Goal: Information Seeking & Learning: Check status

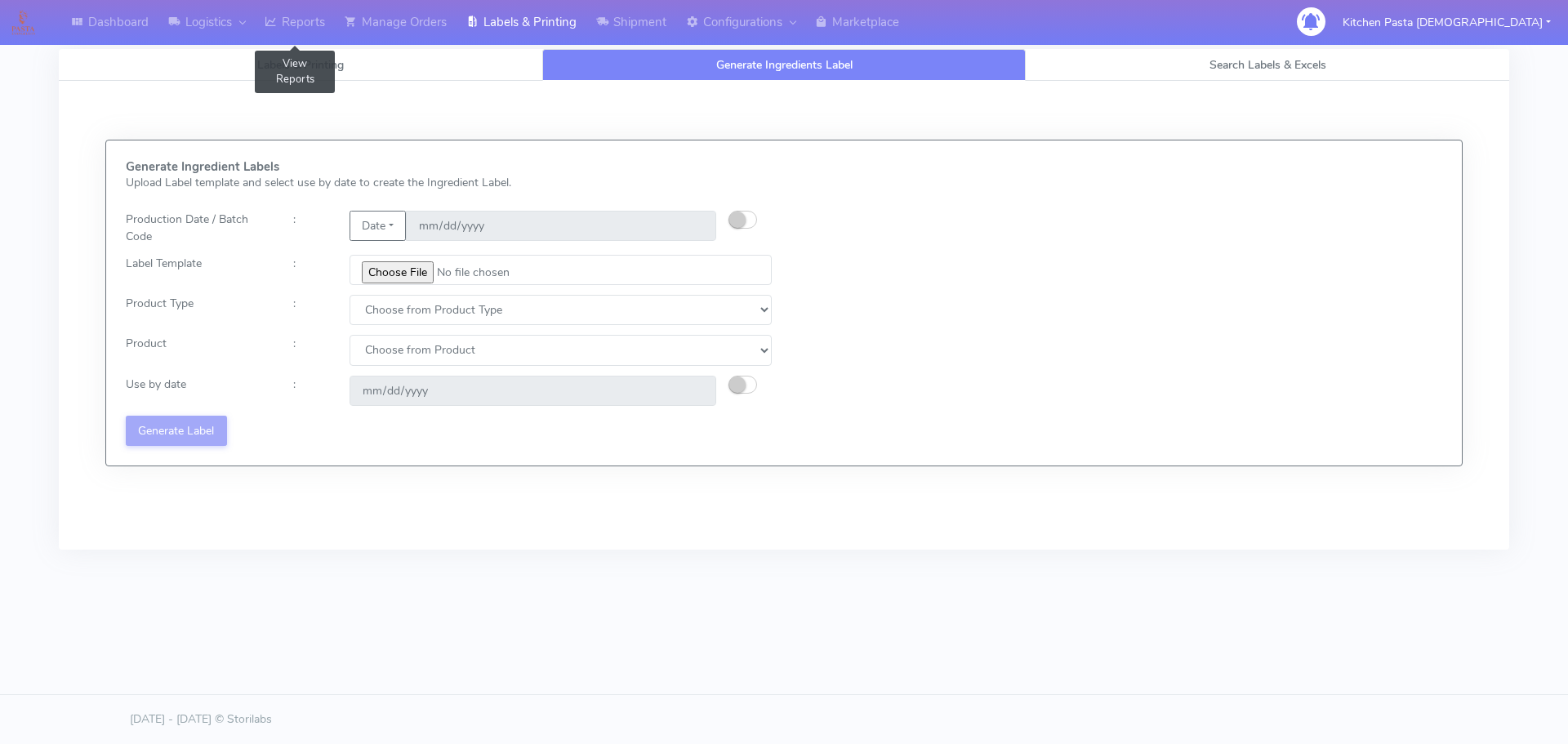
click at [277, 27] on icon at bounding box center [271, 22] width 12 height 17
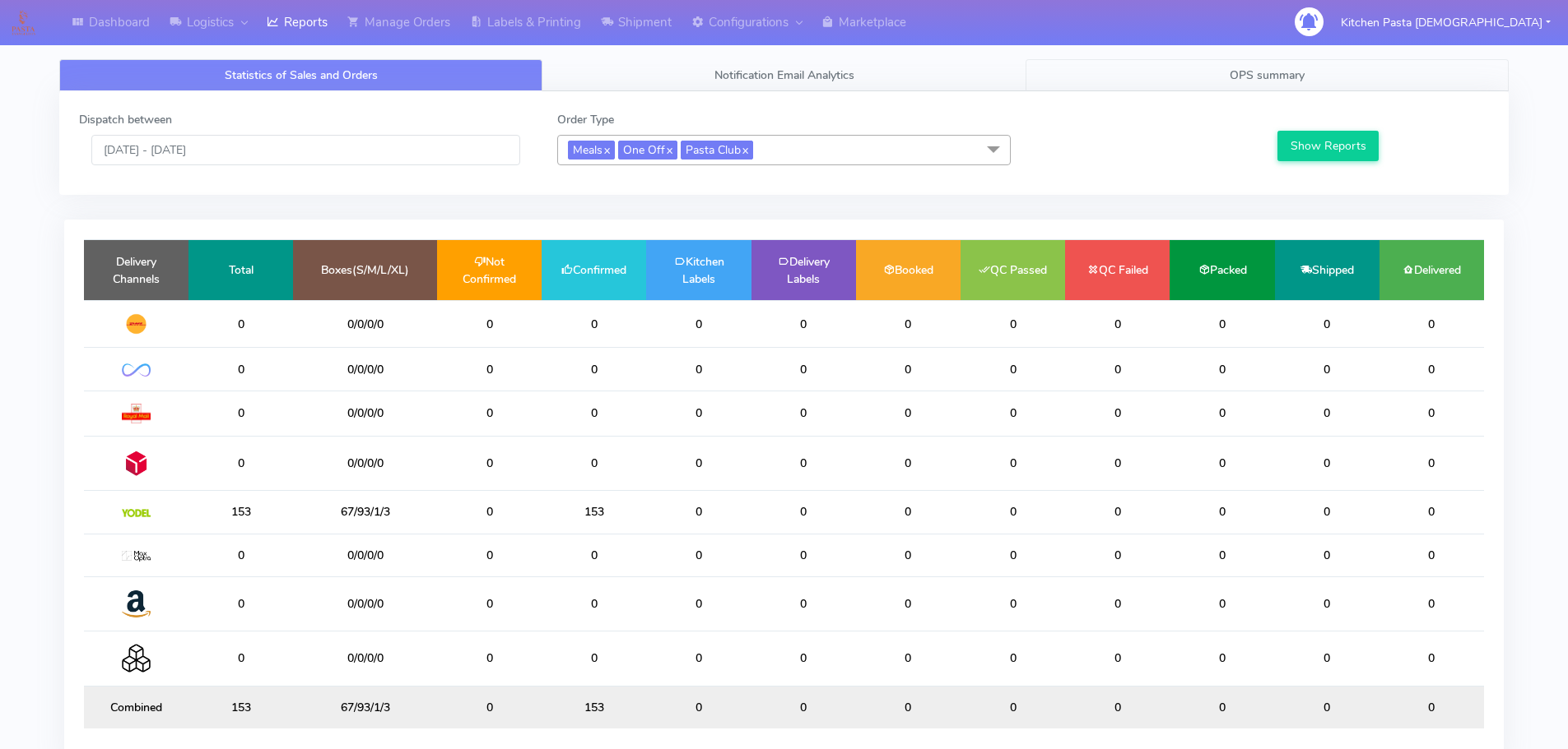
click at [1282, 81] on span "OPS summary" at bounding box center [1266, 75] width 74 height 16
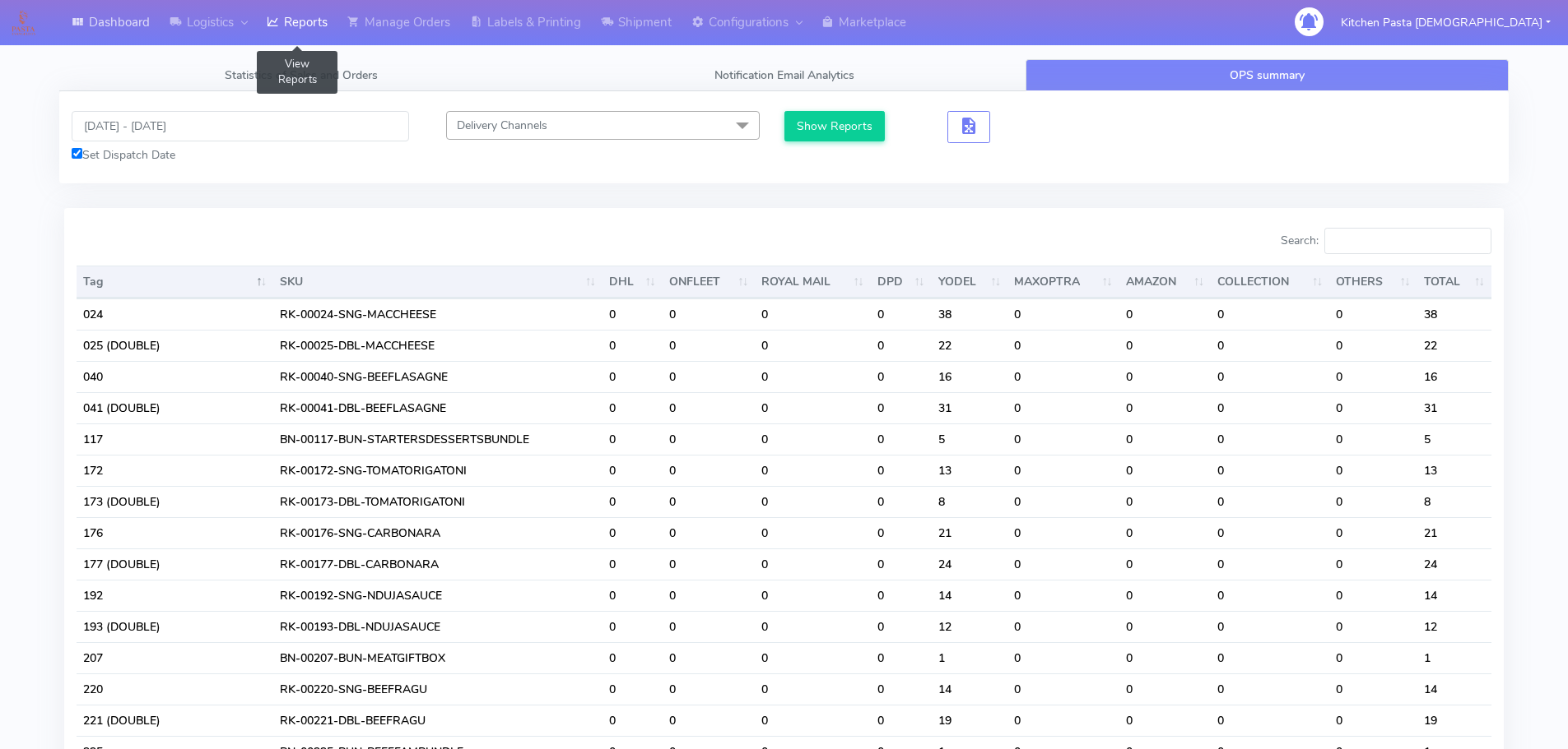
drag, startPoint x: 276, startPoint y: 27, endPoint x: 145, endPoint y: 3, distance: 133.2
click at [275, 27] on icon at bounding box center [273, 22] width 12 height 17
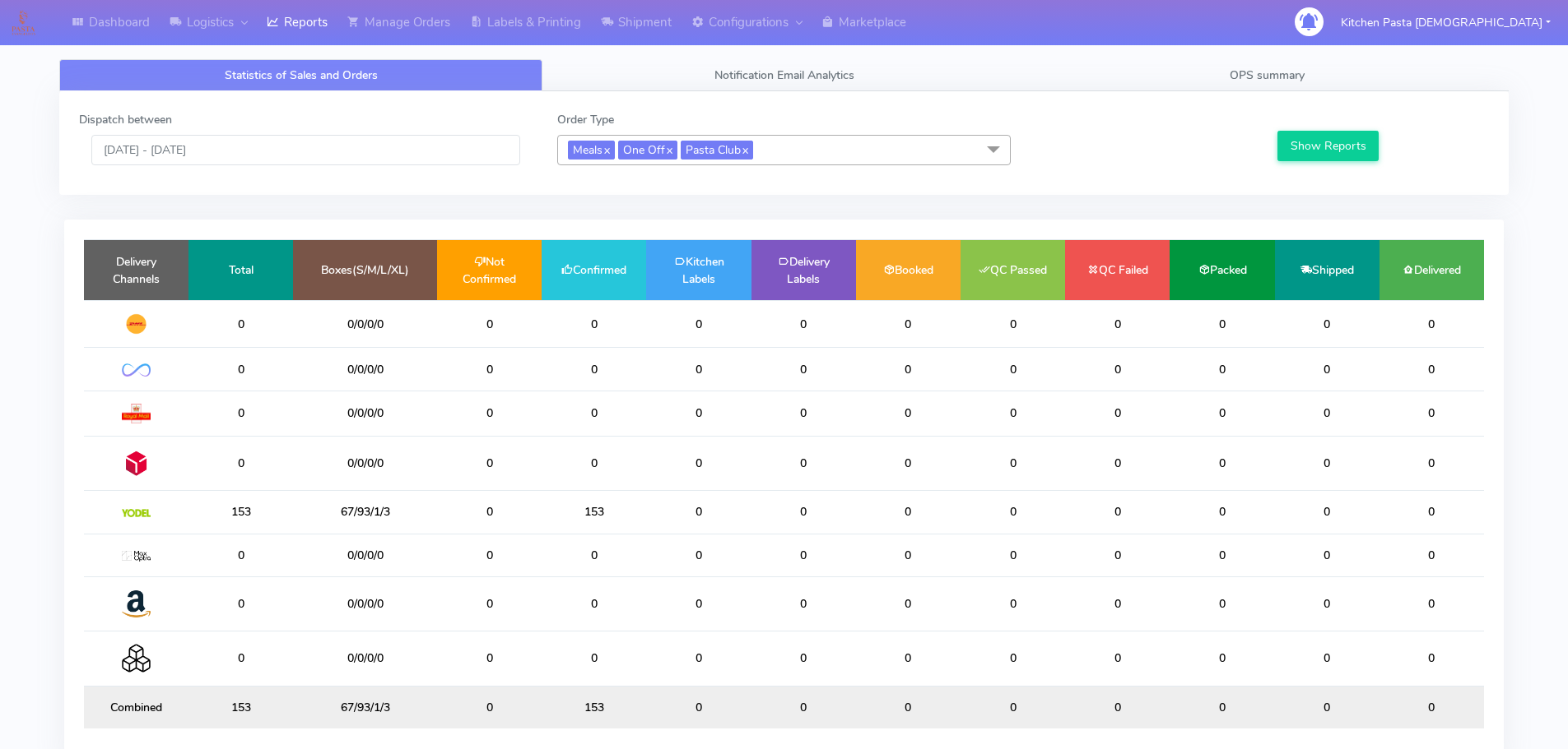
click at [1294, 45] on div "Dashboard Logistics London Logistics Reports Manage Orders Labels & Printing Sh…" at bounding box center [653, 22] width 1295 height 45
drag, startPoint x: 1294, startPoint y: 75, endPoint x: 1321, endPoint y: 90, distance: 30.9
click at [1292, 75] on span "OPS summary" at bounding box center [1266, 75] width 74 height 16
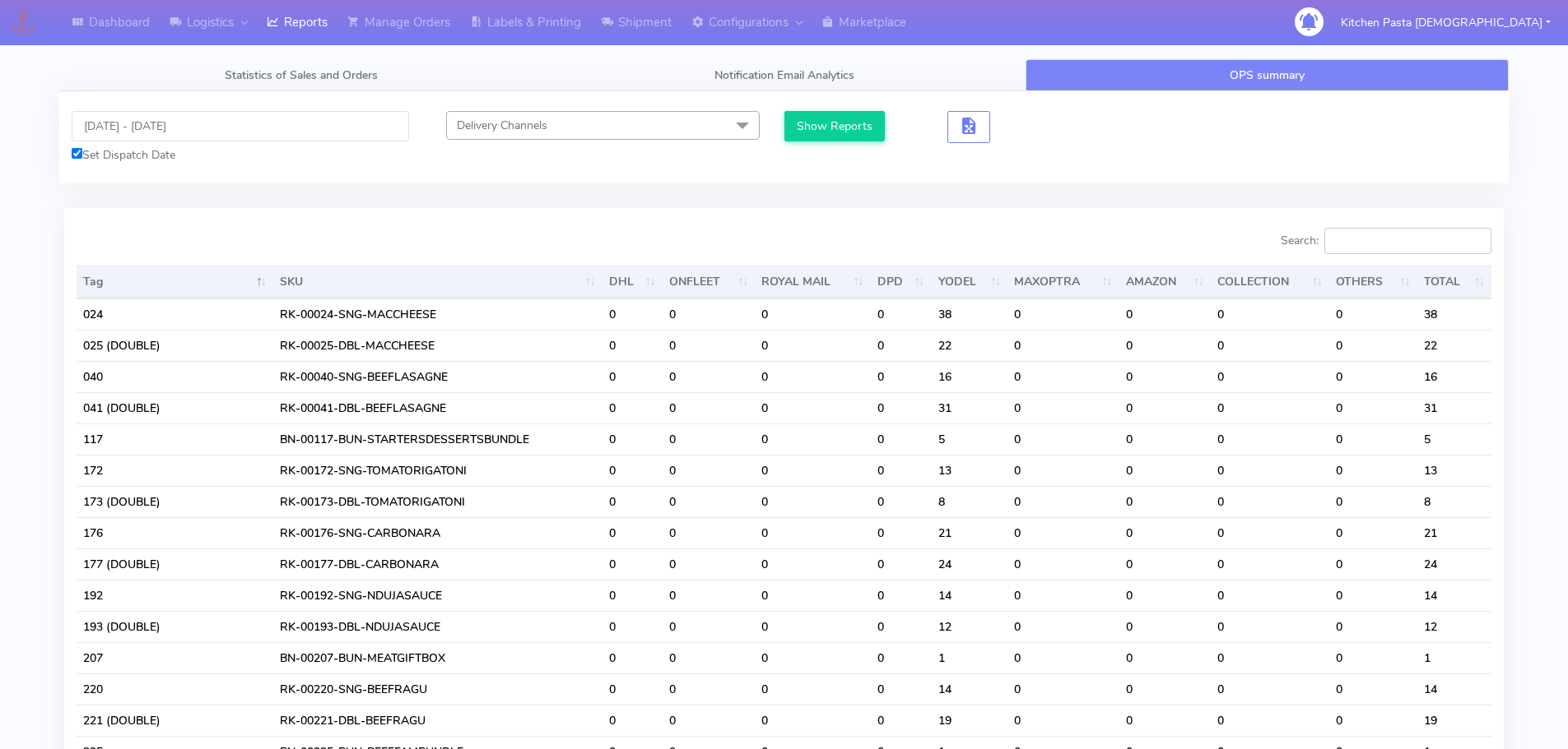
click at [1390, 230] on input "Search:" at bounding box center [1407, 241] width 167 height 27
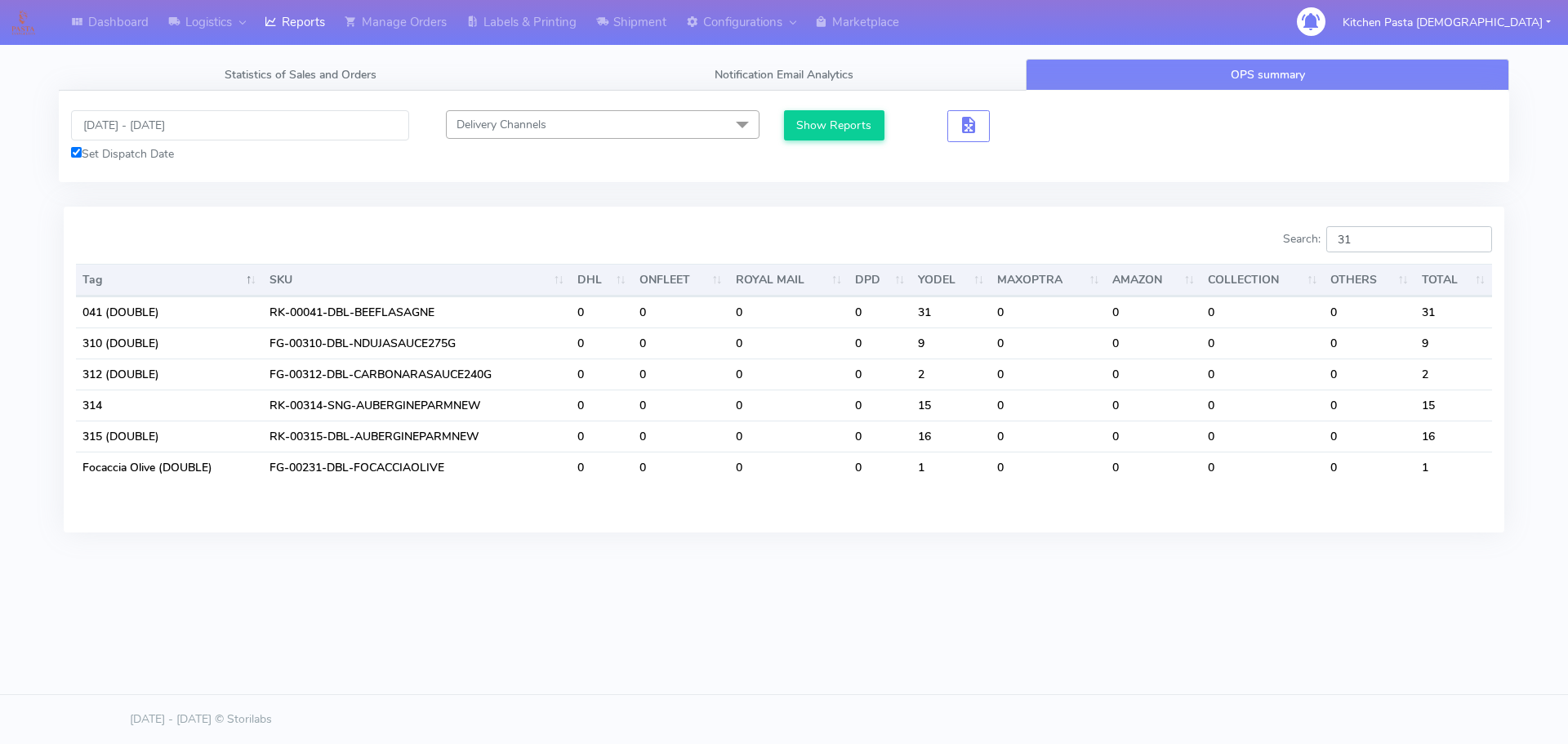
type input "3"
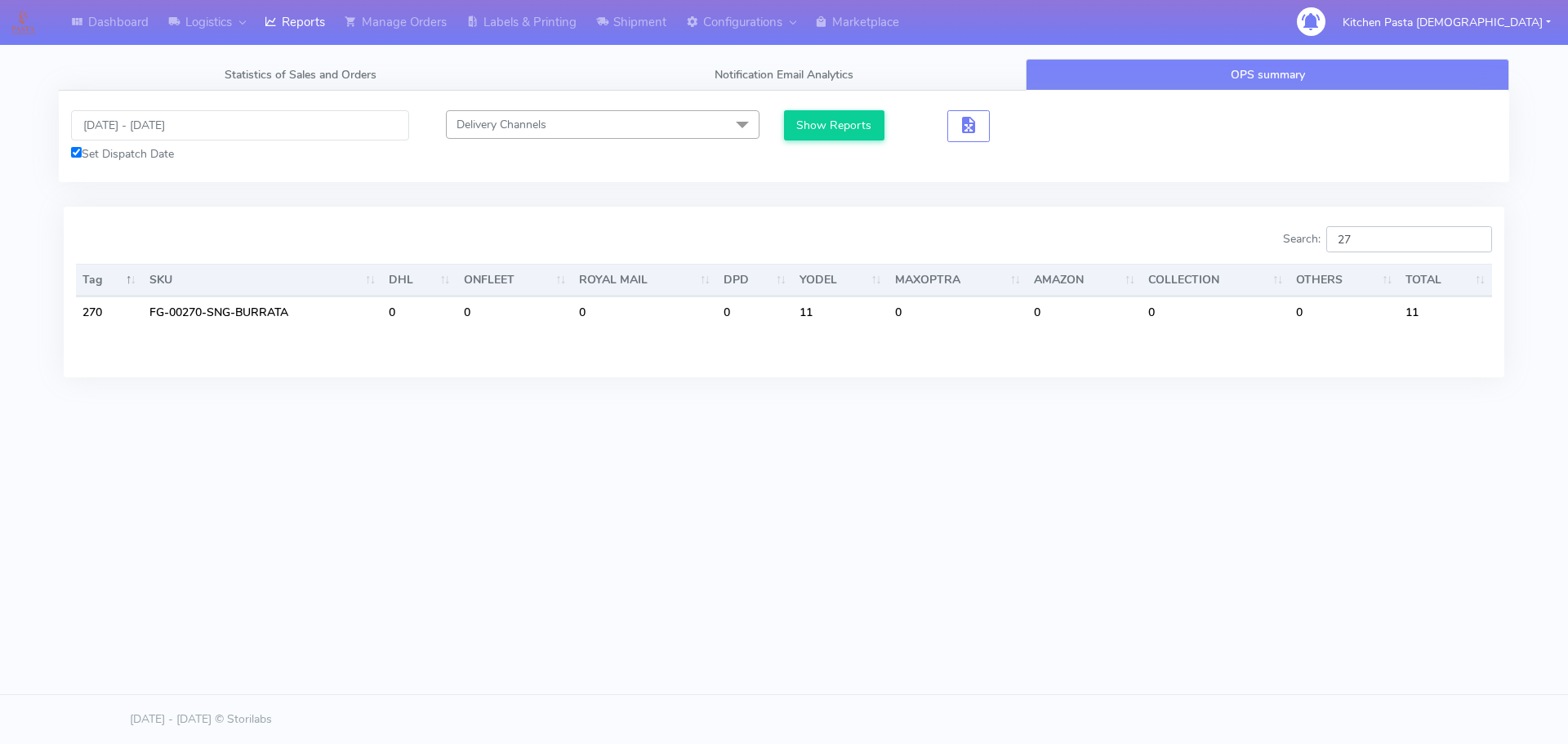
type input "2"
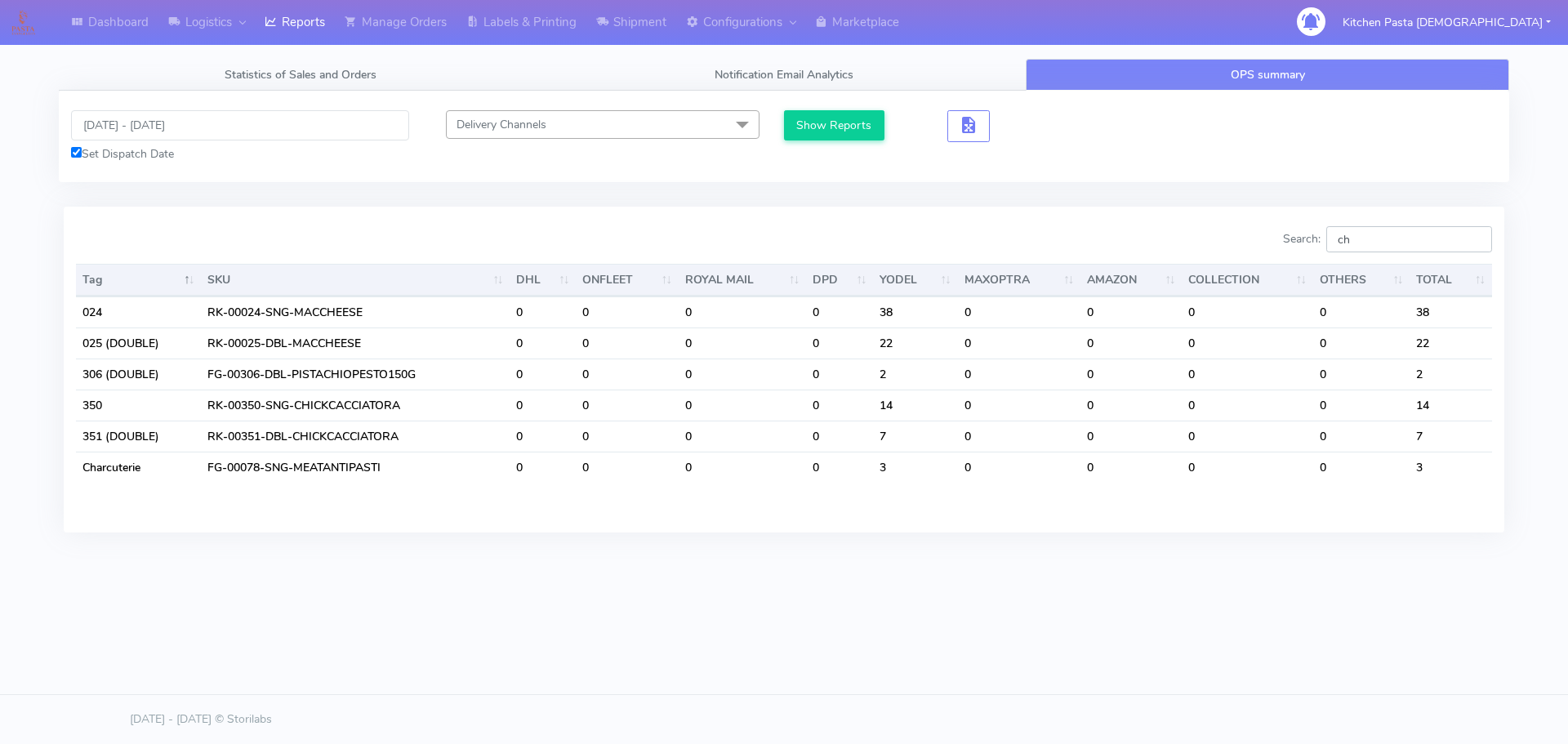
type input "c"
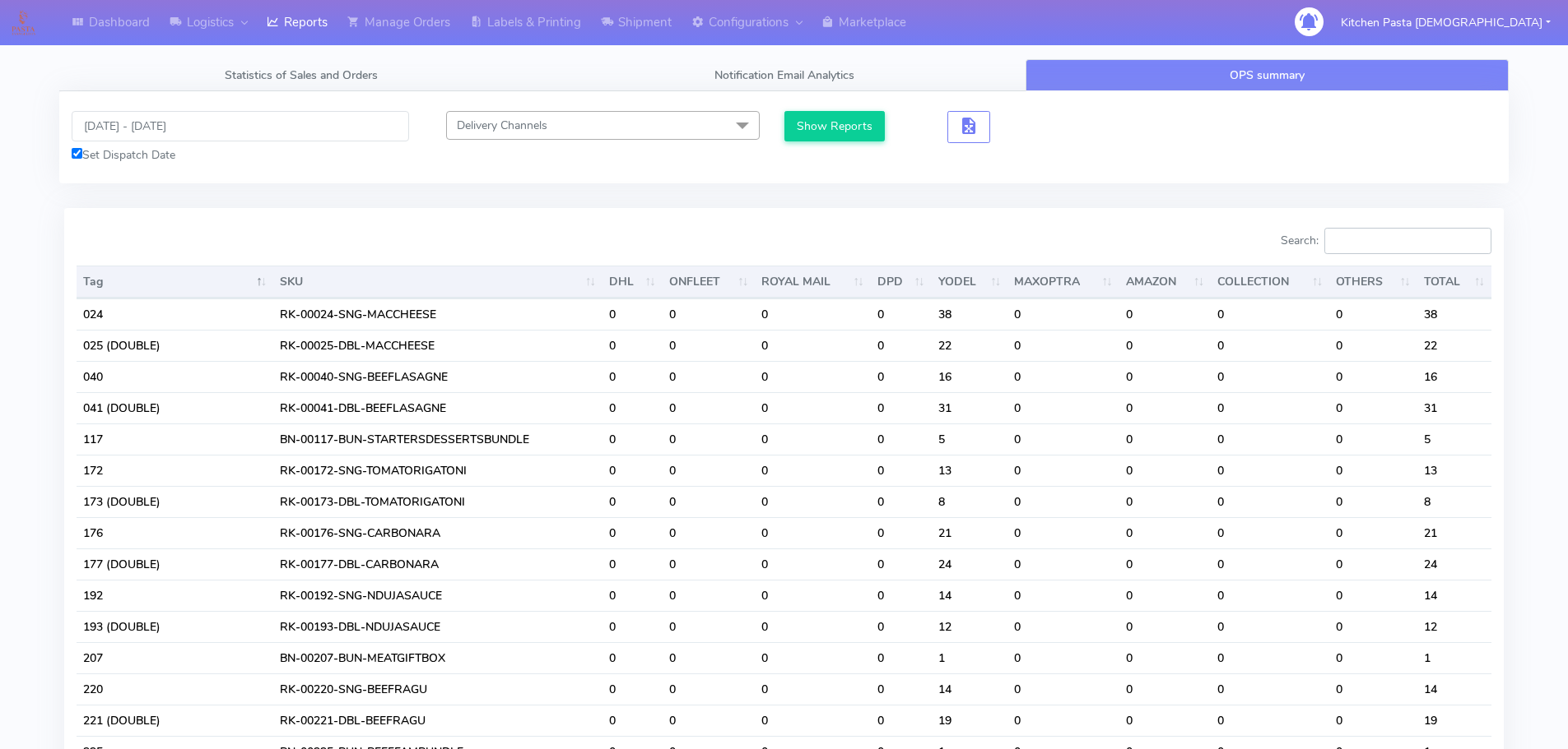
type input "2"
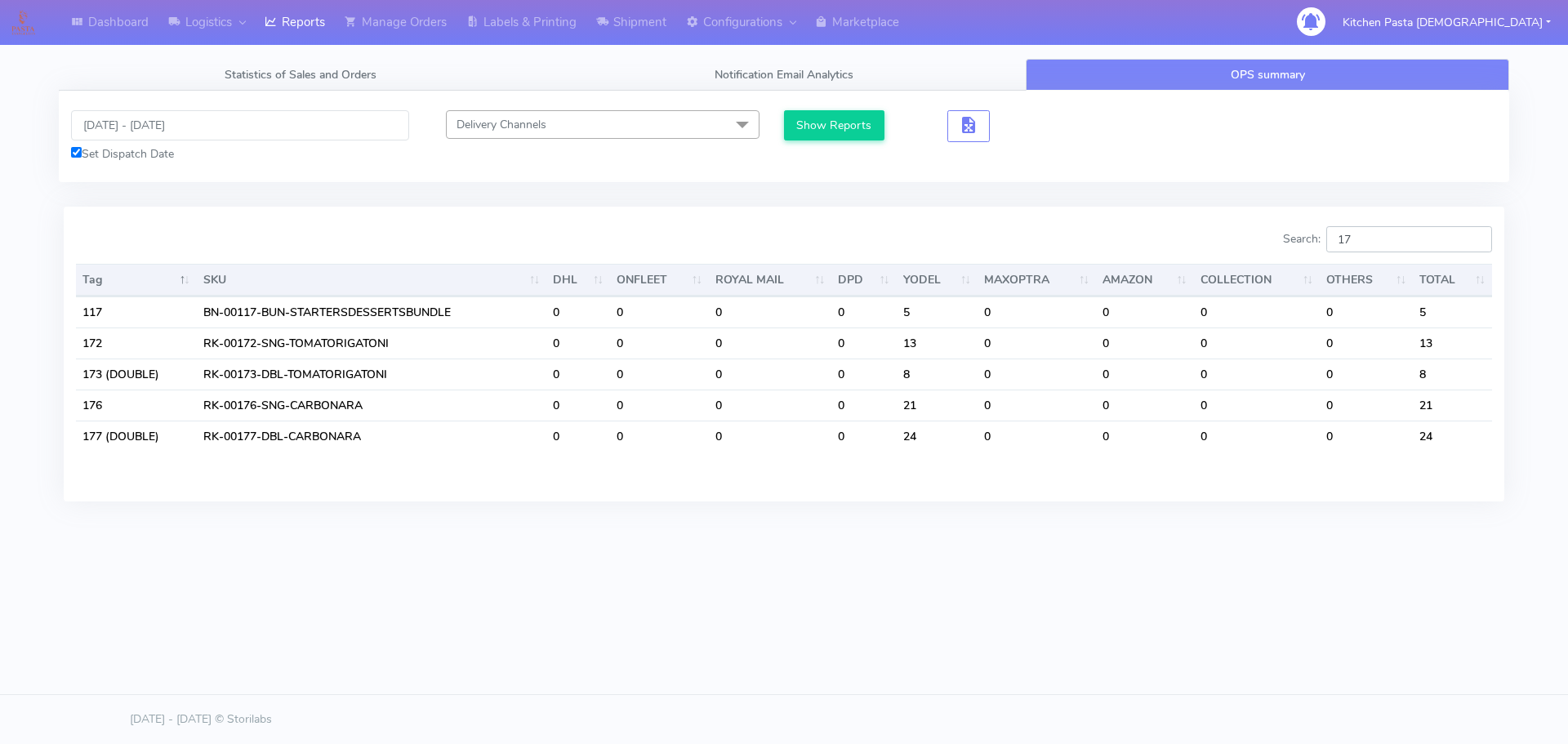
type input "1"
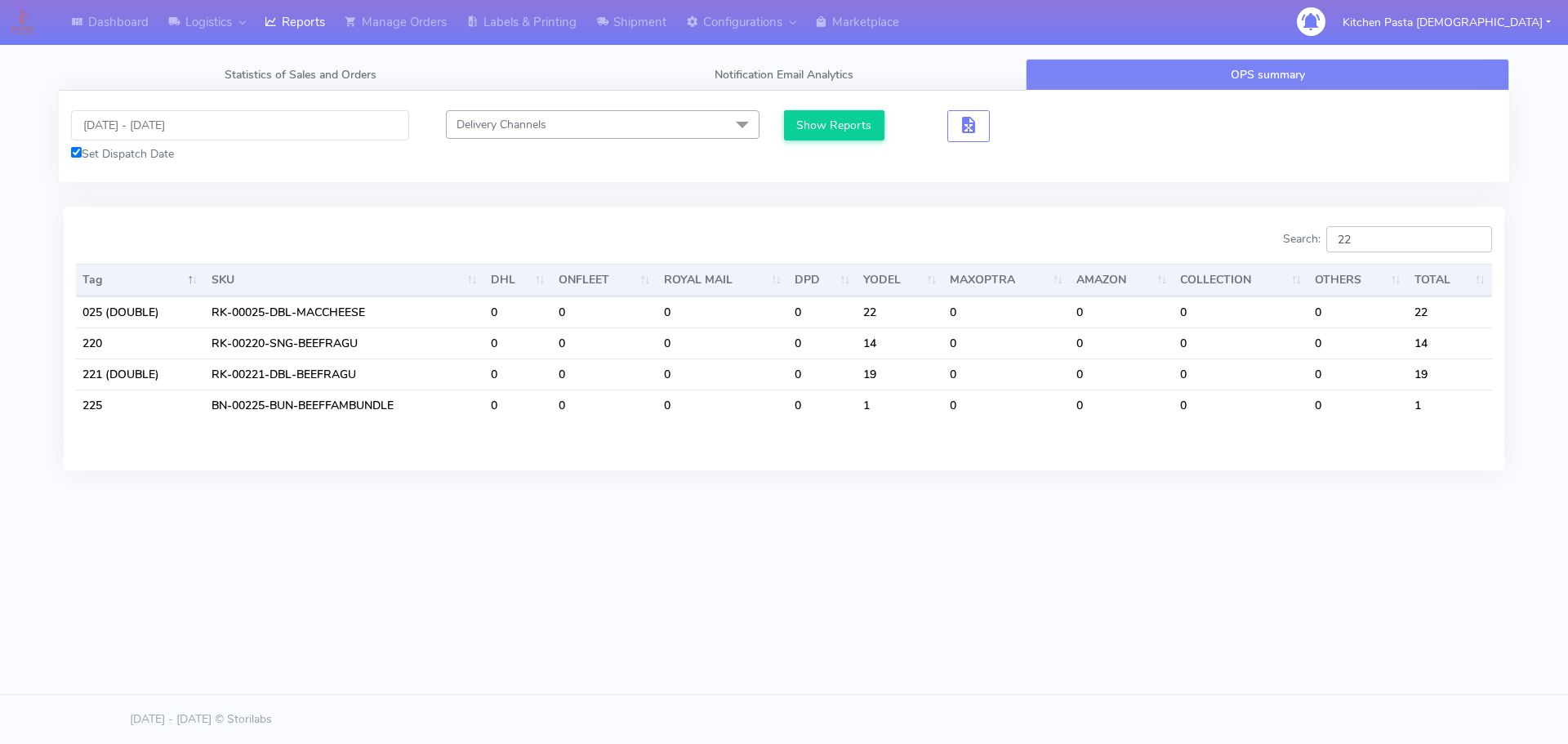
type input "2"
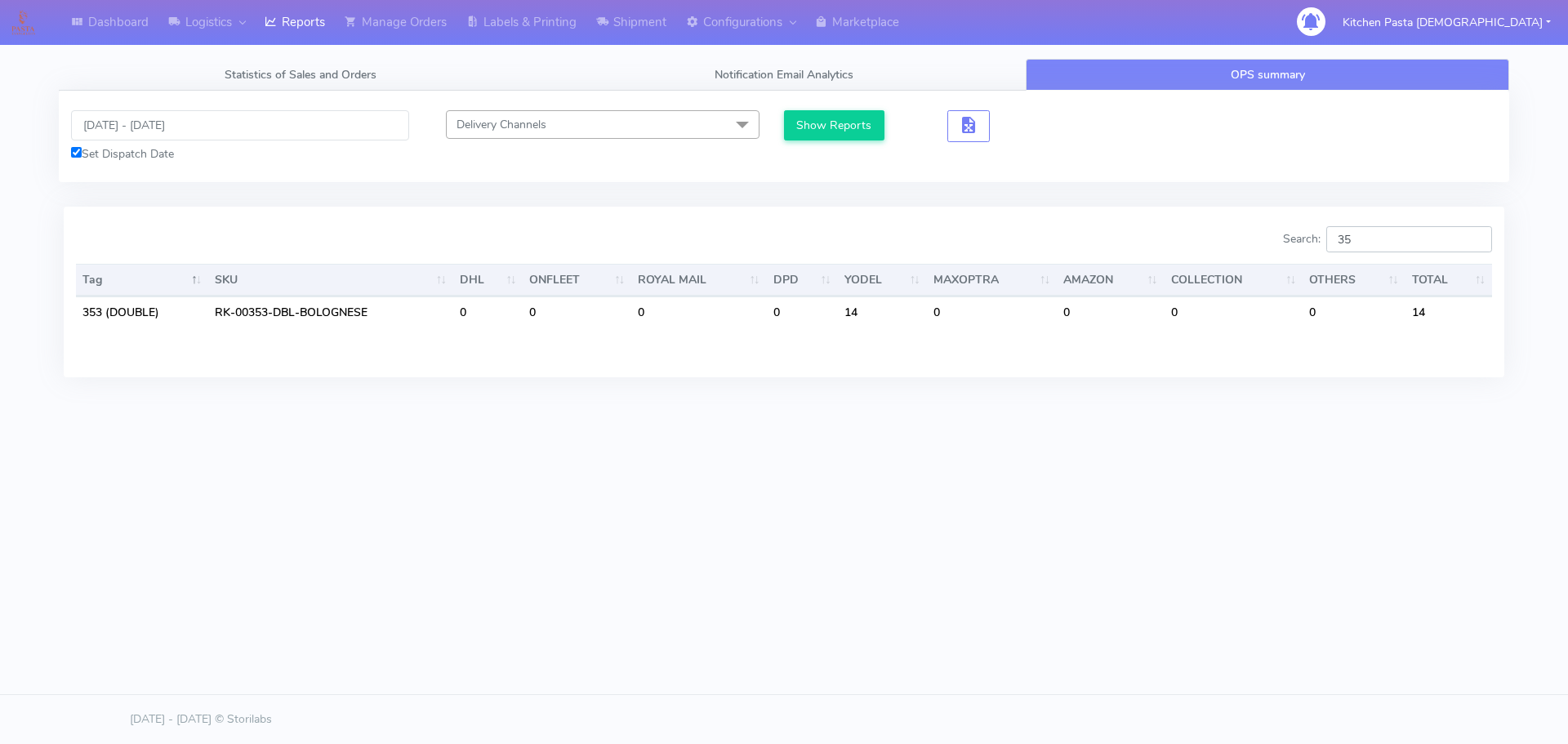
type input "3"
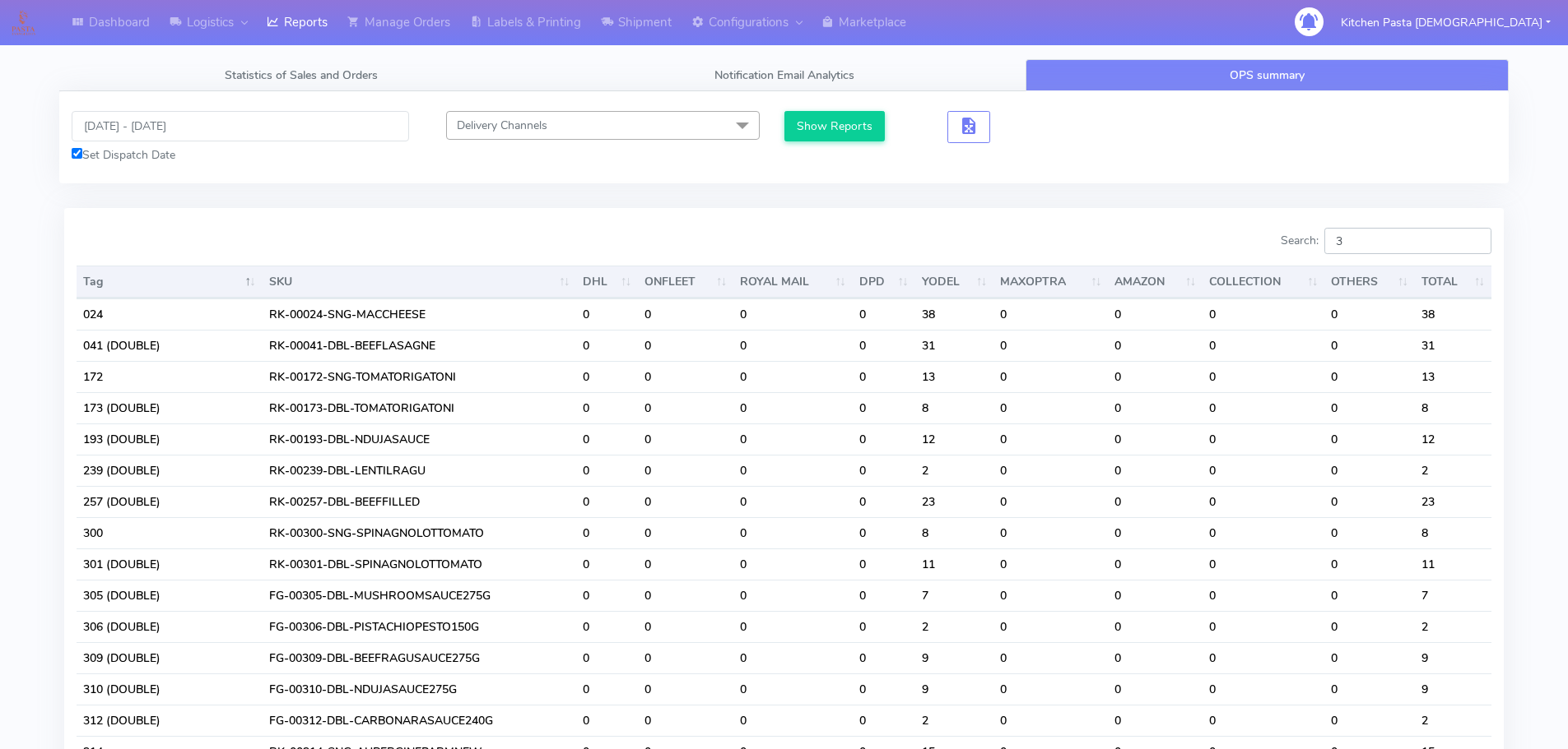
drag, startPoint x: 1365, startPoint y: 238, endPoint x: 1210, endPoint y: 222, distance: 155.8
click at [1233, 235] on div "Search: 3" at bounding box center [1144, 244] width 695 height 33
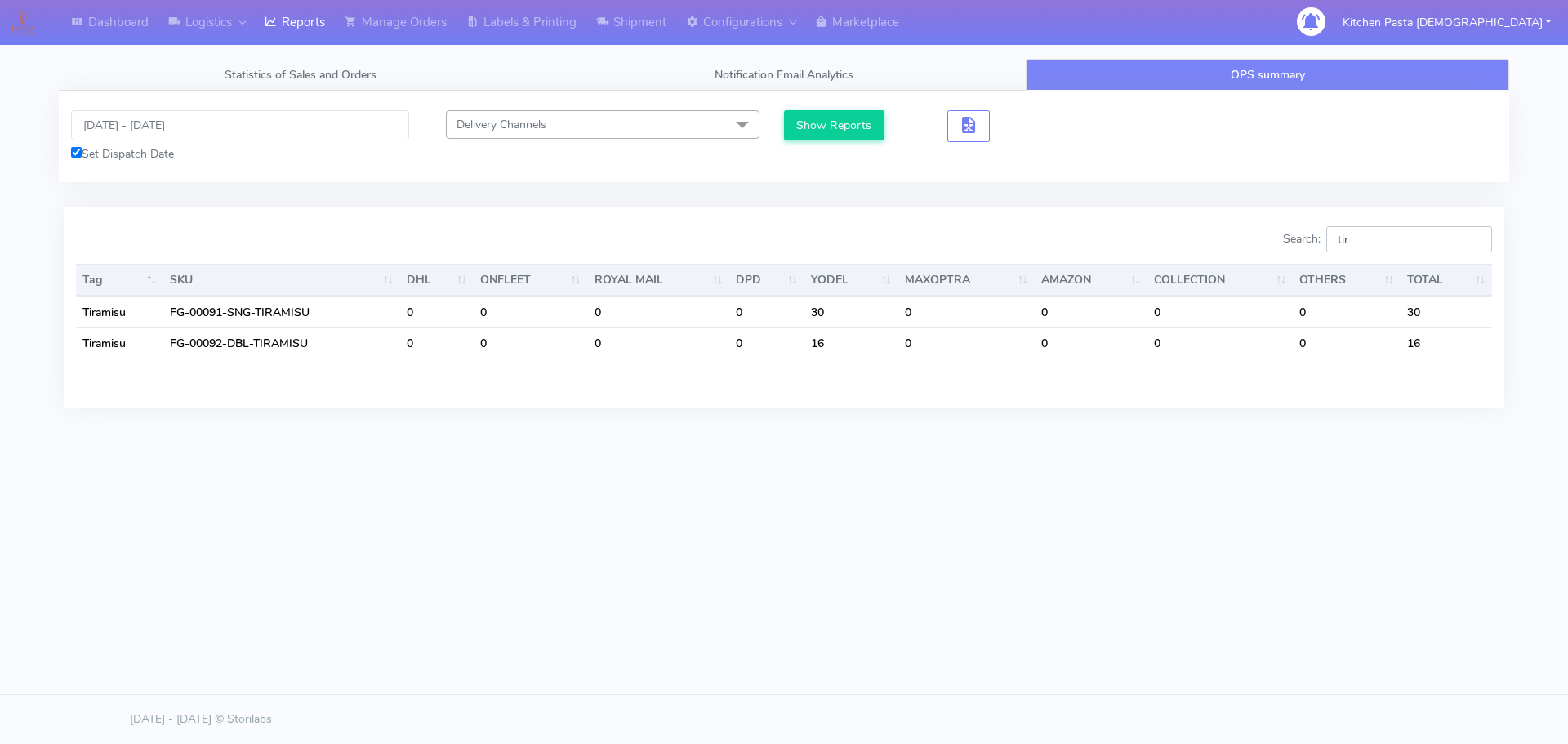
type input "tir"
drag, startPoint x: 1383, startPoint y: 243, endPoint x: 1228, endPoint y: 243, distance: 155.0
click at [1228, 243] on div "Search: tir" at bounding box center [1145, 242] width 696 height 33
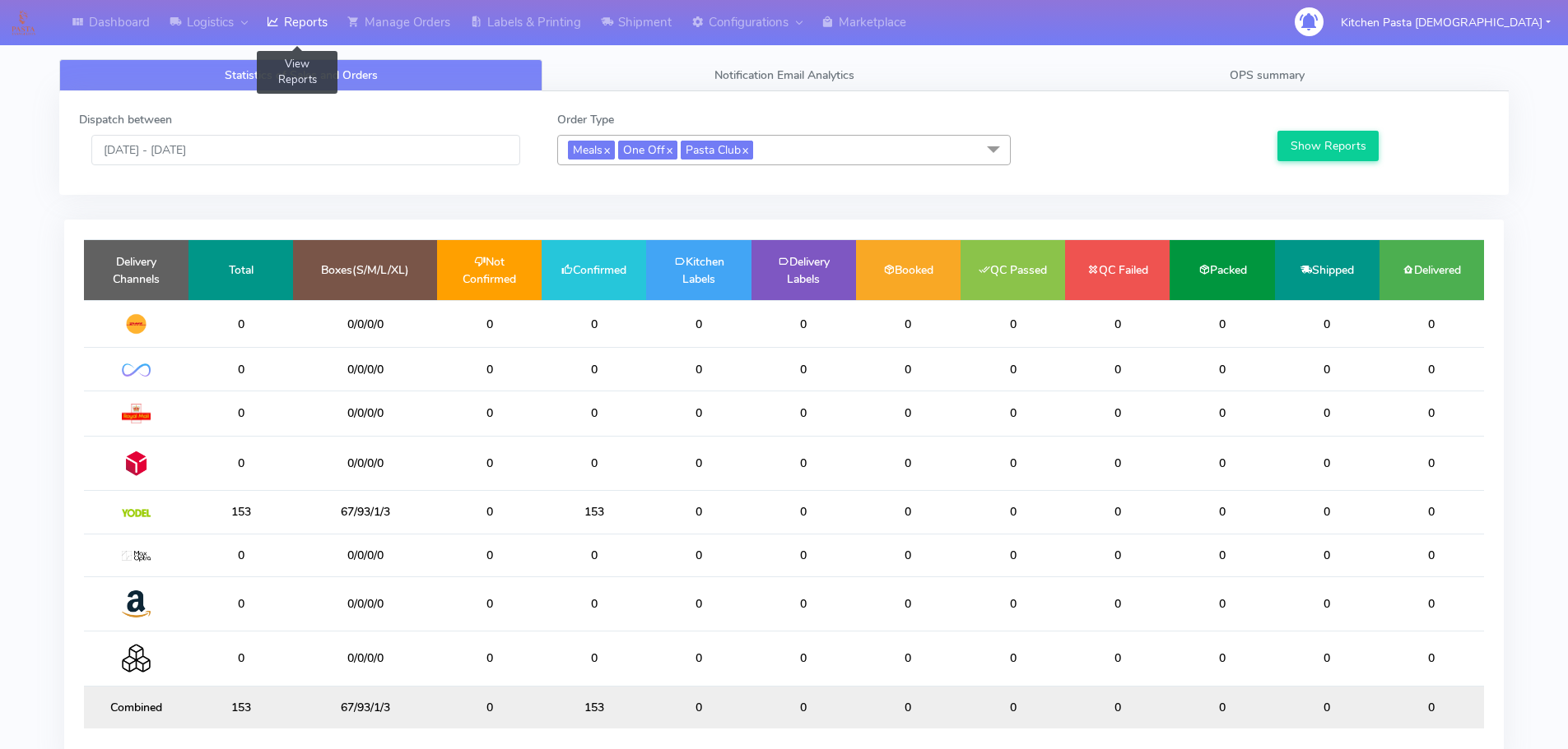
click at [302, 18] on link "Reports" at bounding box center [296, 22] width 81 height 45
click at [662, 13] on link "Shipment" at bounding box center [636, 22] width 90 height 45
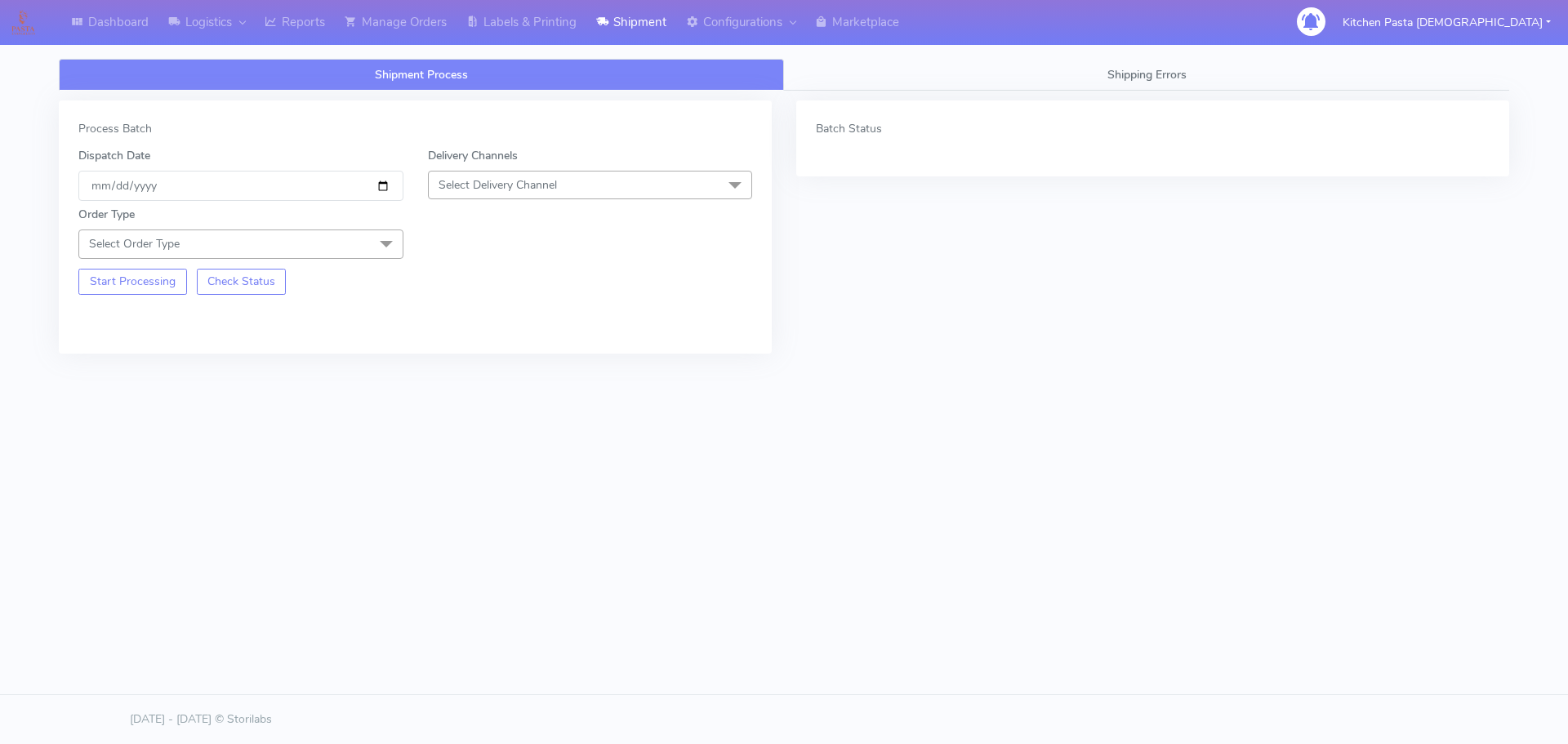
click at [580, 210] on div "Order Type Select Order Type Meal Kit Gift QCOM ATAVI" at bounding box center [415, 229] width 698 height 57
click at [581, 198] on span "Select Delivery Channel" at bounding box center [590, 185] width 325 height 28
click at [466, 356] on li "Yodel" at bounding box center [590, 369] width 323 height 27
click at [368, 247] on span "Select Order Type" at bounding box center [240, 244] width 325 height 28
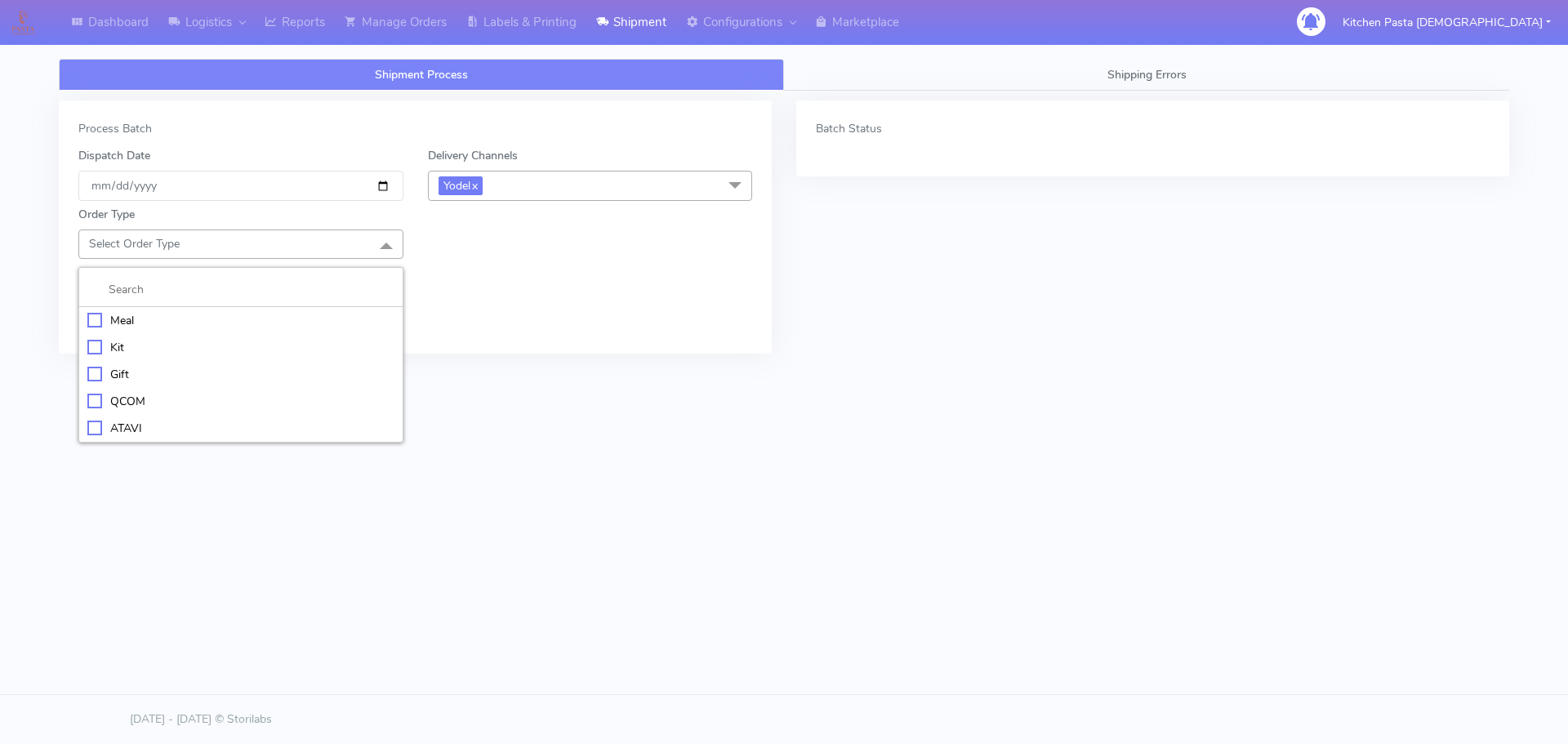
click at [203, 323] on div "Meal" at bounding box center [240, 320] width 307 height 17
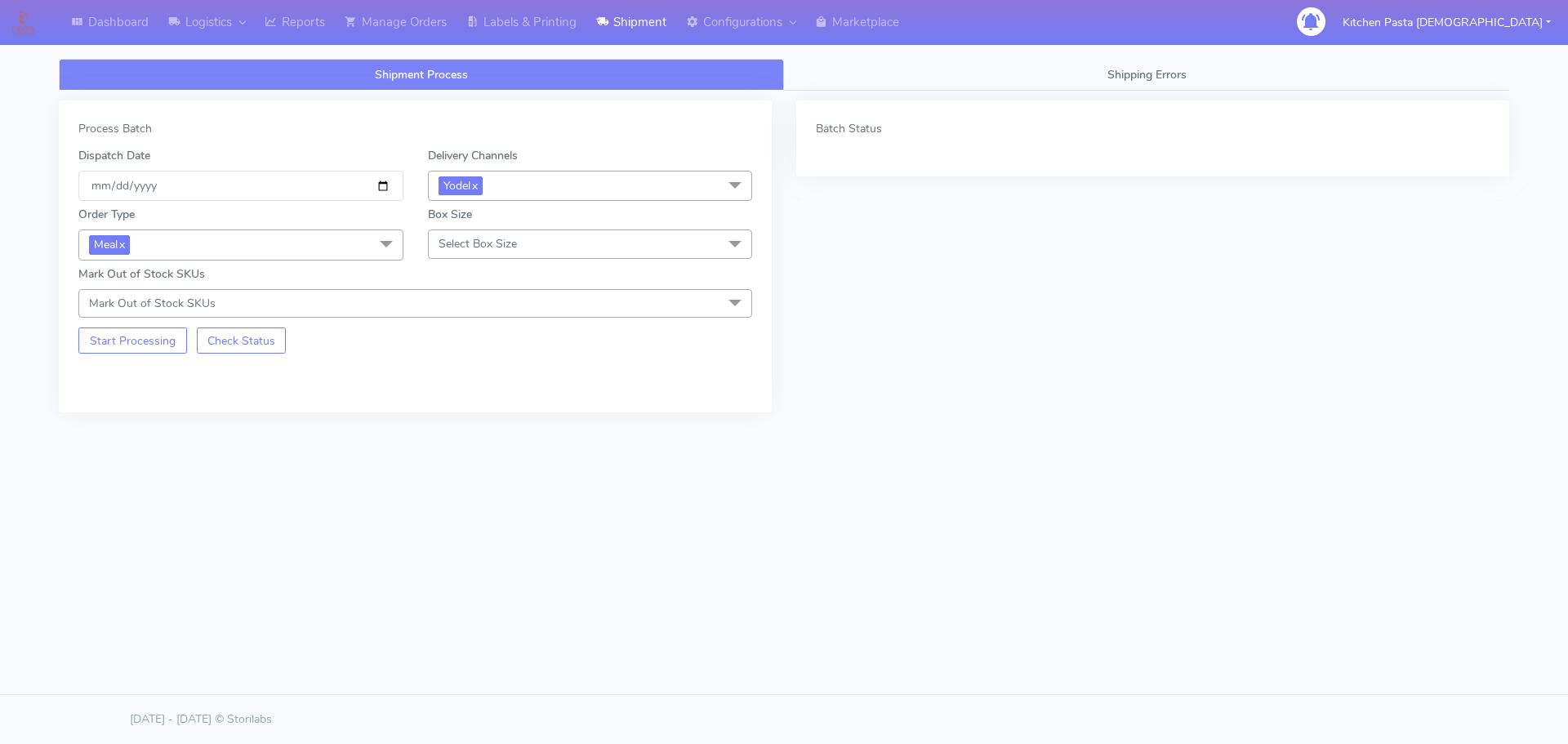
click at [519, 231] on span "Select Box Size" at bounding box center [590, 244] width 325 height 28
click at [453, 437] on li "Mega" at bounding box center [590, 428] width 323 height 27
click at [155, 353] on button "Start Processing" at bounding box center [132, 341] width 108 height 26
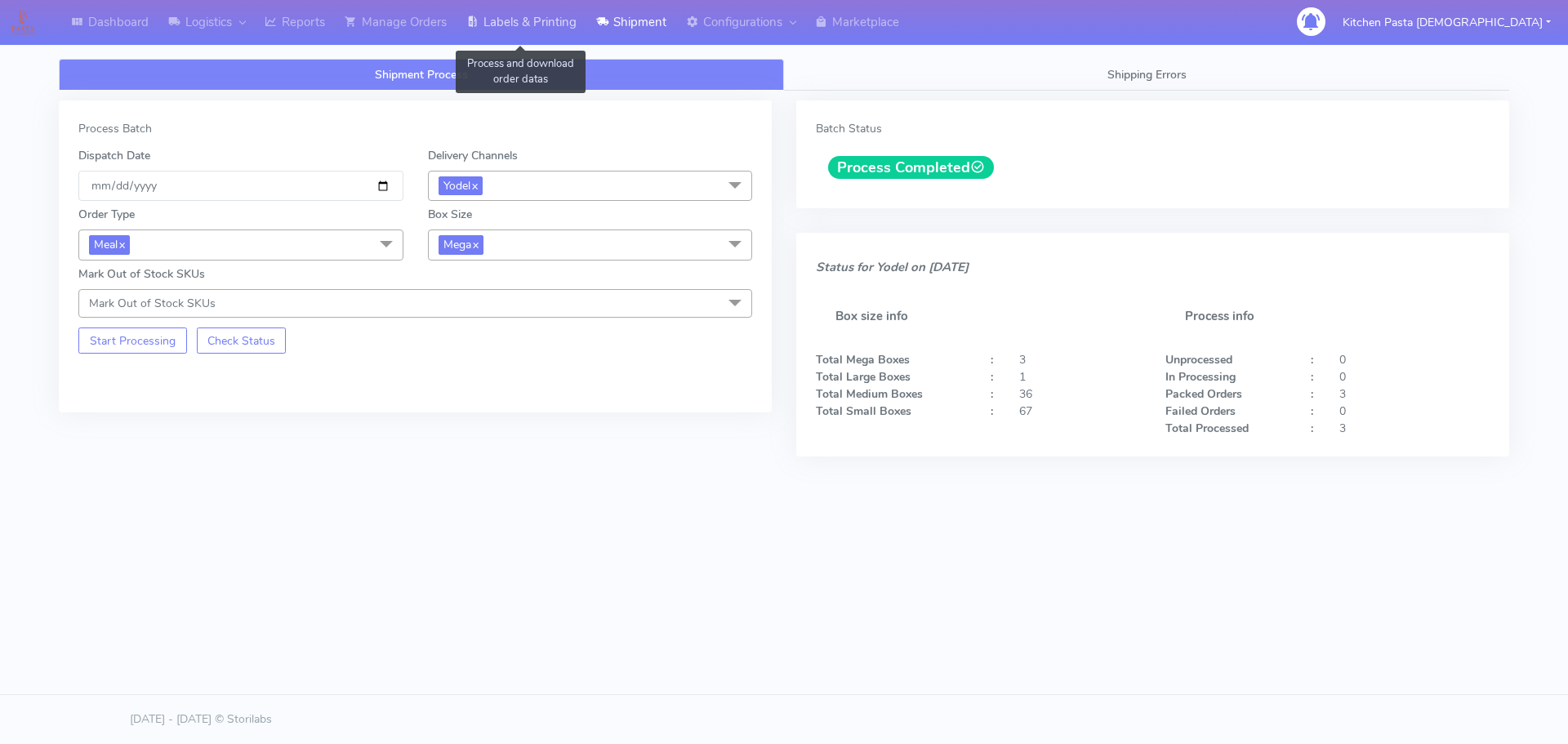
click at [470, 40] on link "Labels & Printing" at bounding box center [522, 22] width 130 height 45
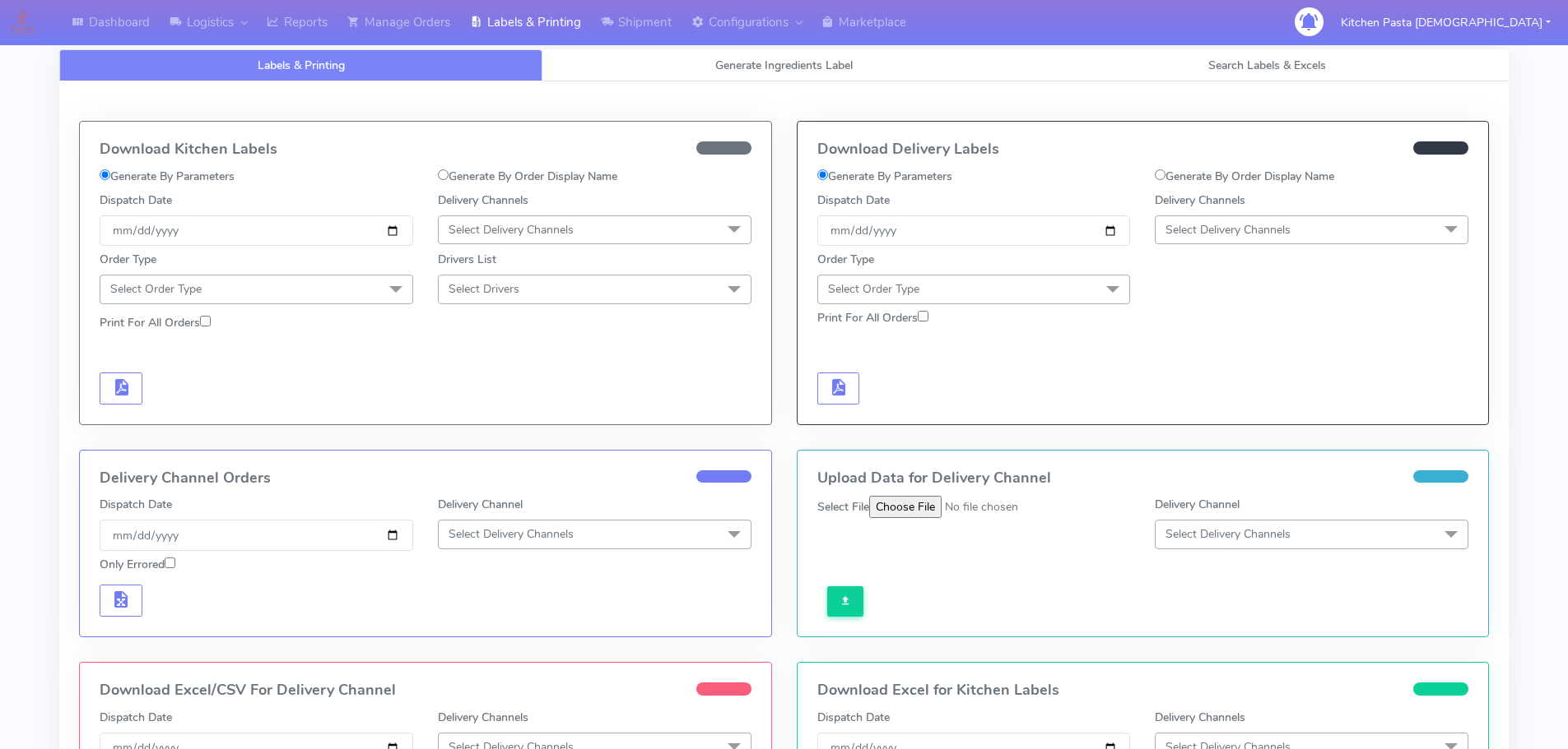
click at [1295, 275] on div at bounding box center [1311, 277] width 338 height 52
click at [1289, 256] on div at bounding box center [1311, 277] width 338 height 52
click at [1282, 231] on span "Select Delivery Channels" at bounding box center [1227, 230] width 125 height 16
click at [1196, 405] on li "Yodel" at bounding box center [1312, 415] width 312 height 27
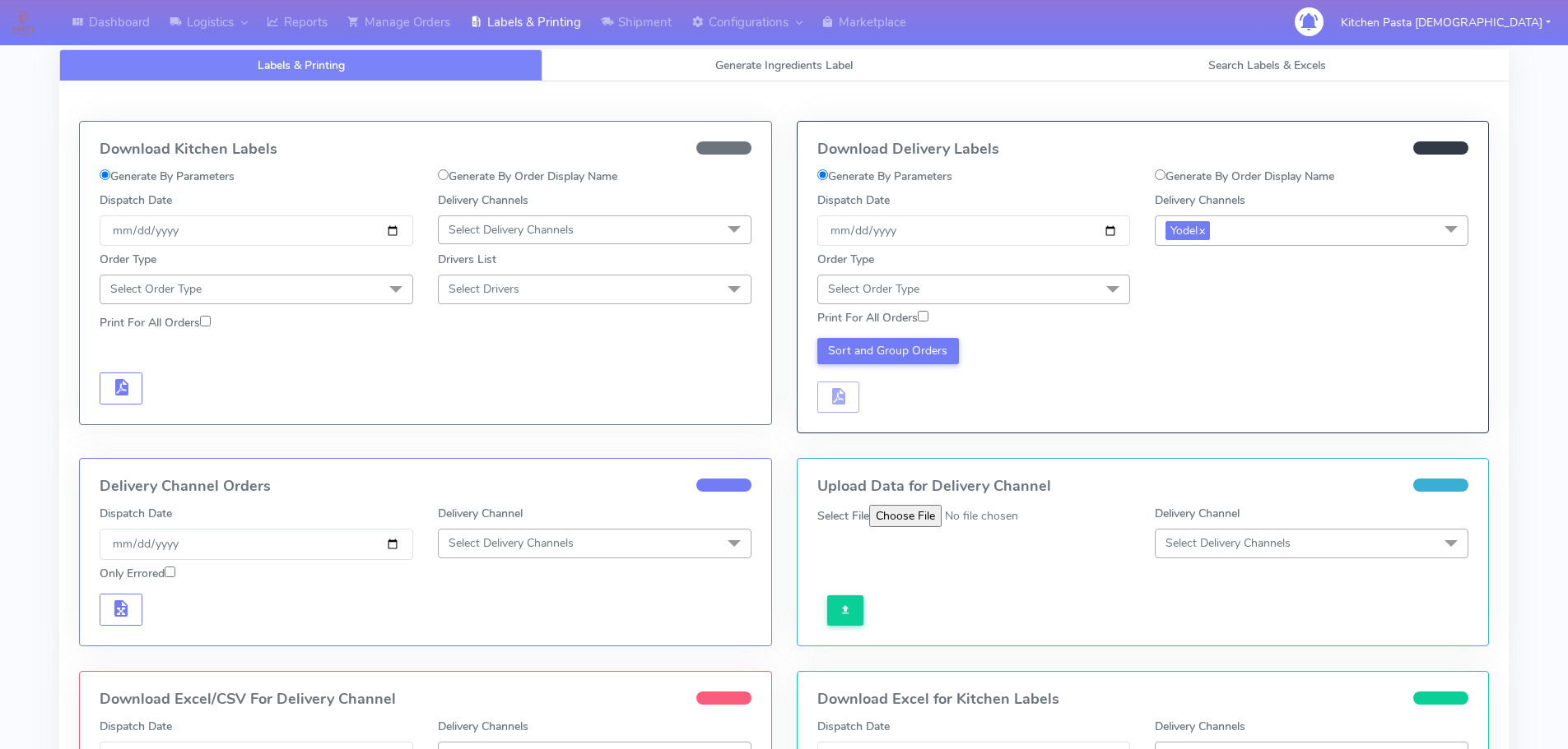
click at [1043, 287] on span "Select Order Type" at bounding box center [974, 289] width 314 height 28
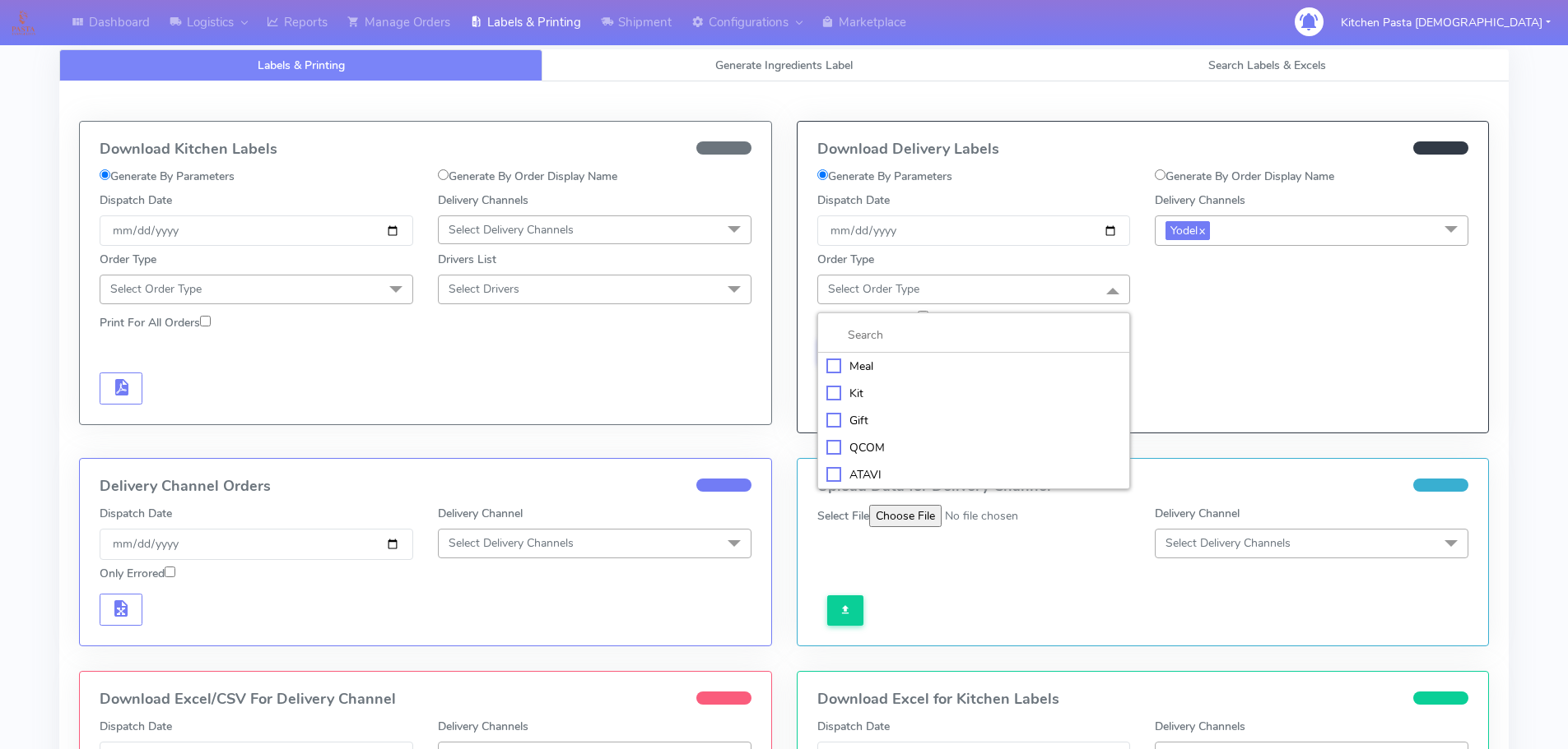
click at [958, 365] on div "Meal" at bounding box center [974, 366] width 295 height 17
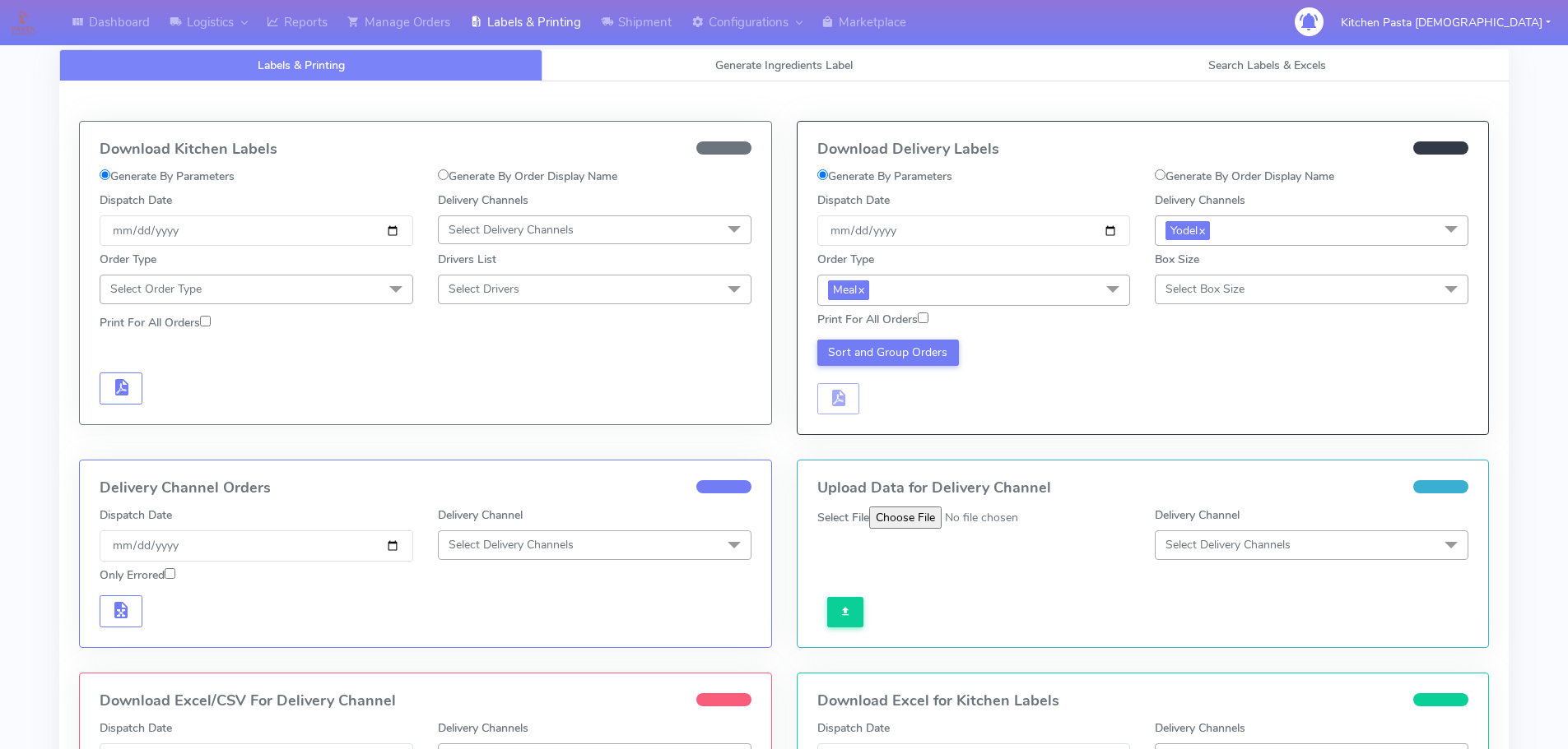
click at [1214, 302] on span "Select Box Size" at bounding box center [1312, 289] width 314 height 28
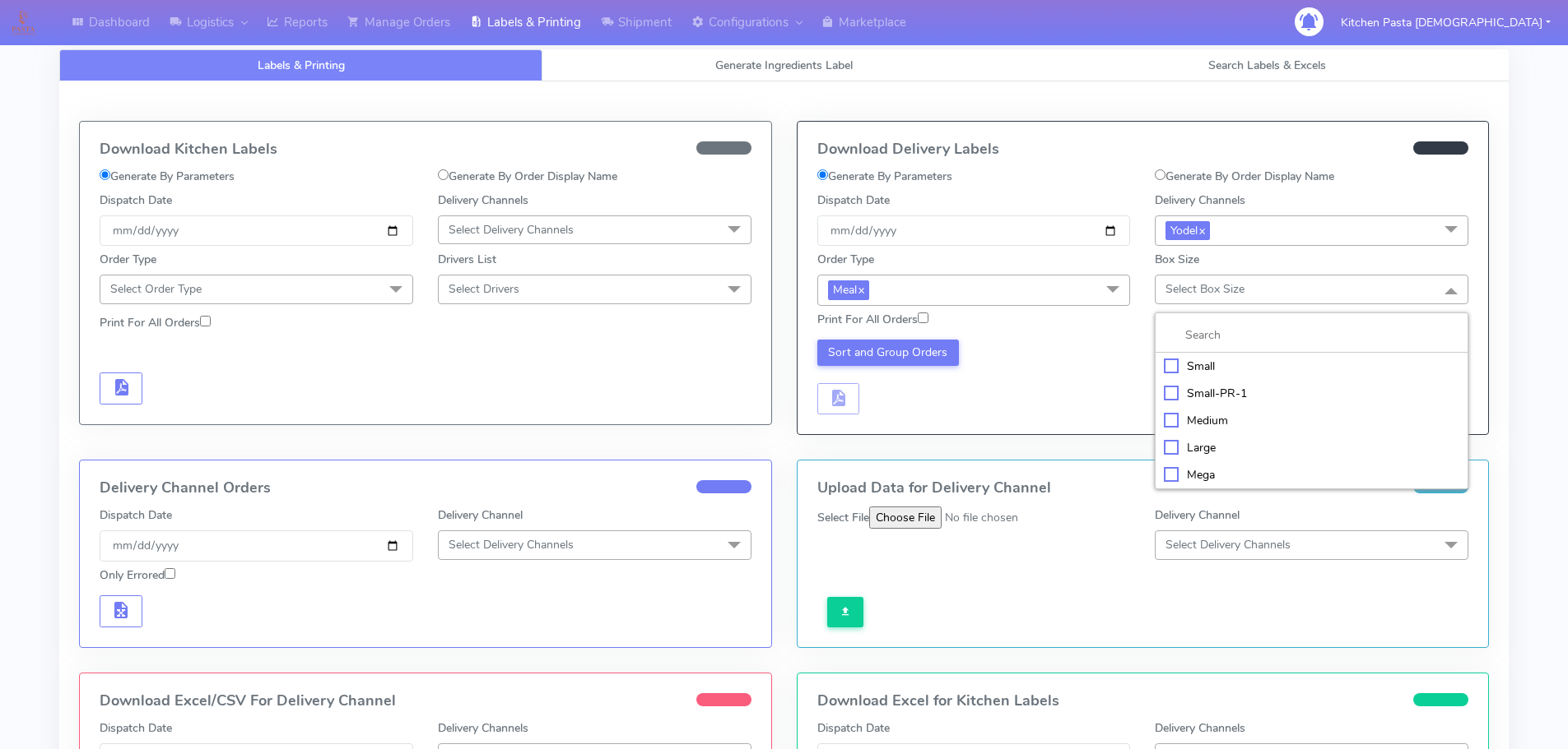
drag, startPoint x: 1193, startPoint y: 474, endPoint x: 1030, endPoint y: 417, distance: 172.7
click at [1193, 476] on div "Mega" at bounding box center [1311, 474] width 295 height 17
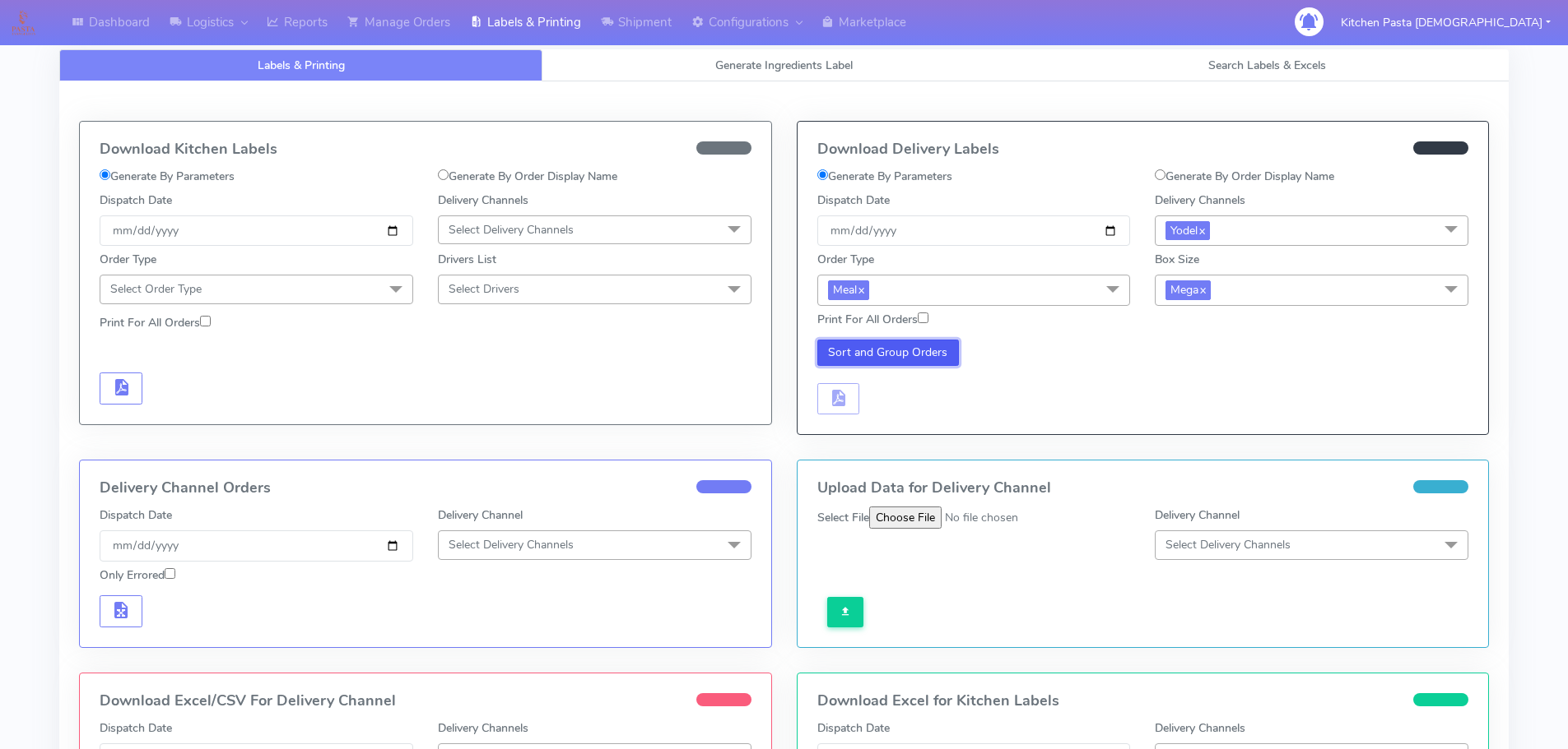
click at [931, 351] on button "Sort and Group Orders" at bounding box center [888, 353] width 143 height 27
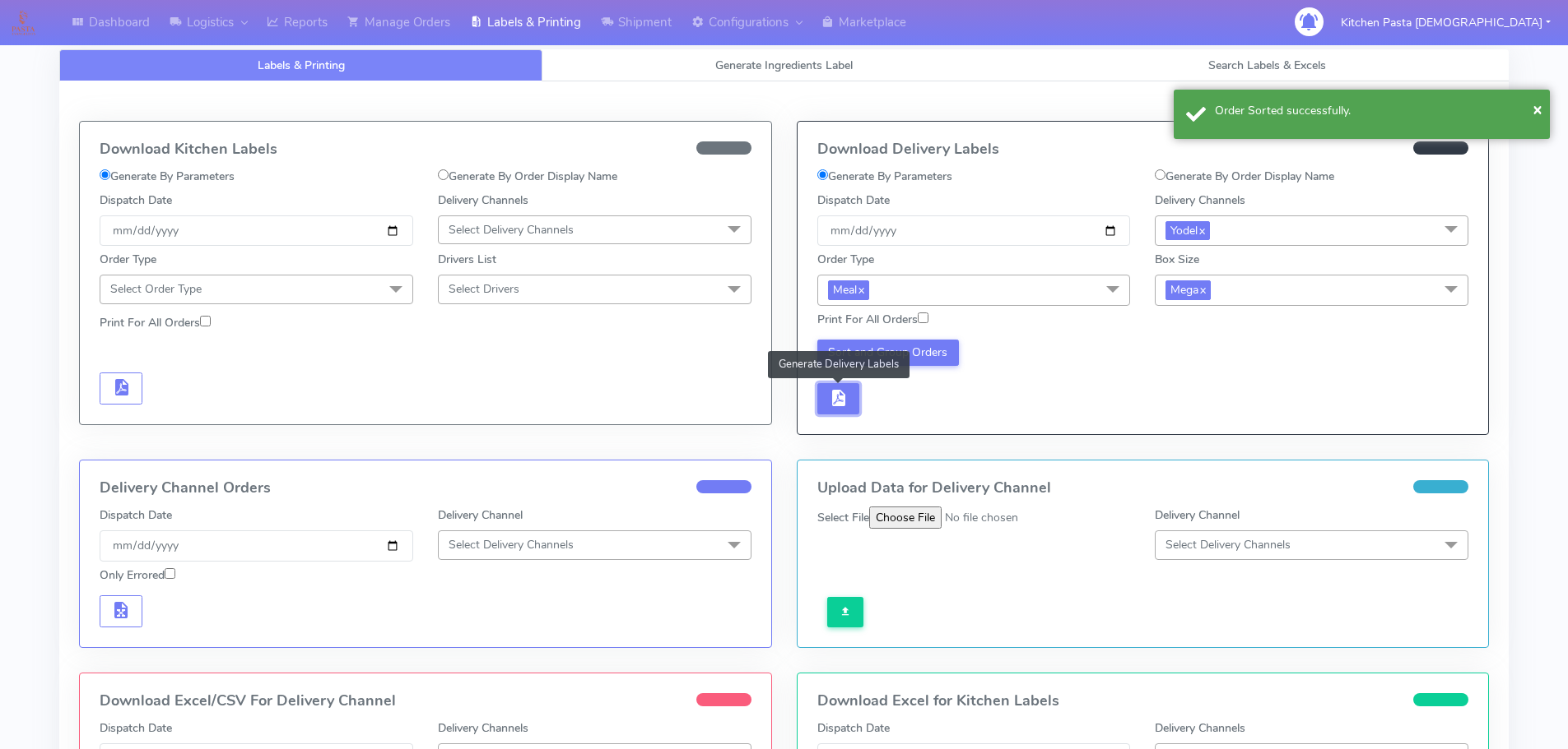
click at [847, 408] on span "button" at bounding box center [837, 402] width 20 height 16
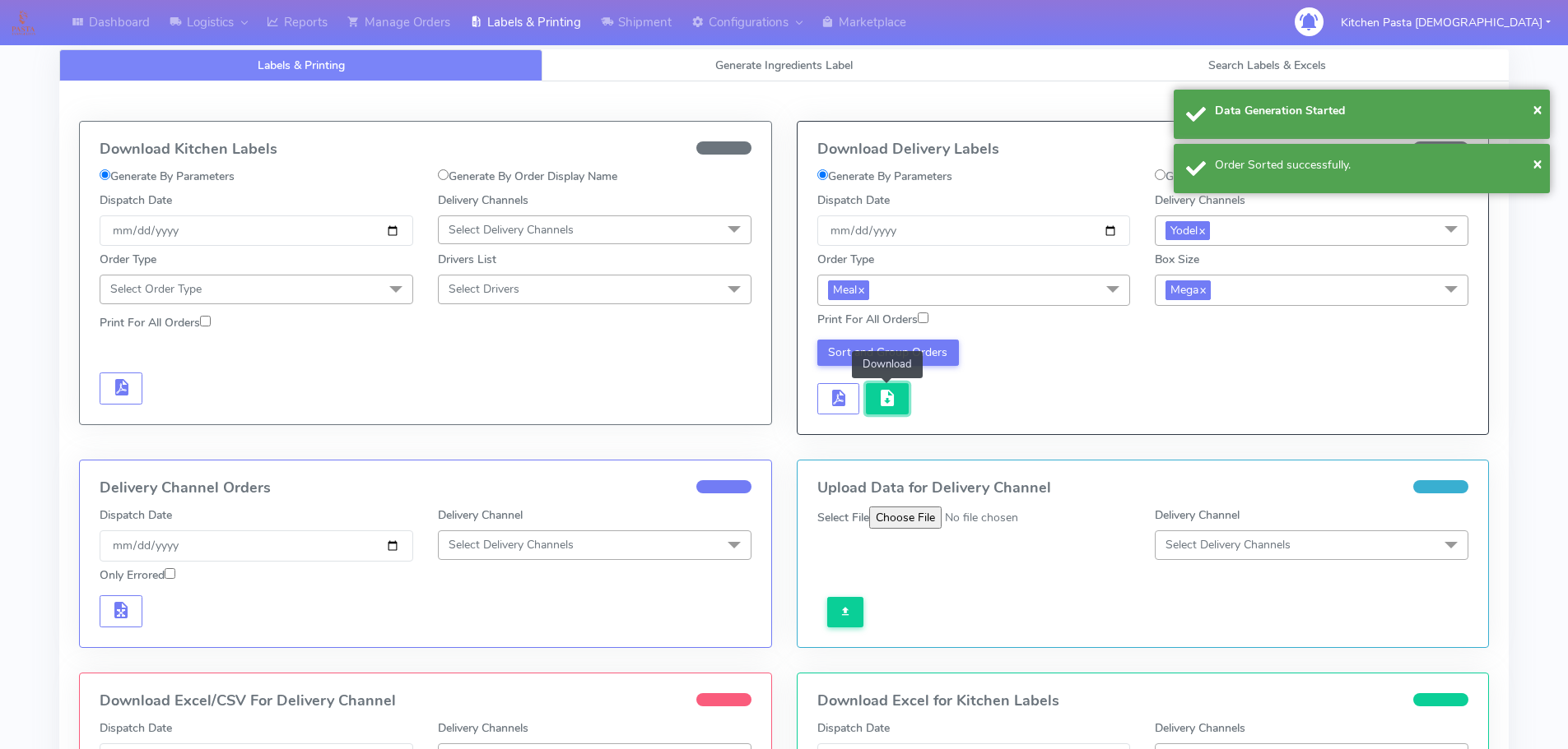
click at [897, 402] on button "button" at bounding box center [887, 399] width 43 height 32
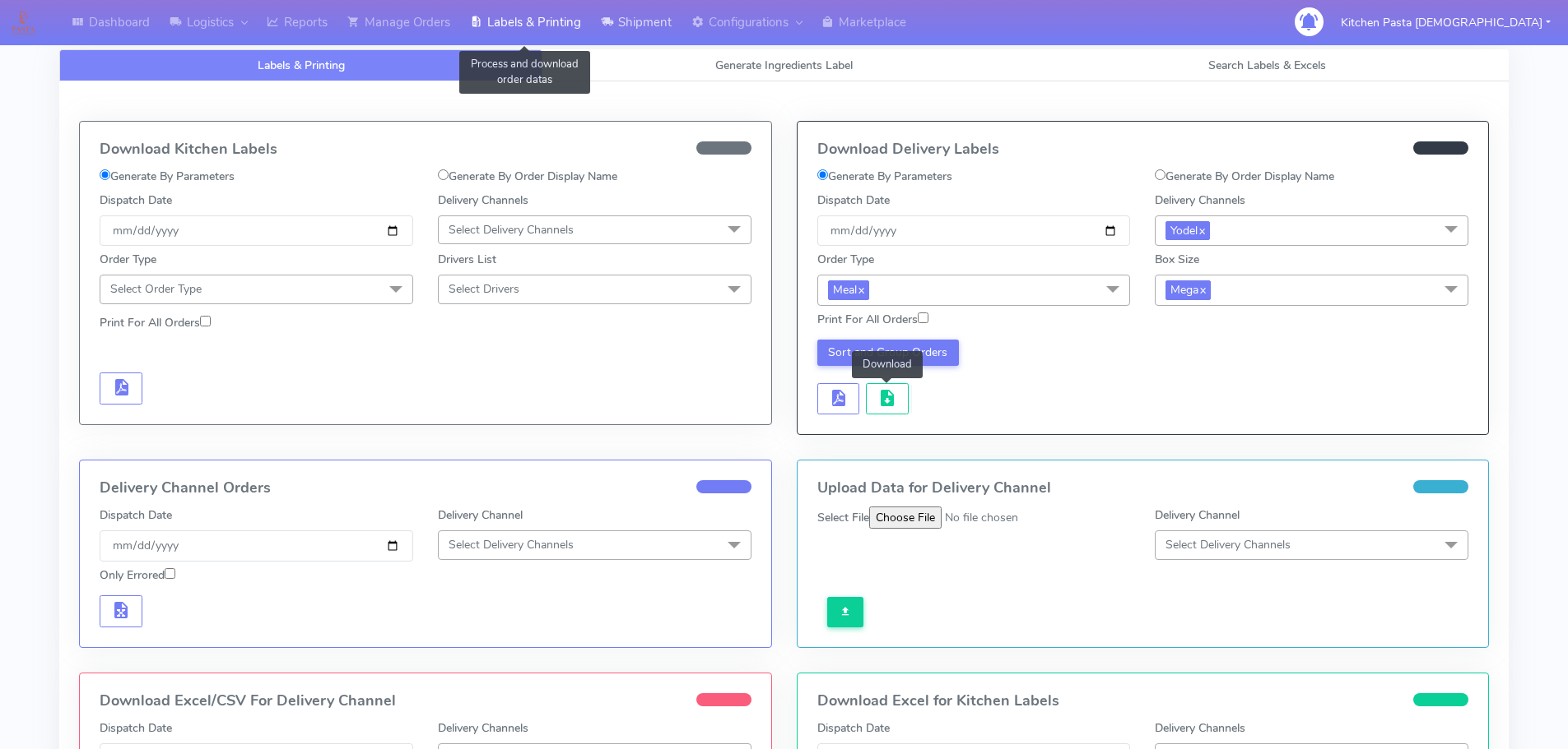
click at [663, 37] on link "Shipment" at bounding box center [636, 22] width 90 height 45
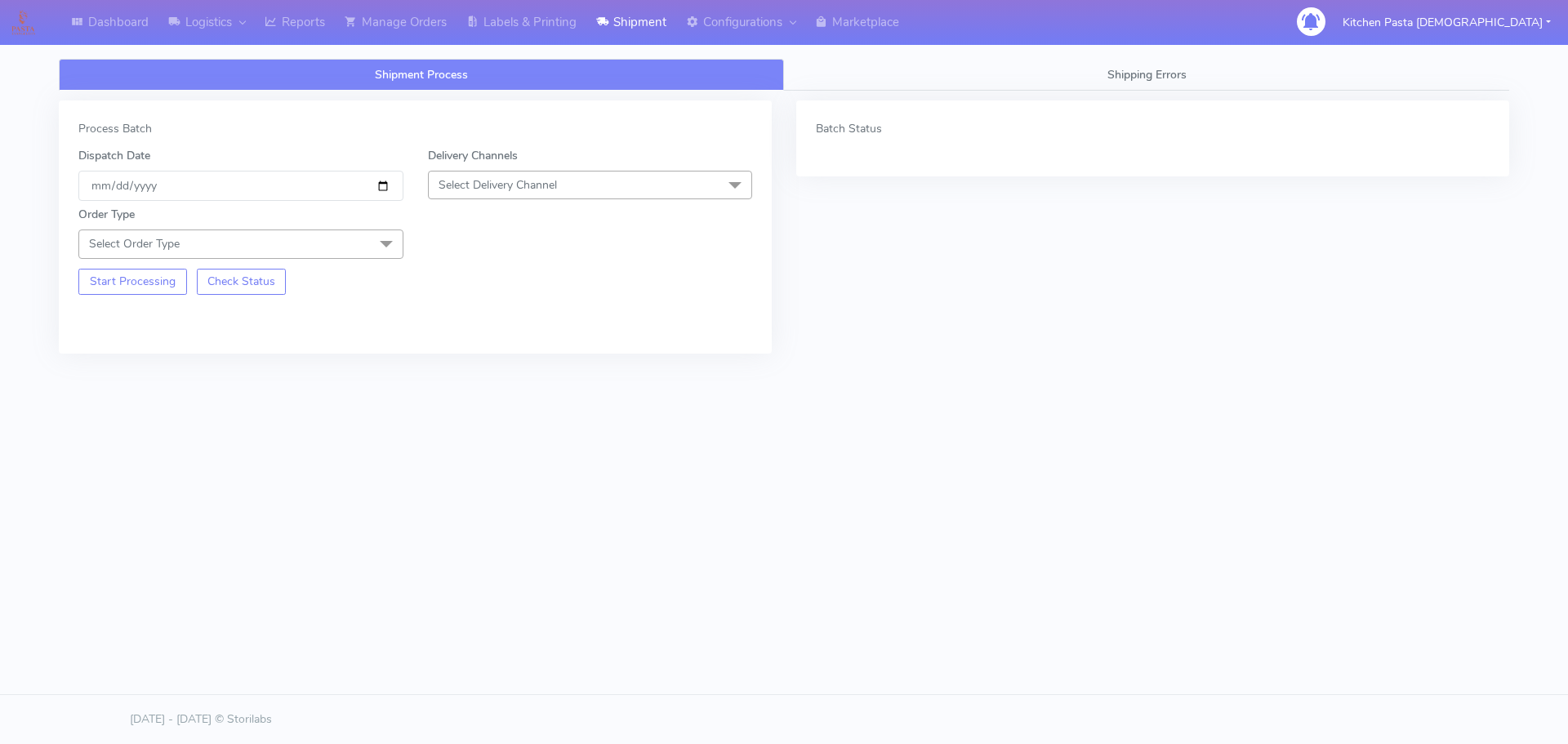
click at [507, 180] on span "Select Delivery Channel" at bounding box center [497, 185] width 119 height 16
click at [485, 363] on div "Yodel" at bounding box center [590, 368] width 307 height 17
click at [338, 244] on span "Select Order Type" at bounding box center [240, 244] width 325 height 28
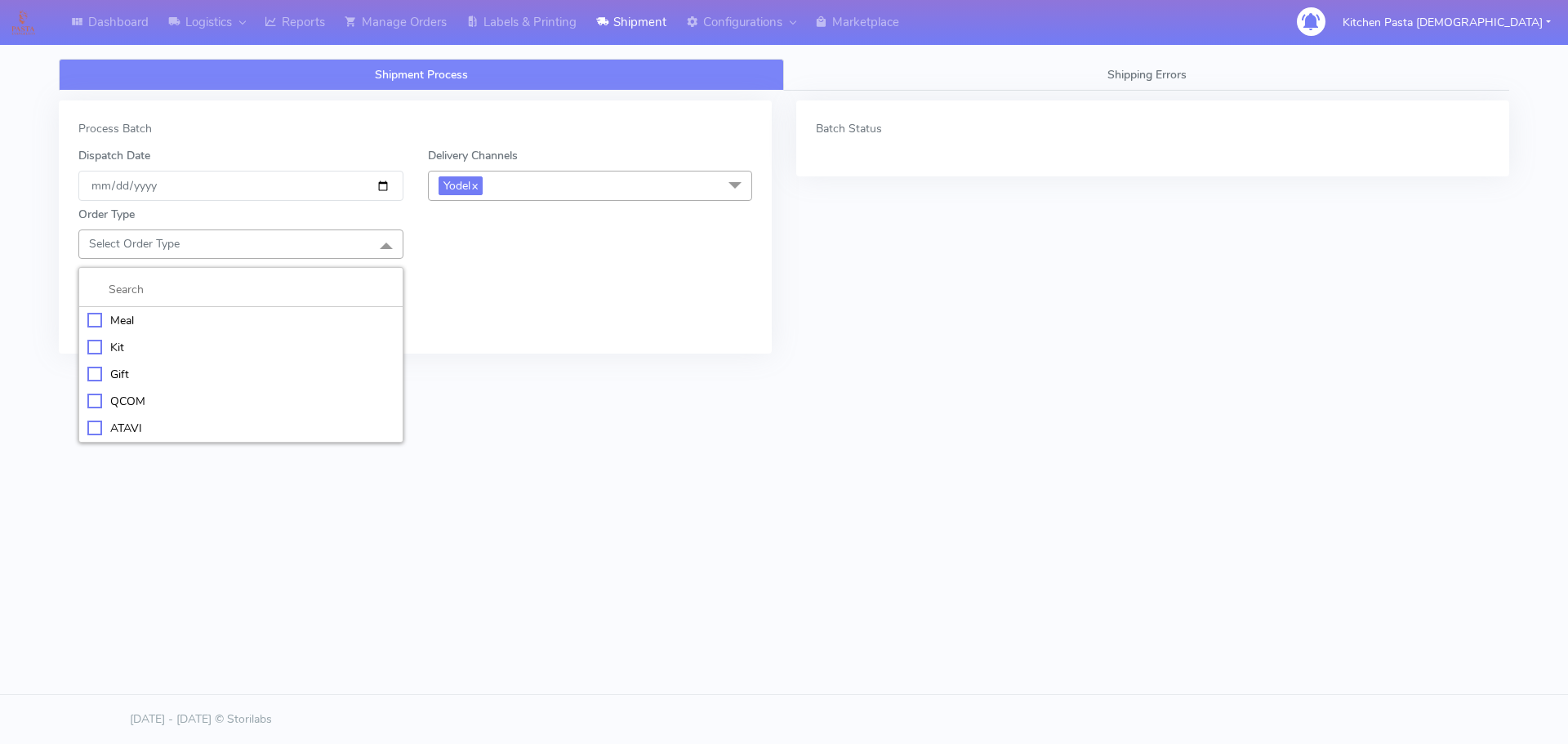
click at [220, 337] on li "Kit" at bounding box center [240, 347] width 323 height 27
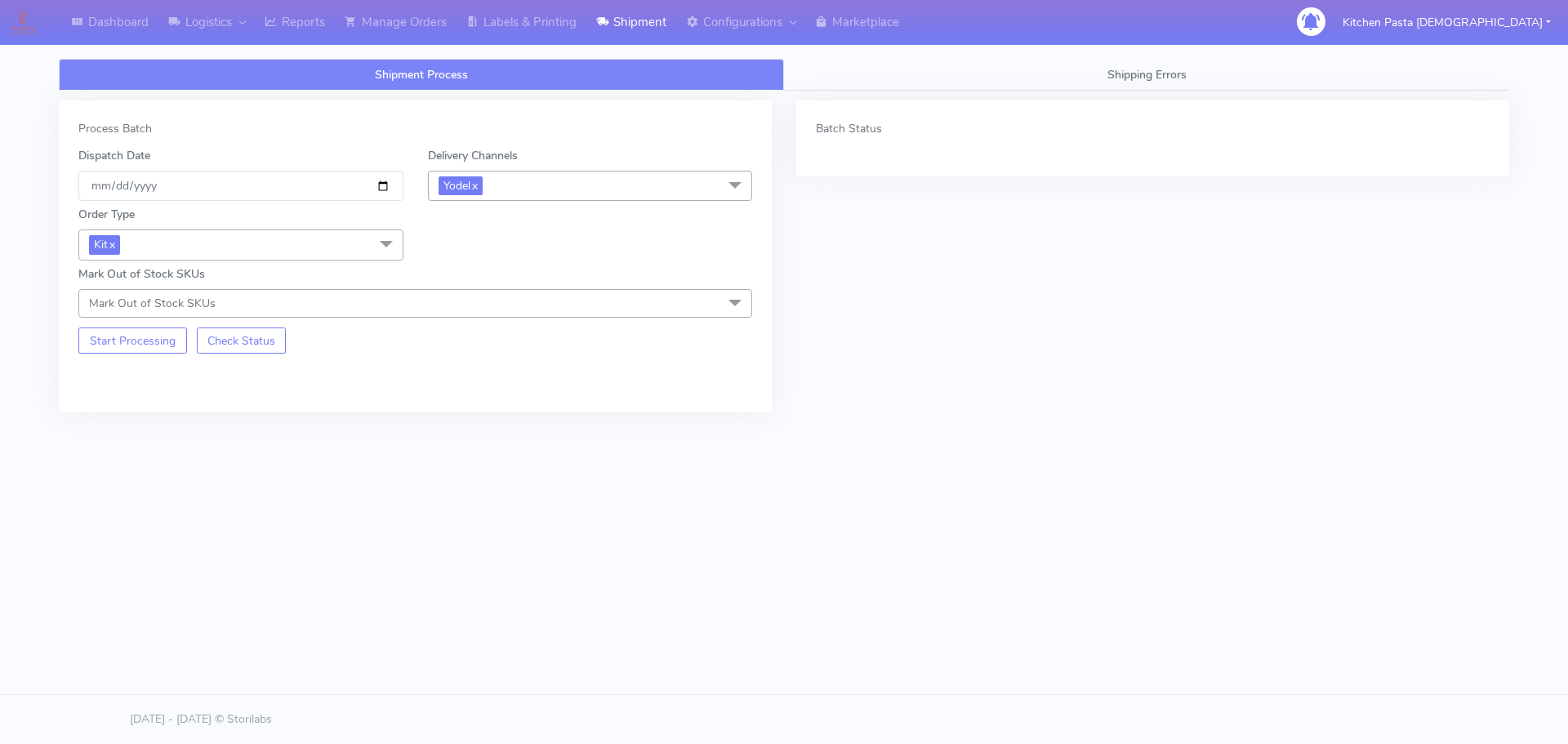
click at [324, 248] on span "Kit x" at bounding box center [240, 245] width 325 height 30
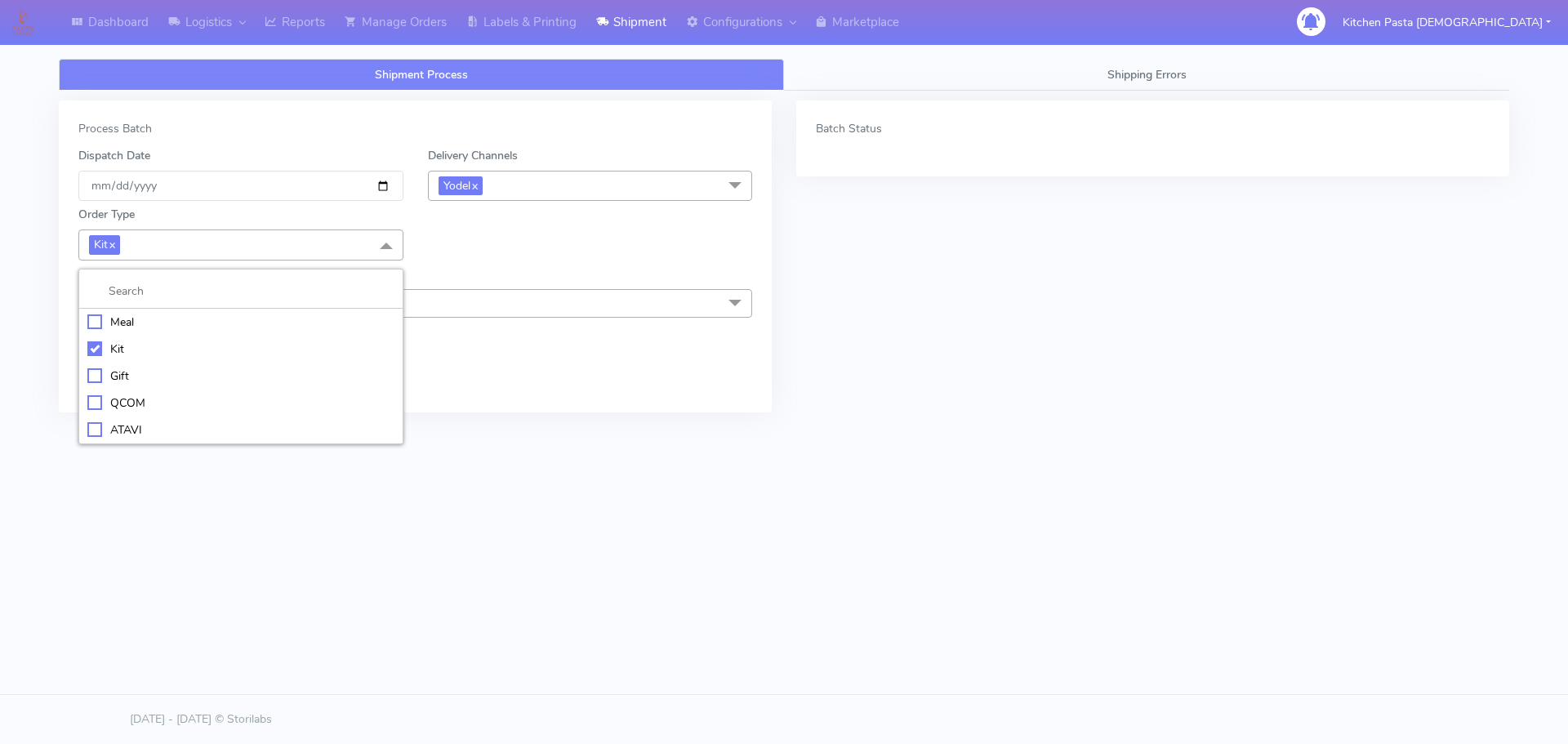
click at [217, 322] on div "Meal" at bounding box center [240, 321] width 307 height 17
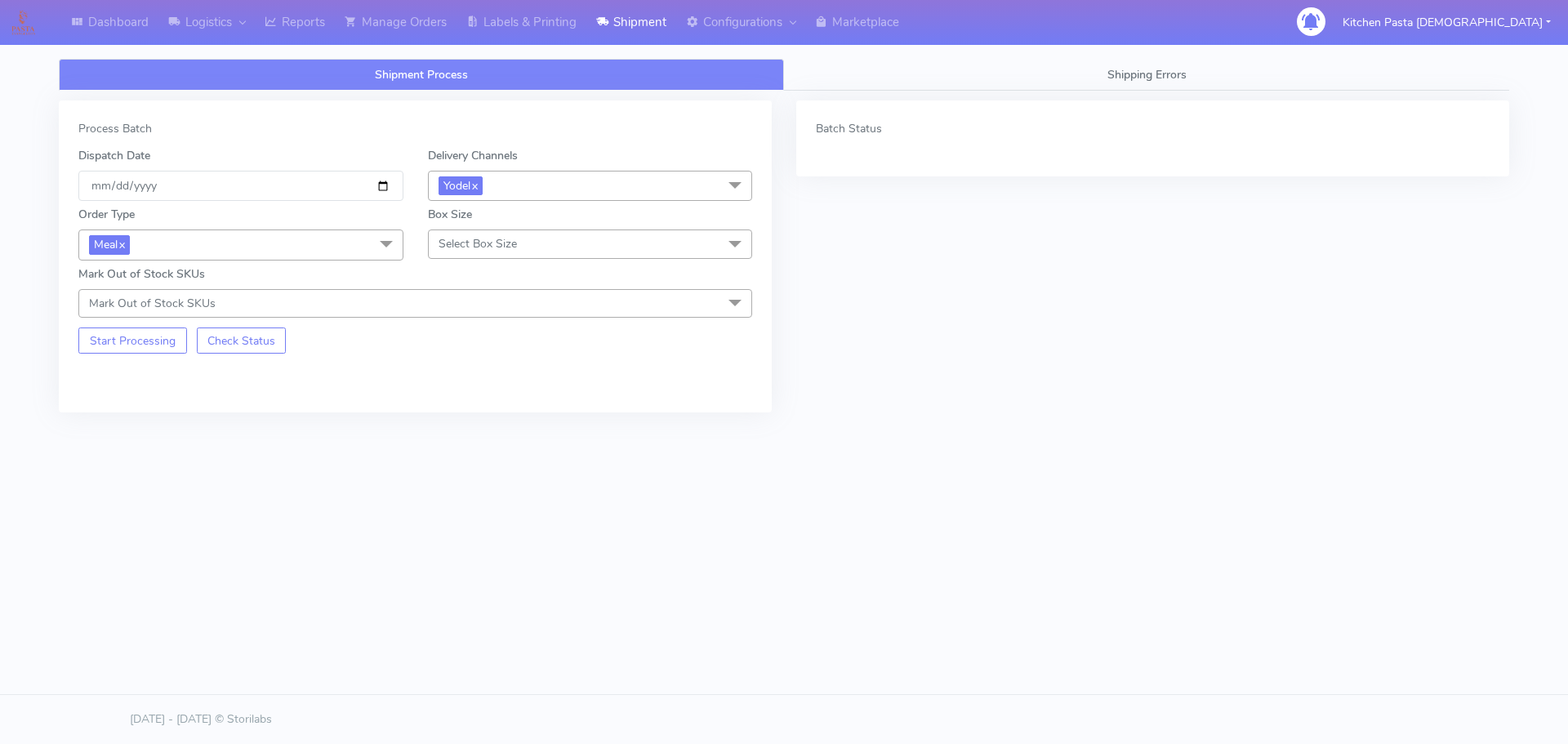
click at [538, 270] on div "Mark Out of Stock SKUs Mark Out of Stock SKUs Select All 024 025 (DOUBLE) 040 0…" at bounding box center [415, 291] width 698 height 52
click at [538, 238] on span "Select Box Size" at bounding box center [590, 244] width 325 height 28
click at [474, 402] on div "Large" at bounding box center [590, 401] width 307 height 17
click at [163, 350] on button "Start Processing" at bounding box center [132, 341] width 108 height 26
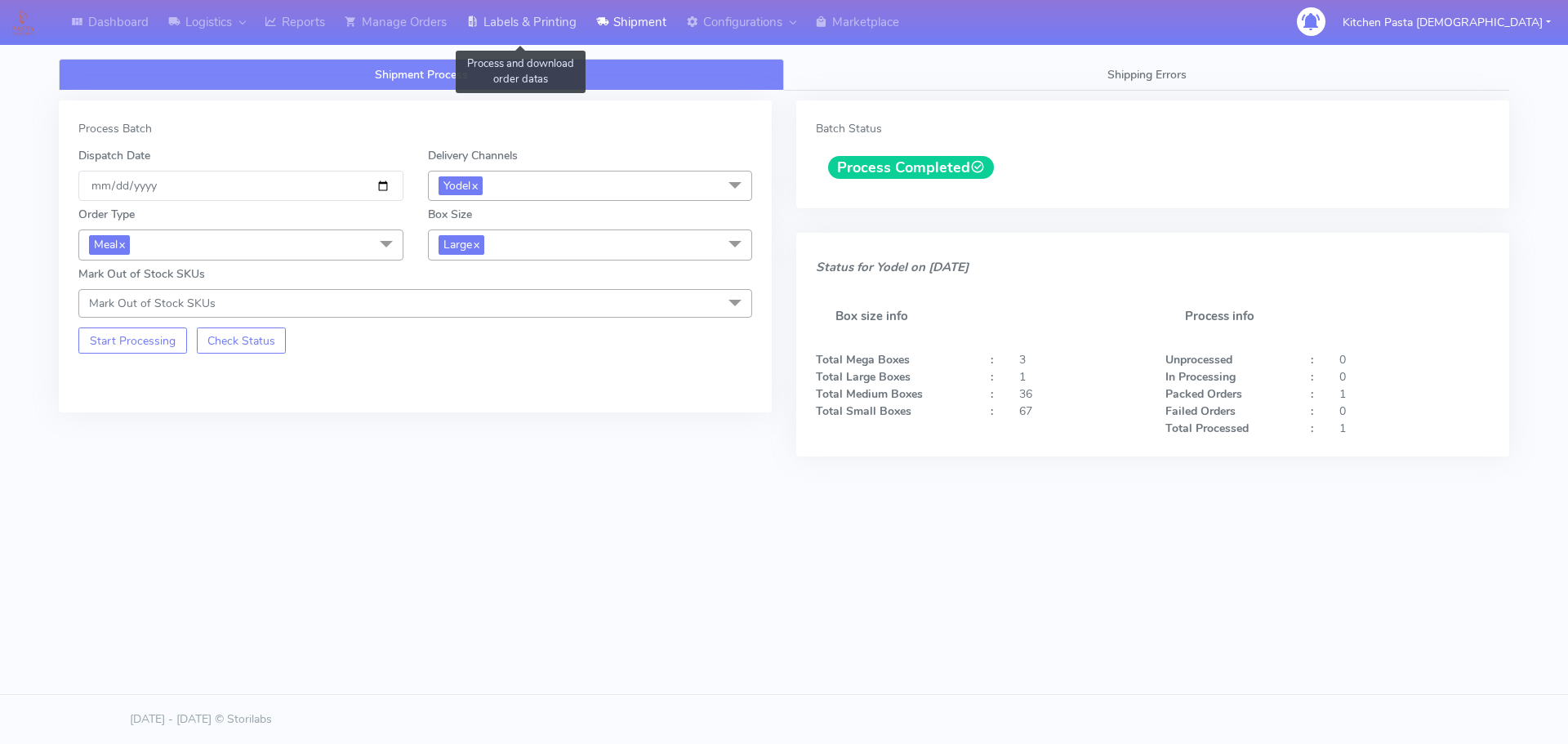
drag, startPoint x: 584, startPoint y: 19, endPoint x: 631, endPoint y: 41, distance: 51.9
click at [584, 19] on link "Labels & Printing" at bounding box center [522, 22] width 130 height 45
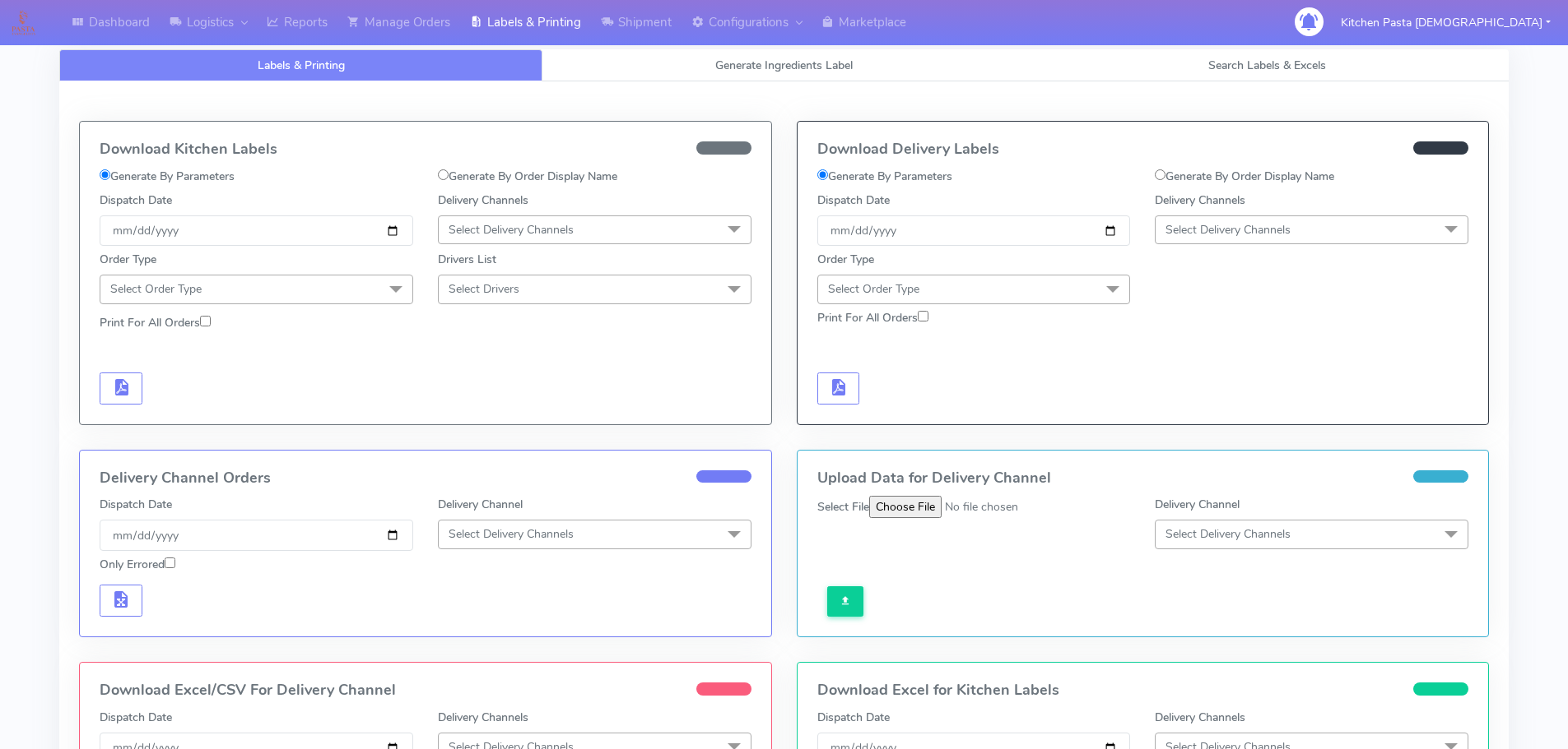
click at [1313, 226] on span "Select Delivery Channels" at bounding box center [1312, 230] width 314 height 28
click at [1184, 426] on li "Yodel" at bounding box center [1312, 415] width 312 height 27
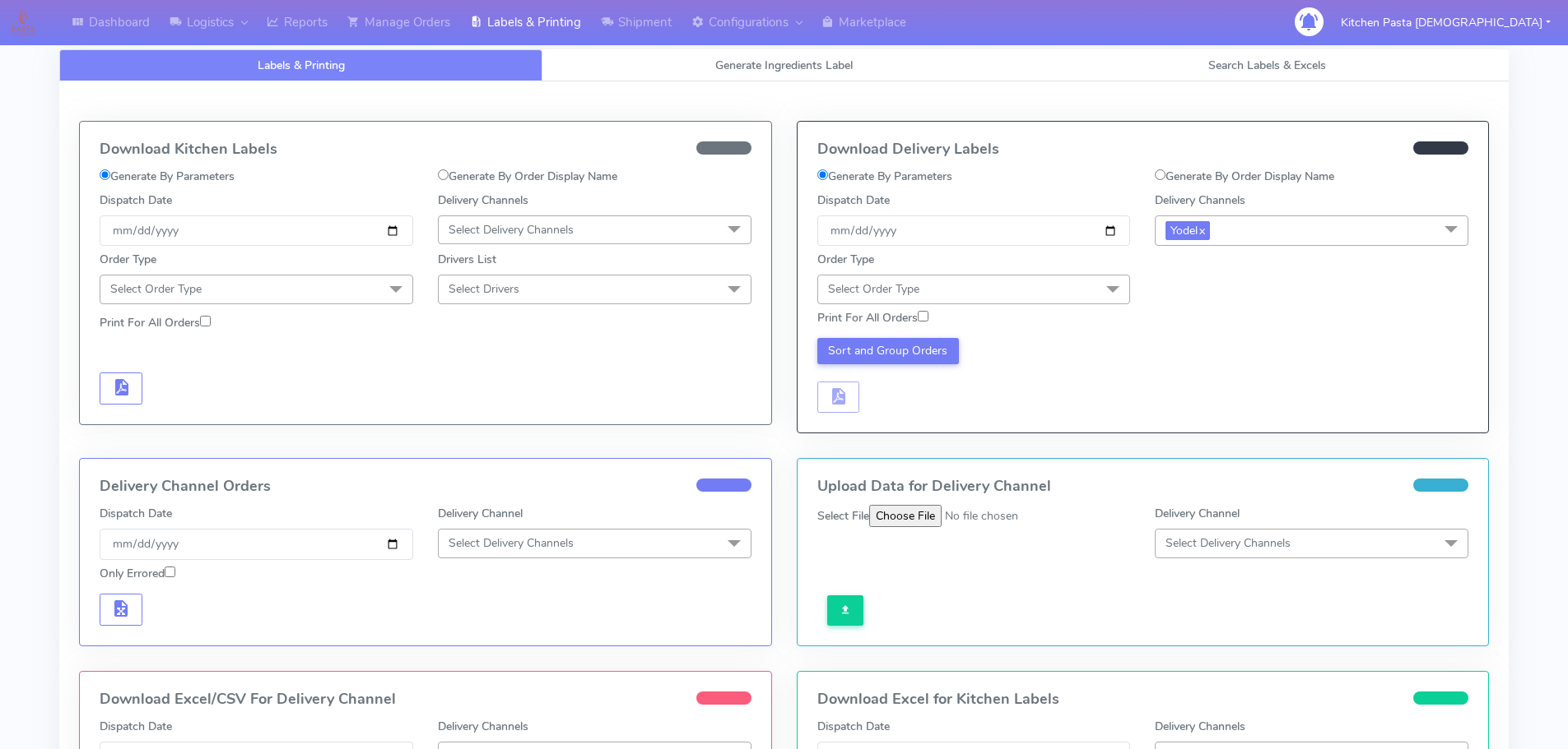
click at [1031, 254] on div "Order Type Select Order Type Meal Kit Gift QCOM ATAVI" at bounding box center [973, 277] width 338 height 52
click at [1017, 302] on span "Select Order Type" at bounding box center [974, 289] width 314 height 28
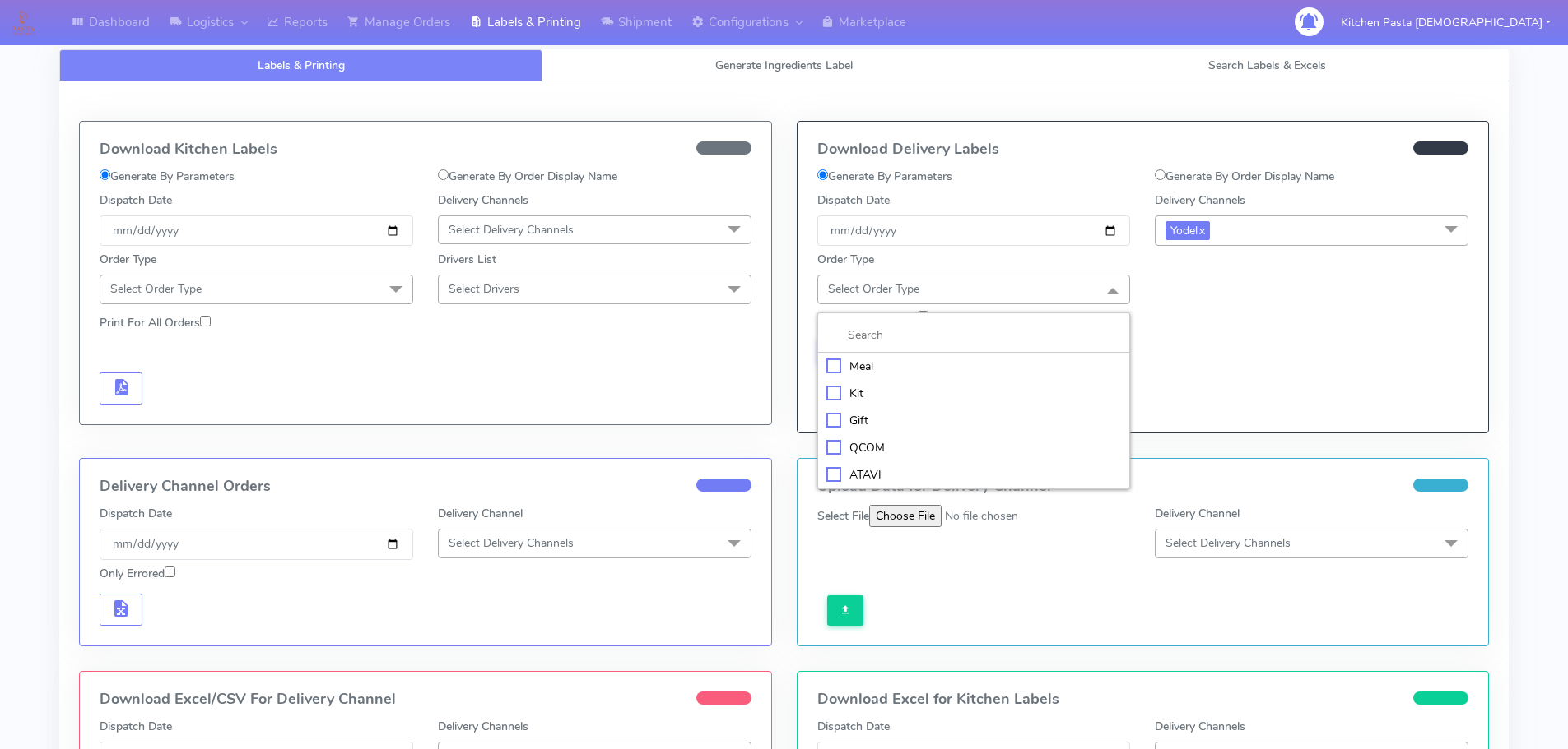
drag, startPoint x: 924, startPoint y: 368, endPoint x: 941, endPoint y: 357, distance: 20.2
click at [927, 365] on div "Meal" at bounding box center [974, 366] width 295 height 17
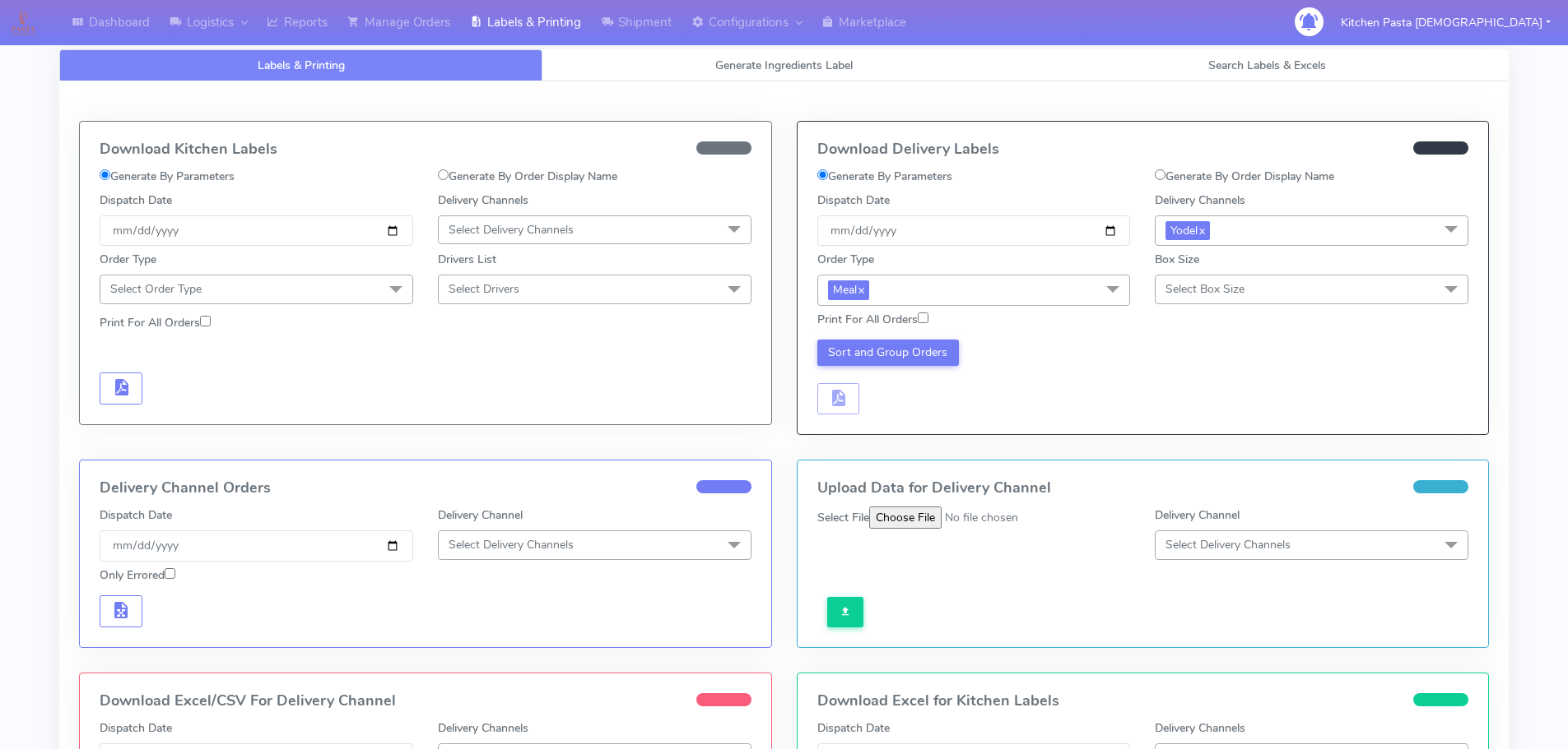
click at [1205, 277] on span "Select Box Size" at bounding box center [1312, 289] width 314 height 28
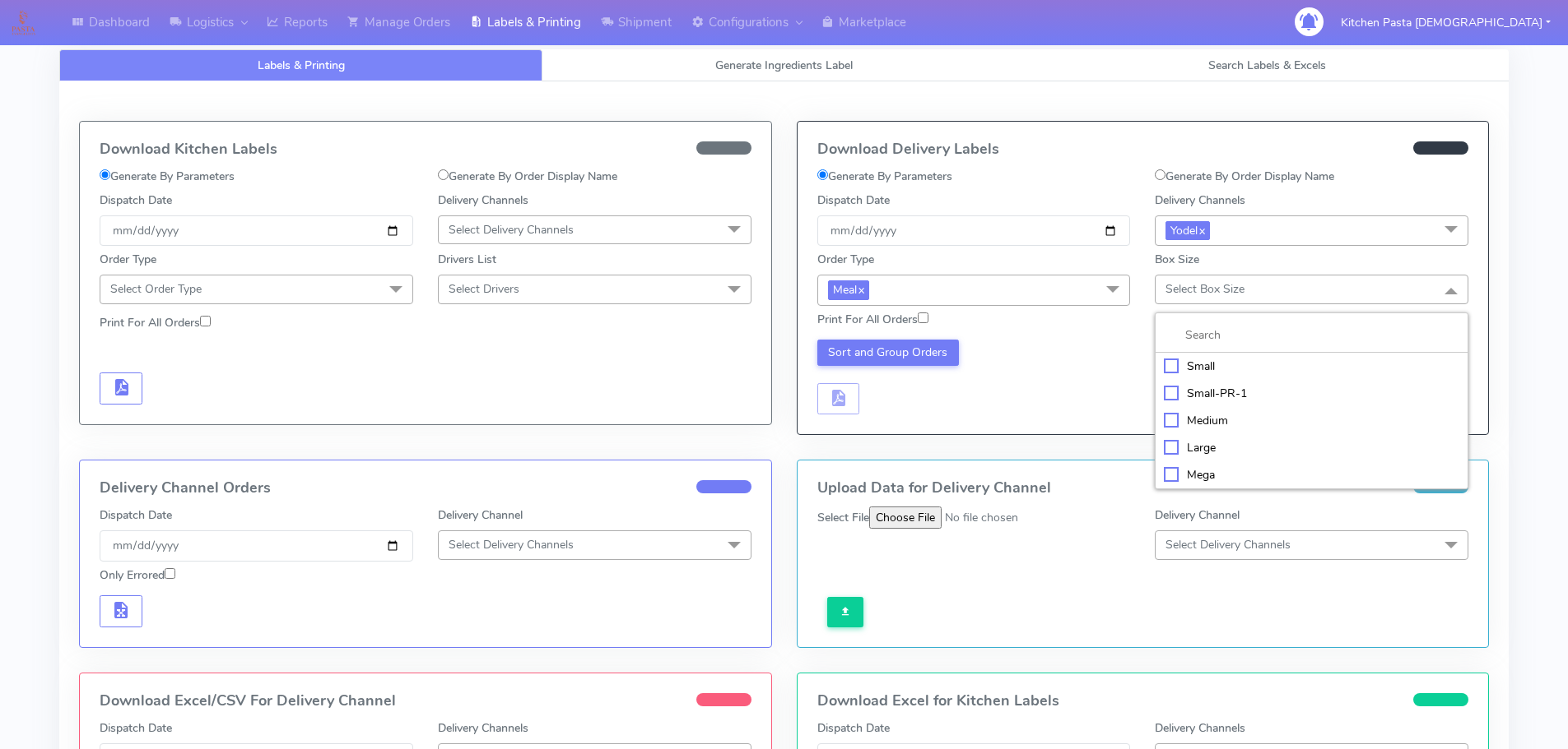
click at [1173, 457] on li "Large" at bounding box center [1312, 448] width 312 height 27
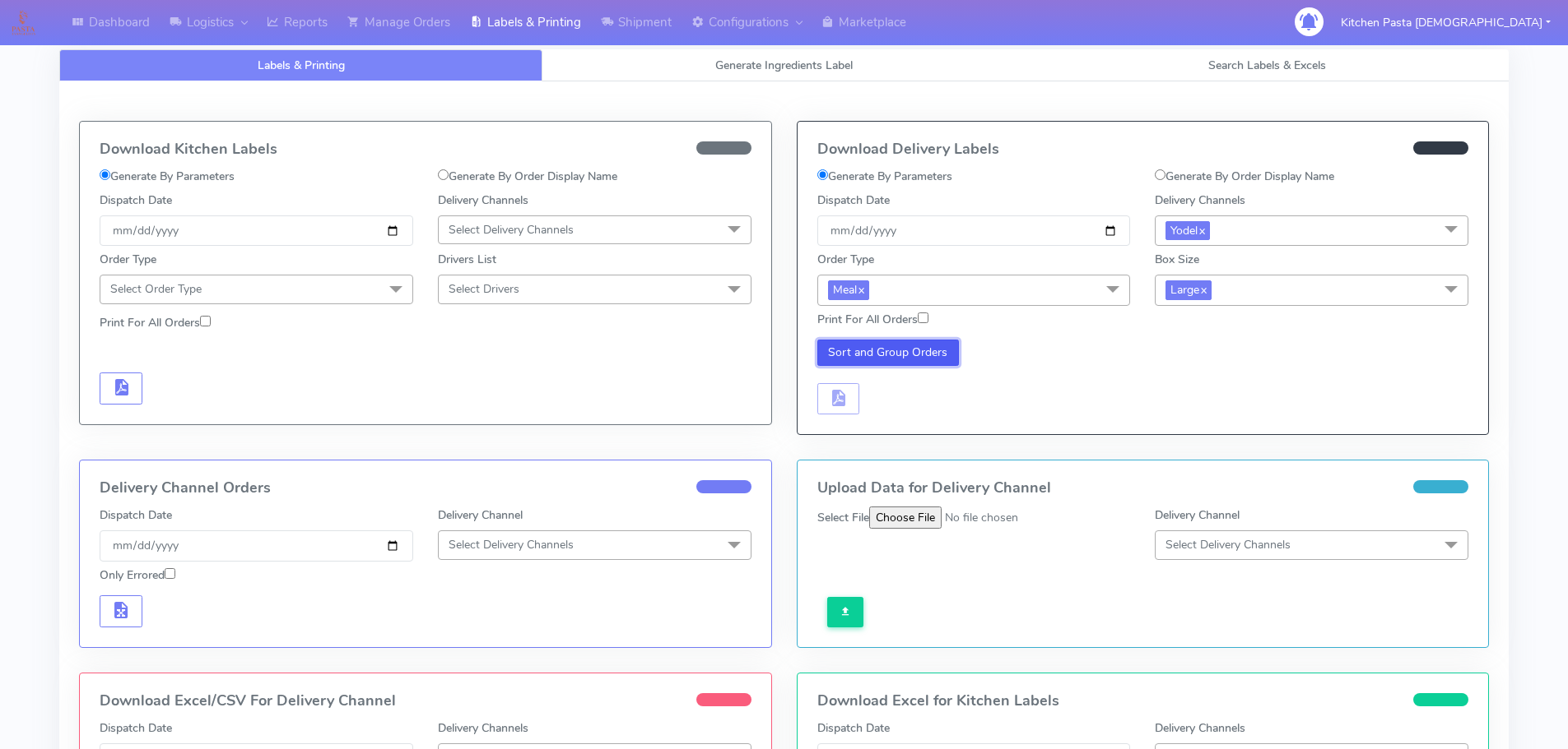
click at [918, 355] on button "Sort and Group Orders" at bounding box center [888, 353] width 143 height 27
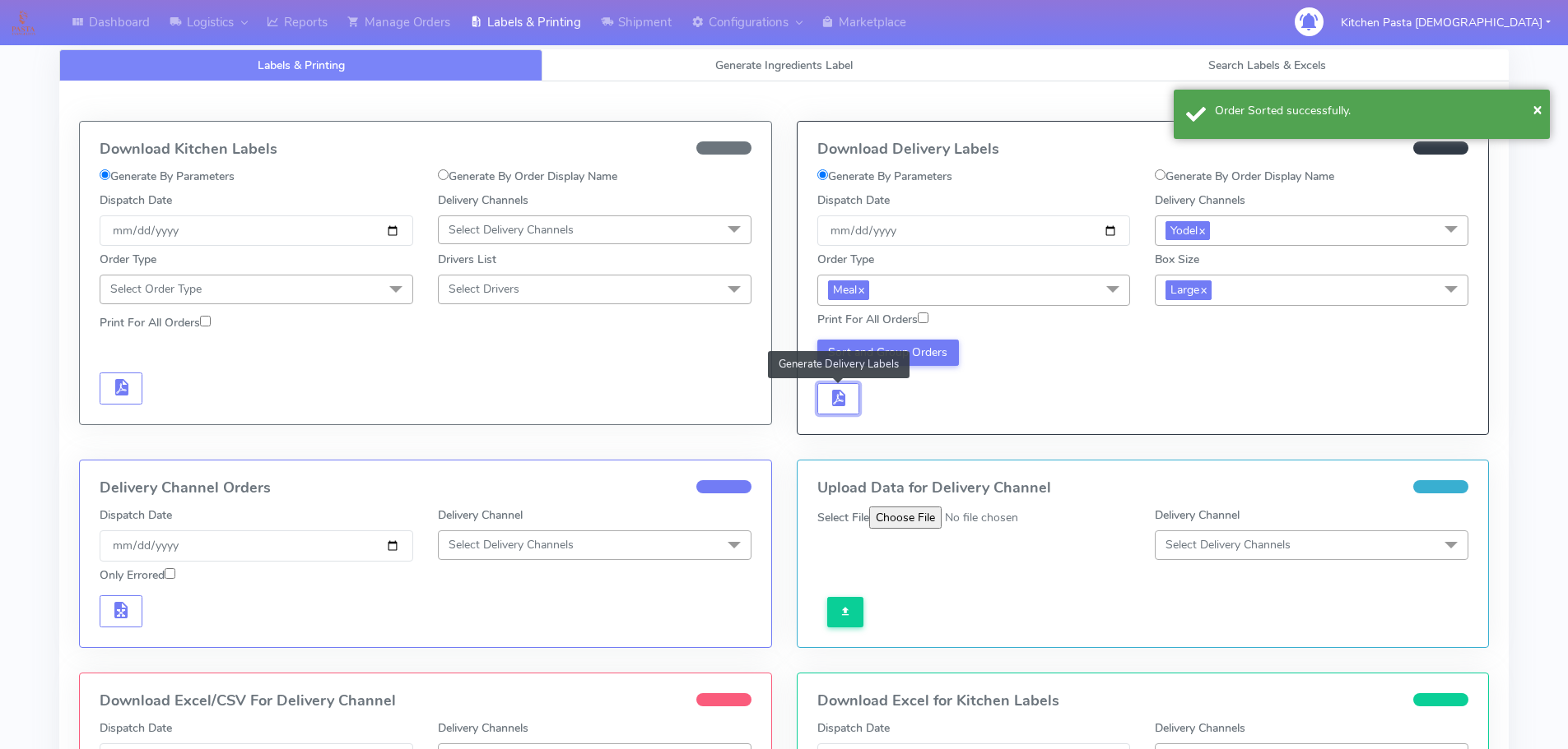
drag, startPoint x: 838, startPoint y: 411, endPoint x: 863, endPoint y: 413, distance: 25.1
click at [837, 411] on button "button" at bounding box center [838, 399] width 43 height 32
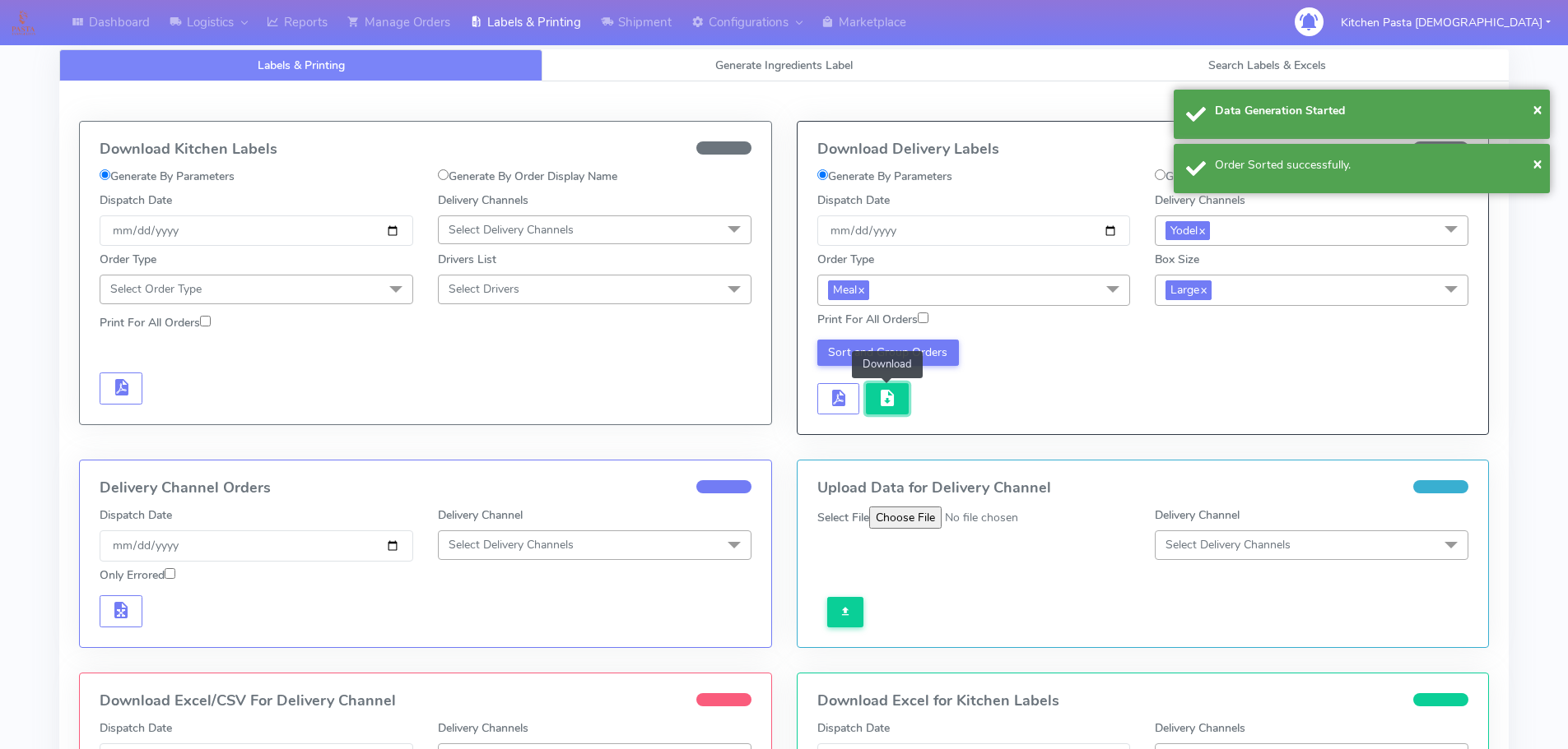
click at [880, 411] on button "button" at bounding box center [887, 399] width 43 height 32
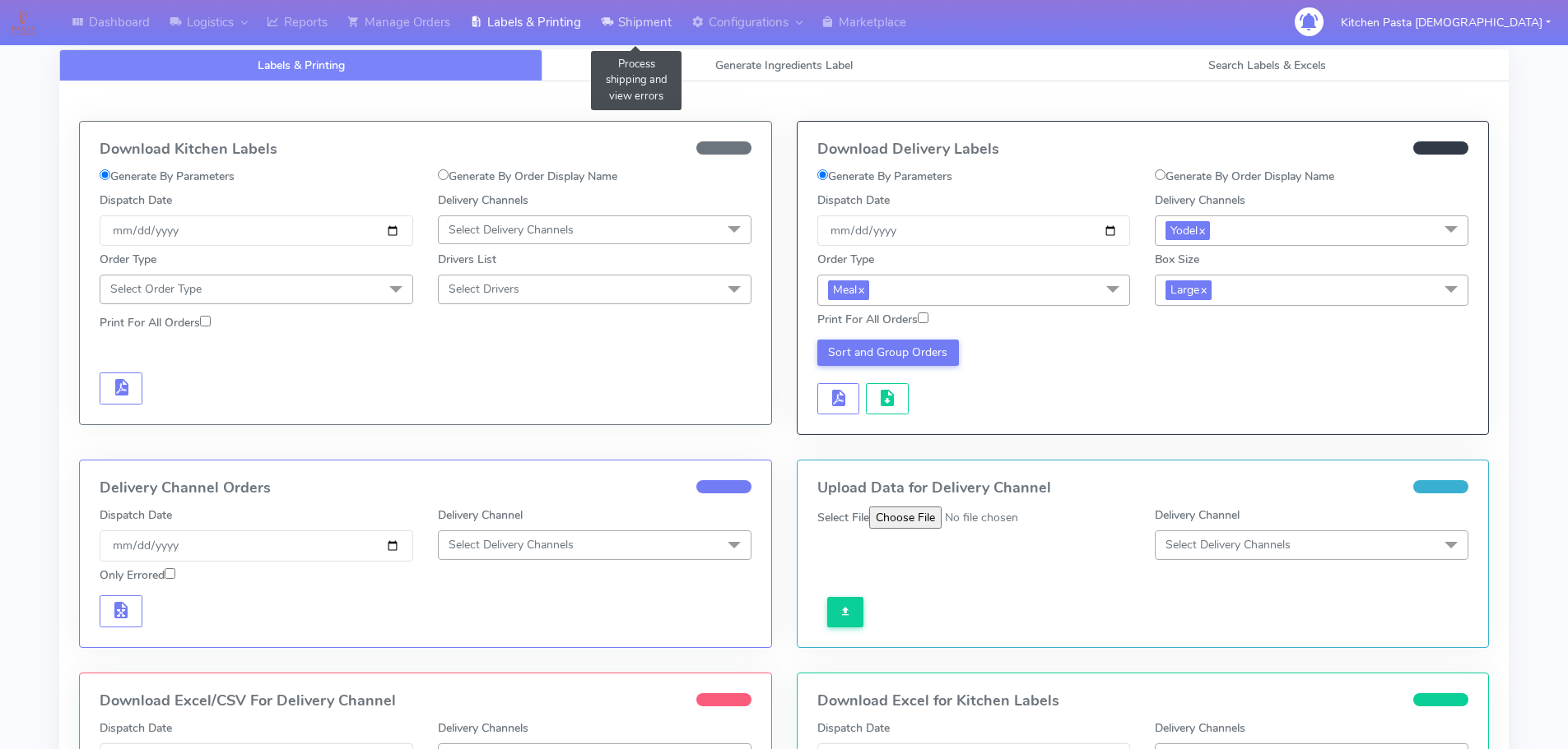
click at [633, 13] on link "Shipment" at bounding box center [636, 22] width 90 height 45
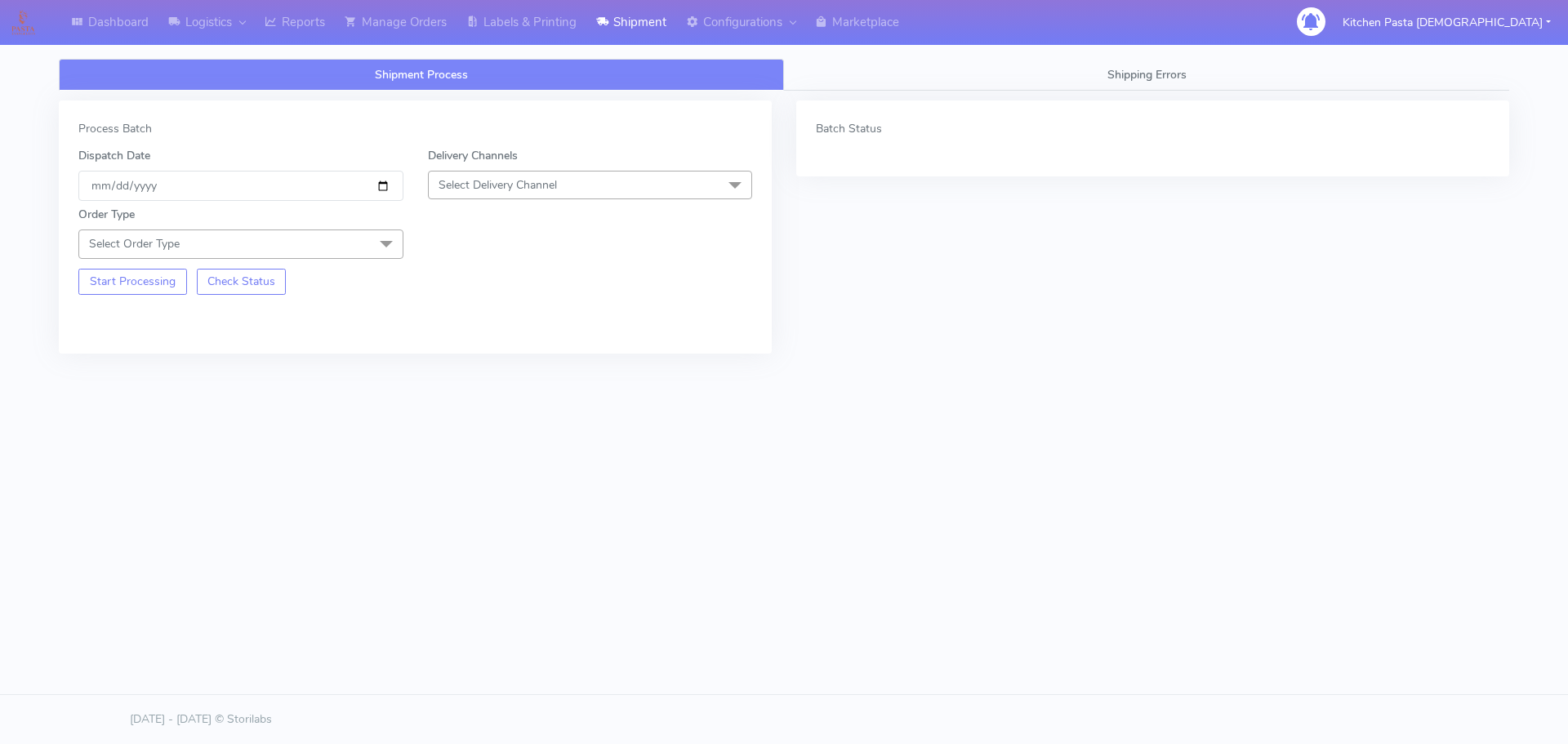
click at [614, 186] on span "Select Delivery Channel" at bounding box center [590, 185] width 325 height 28
click at [514, 355] on li "DPD" at bounding box center [590, 342] width 323 height 27
click at [577, 182] on span "DPD x" at bounding box center [590, 186] width 325 height 30
click at [490, 361] on li "Yodel" at bounding box center [590, 370] width 323 height 27
click at [353, 243] on span "Select Order Type" at bounding box center [240, 244] width 325 height 28
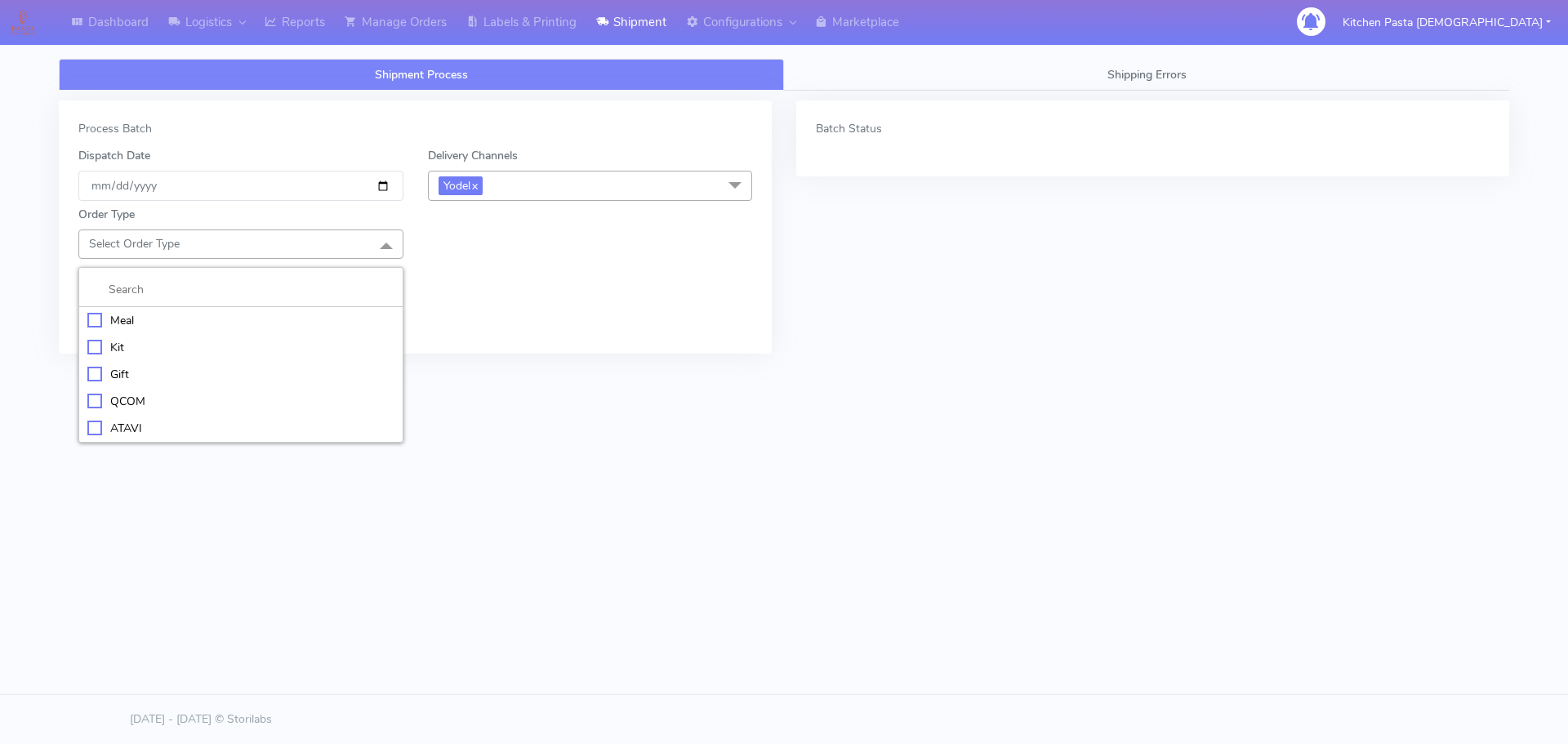
click at [322, 317] on div "Meal" at bounding box center [240, 320] width 307 height 17
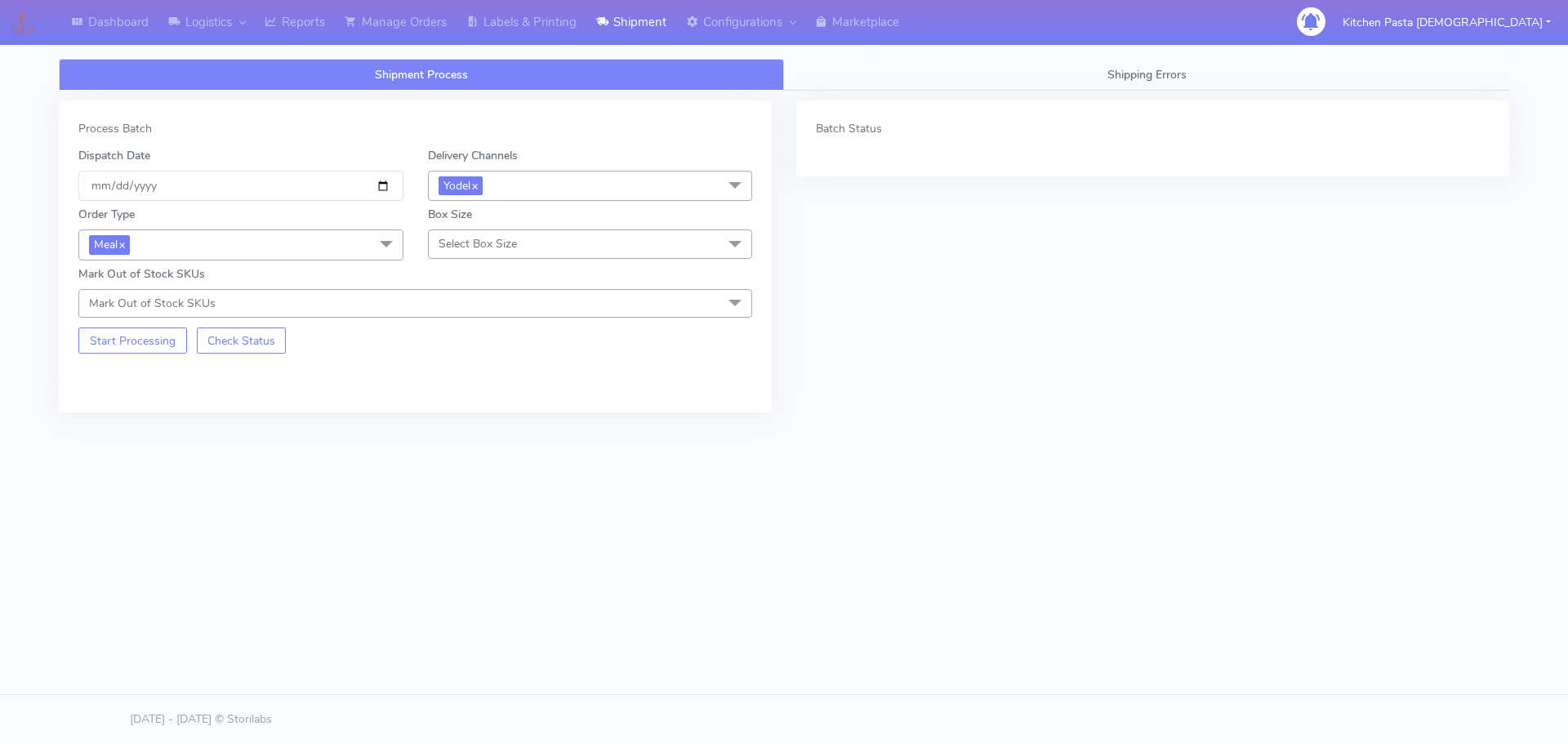
click at [565, 230] on span "Select Box Size" at bounding box center [590, 244] width 325 height 28
click at [495, 371] on div "Medium" at bounding box center [590, 374] width 307 height 17
click at [154, 339] on button "Start Processing" at bounding box center [132, 341] width 108 height 26
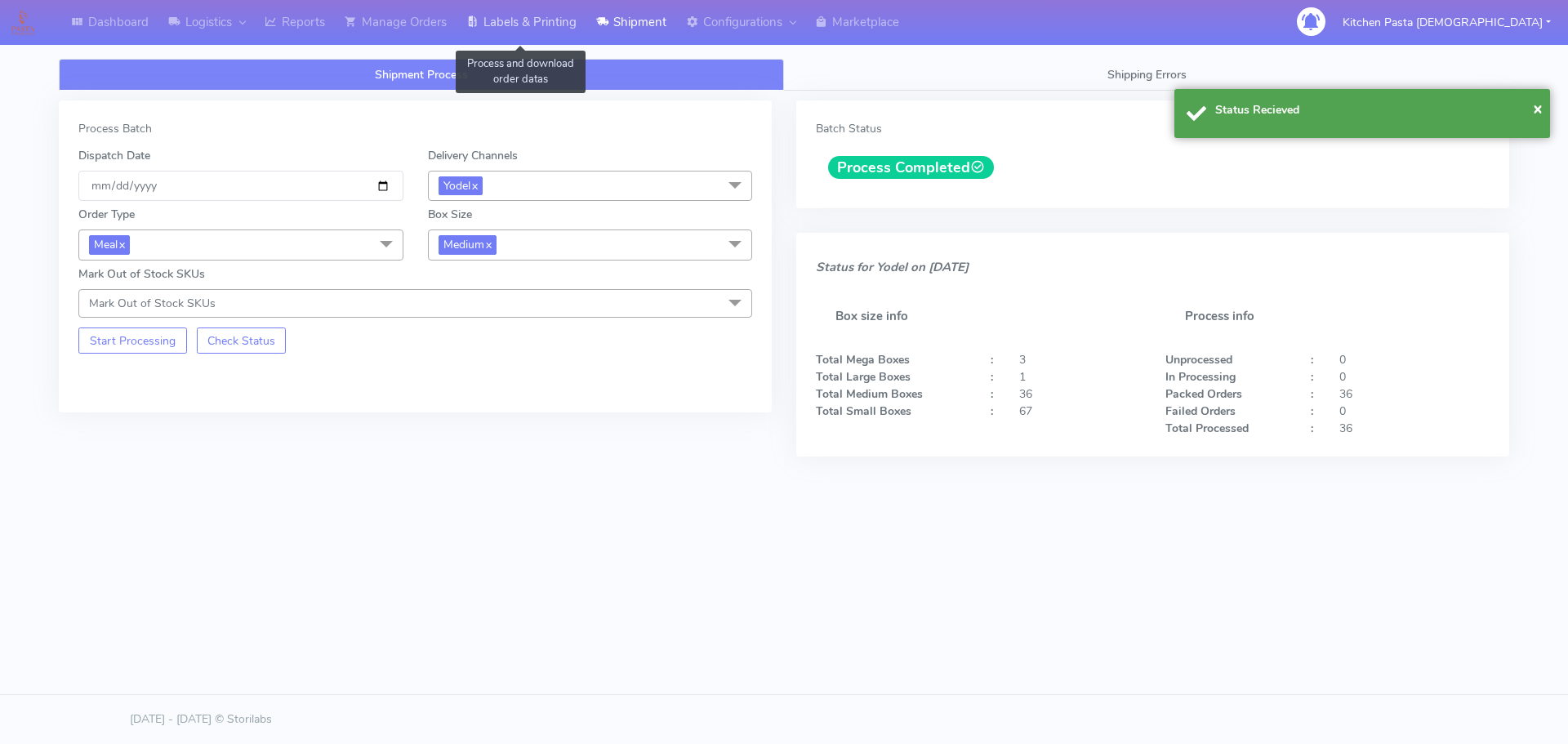
click at [516, 18] on link "Labels & Printing" at bounding box center [522, 22] width 130 height 45
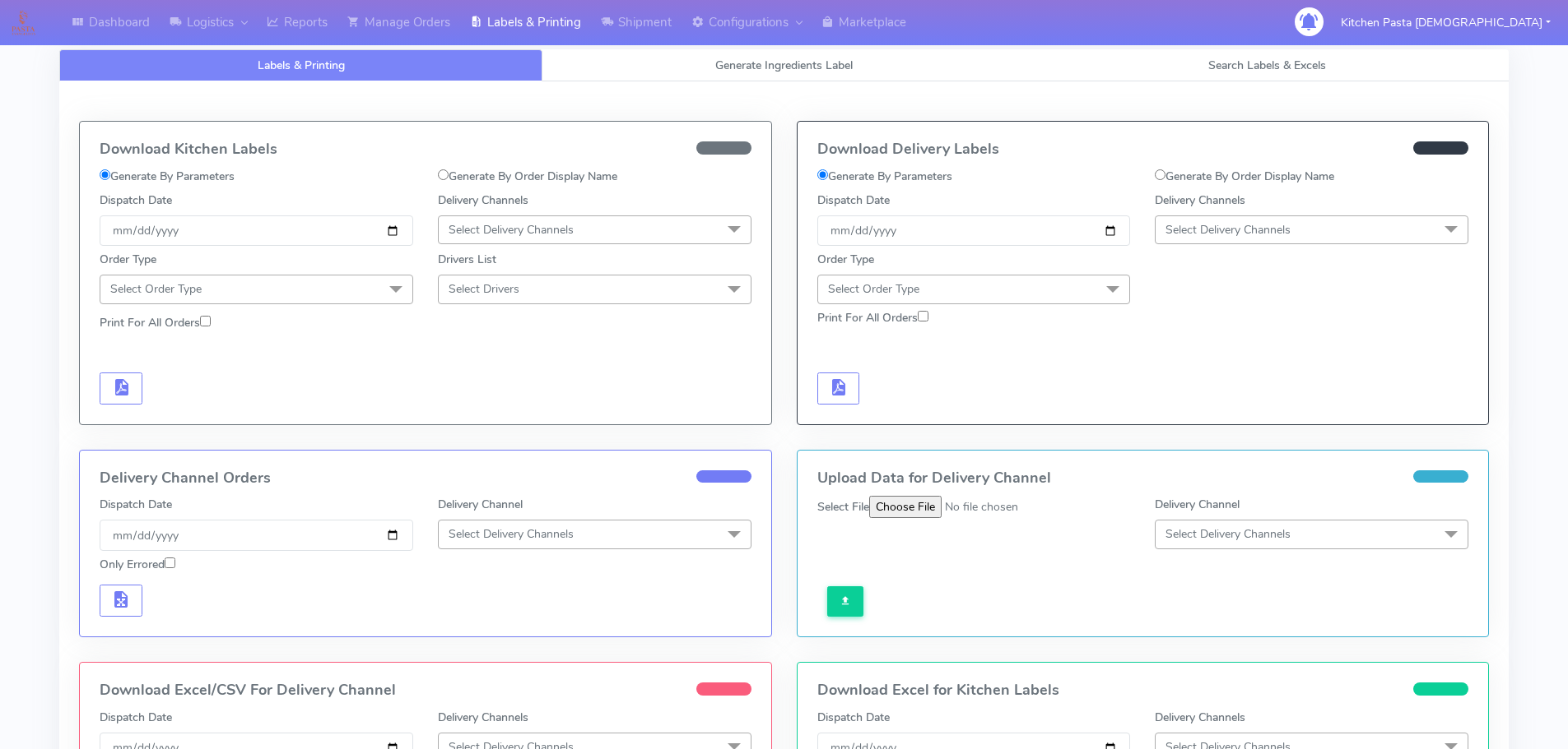
click at [1277, 219] on span "Select Delivery Channels" at bounding box center [1312, 230] width 314 height 28
click at [1188, 420] on div "Yodel" at bounding box center [1311, 414] width 295 height 17
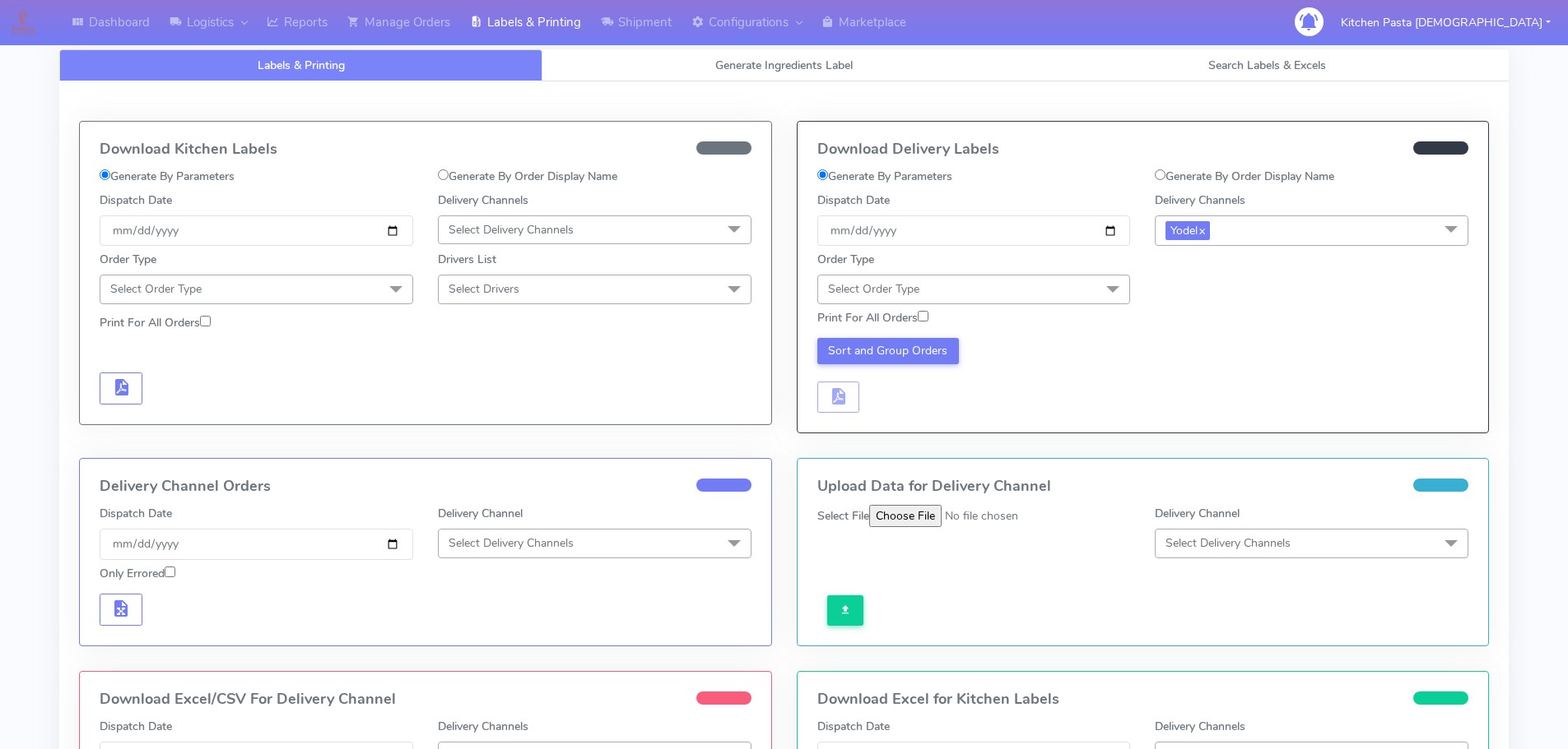
click at [993, 292] on span "Select Order Type" at bounding box center [974, 289] width 314 height 28
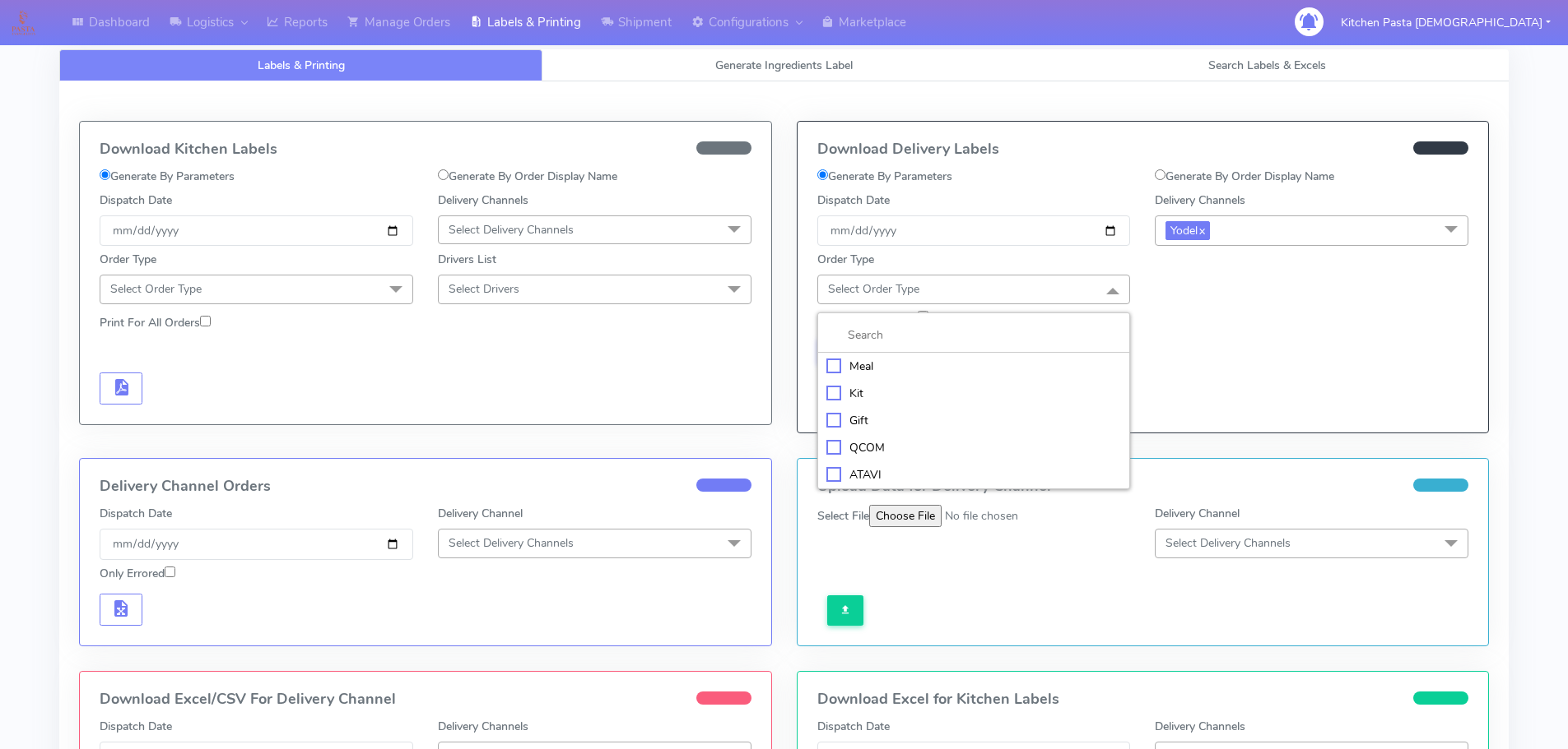
click at [910, 361] on div "Meal" at bounding box center [974, 366] width 295 height 17
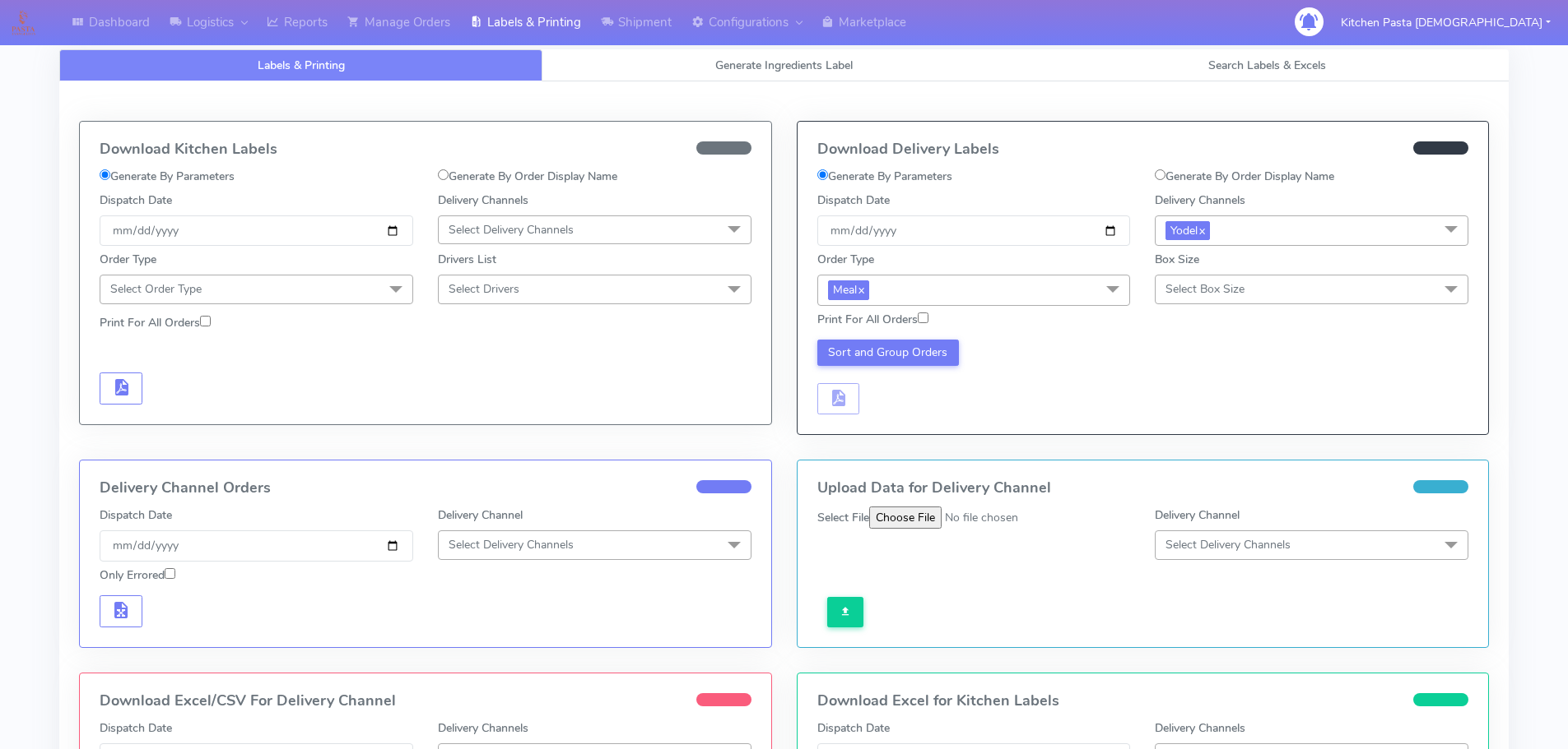
click at [1249, 289] on span "Select Box Size" at bounding box center [1312, 289] width 314 height 28
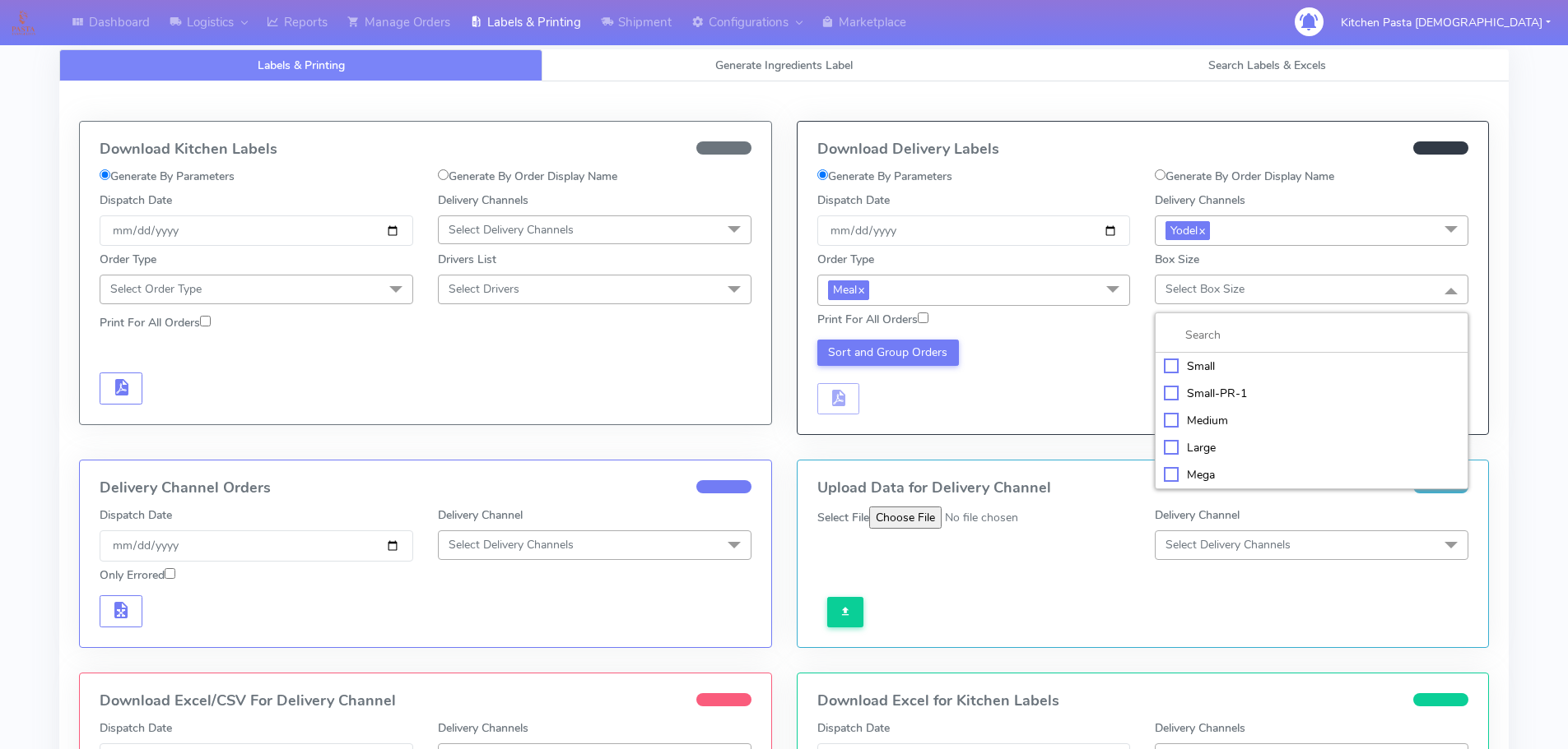
click at [1197, 416] on div "Medium" at bounding box center [1311, 420] width 295 height 17
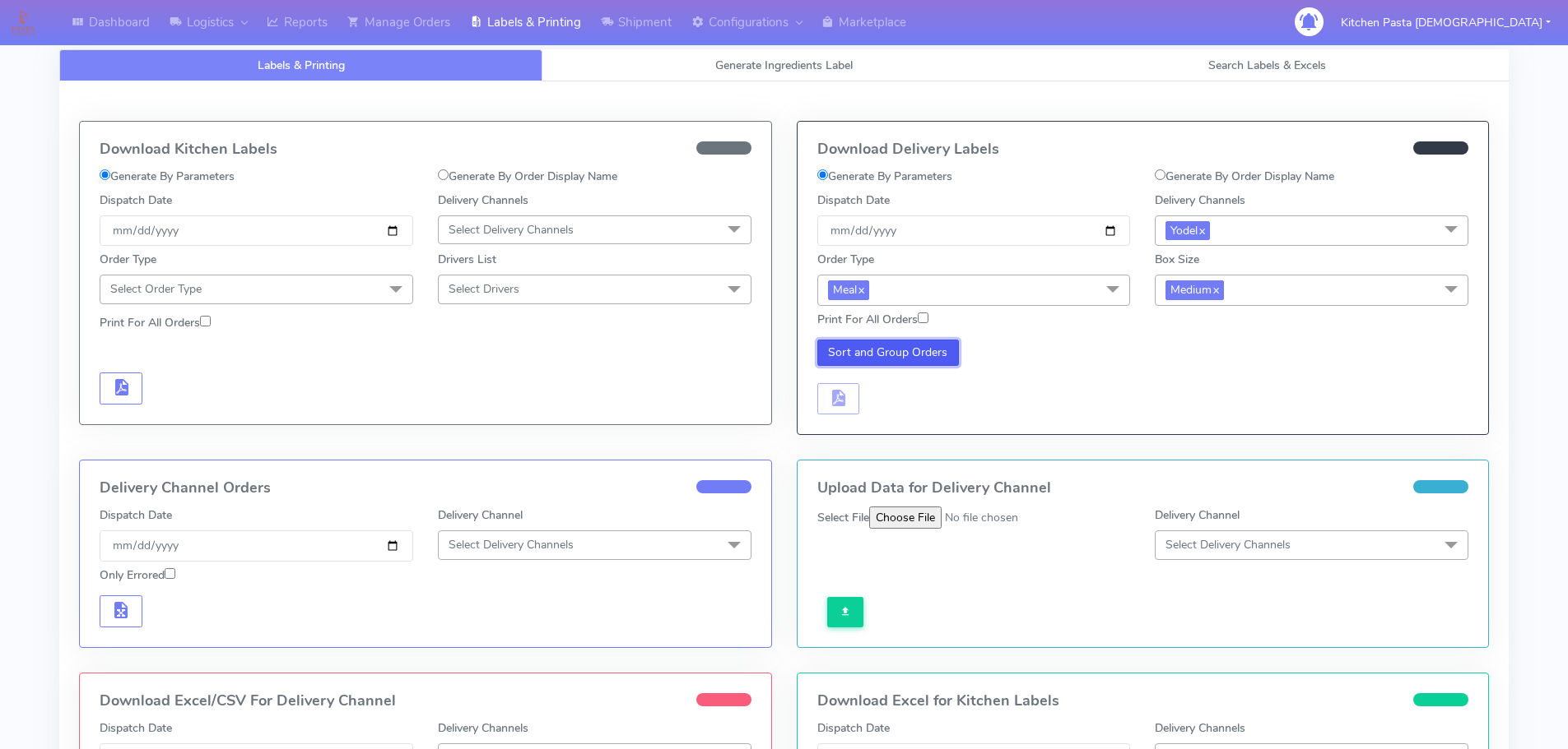
click at [879, 340] on button "Sort and Group Orders" at bounding box center [888, 353] width 143 height 27
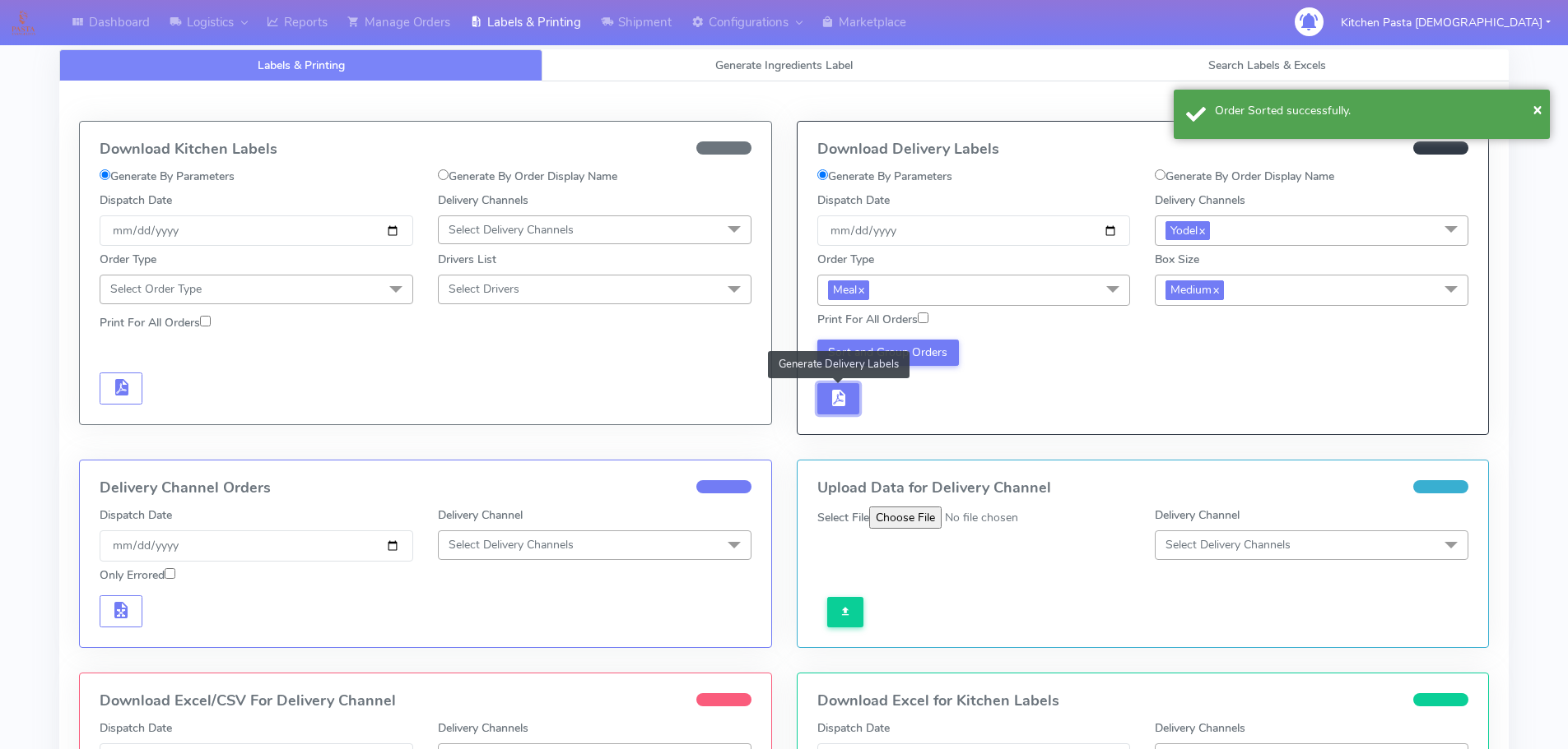
click at [833, 402] on span "button" at bounding box center [837, 402] width 20 height 16
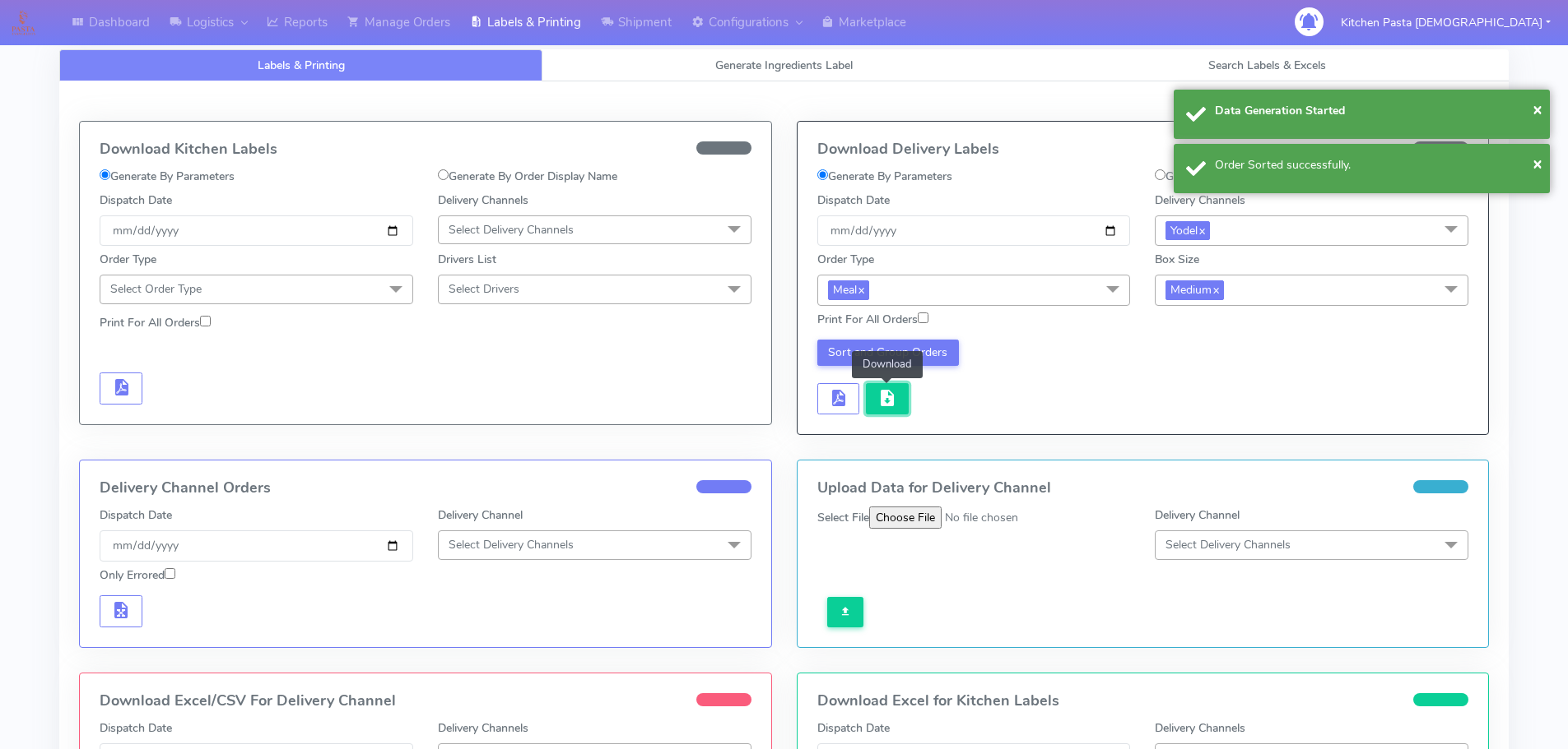
click at [883, 396] on span "button" at bounding box center [887, 402] width 20 height 16
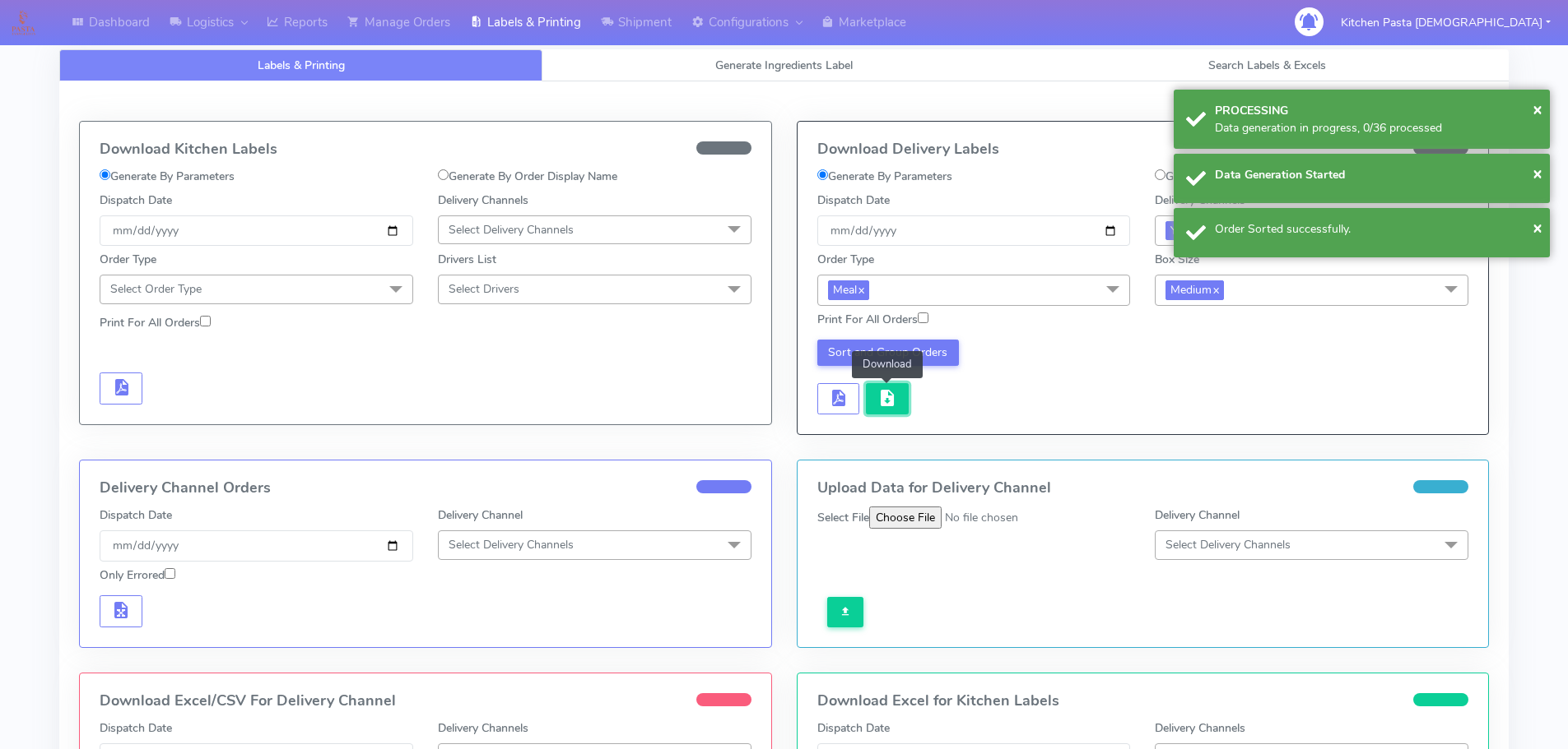
click at [900, 402] on button "button" at bounding box center [887, 399] width 43 height 32
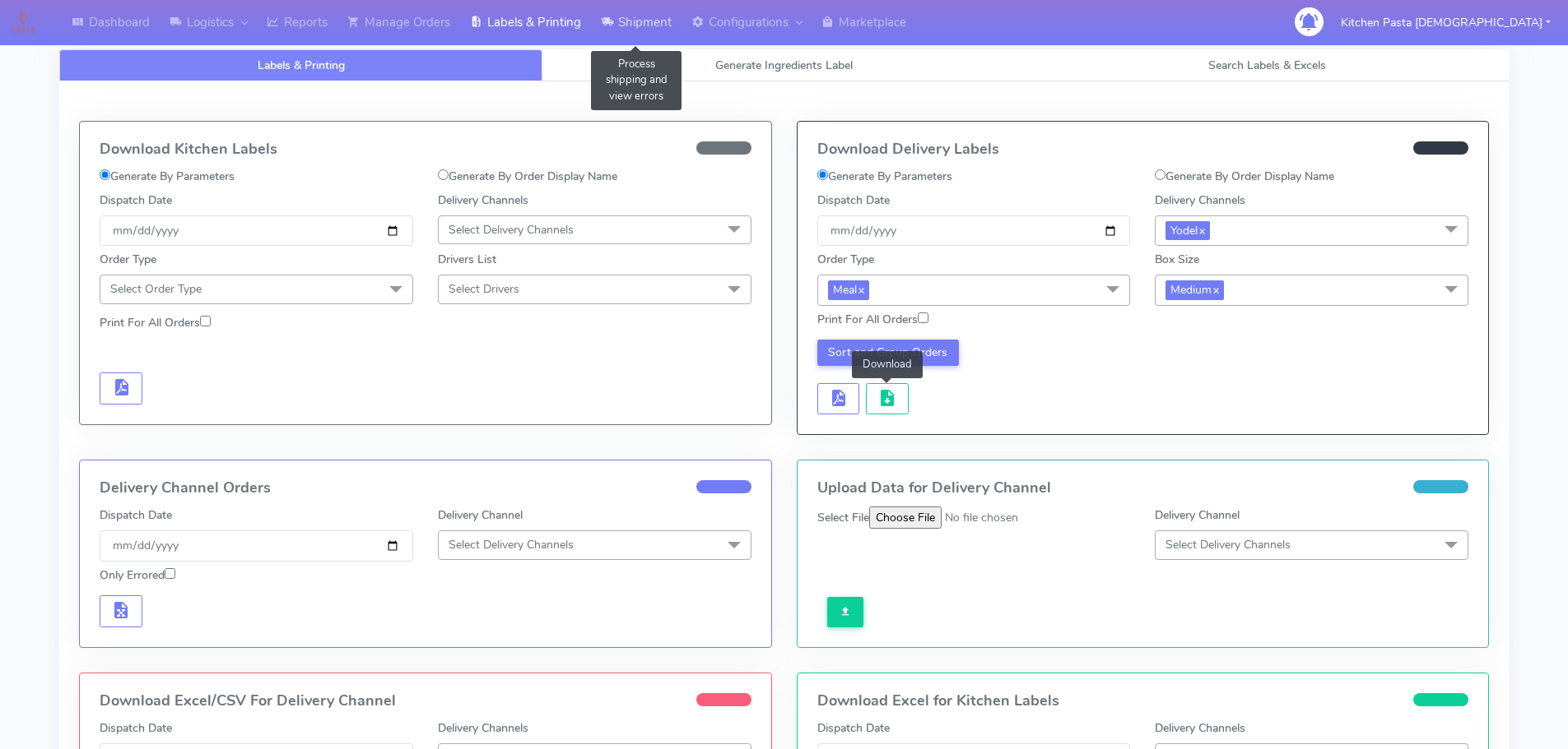
click at [650, 28] on link "Shipment" at bounding box center [636, 22] width 90 height 45
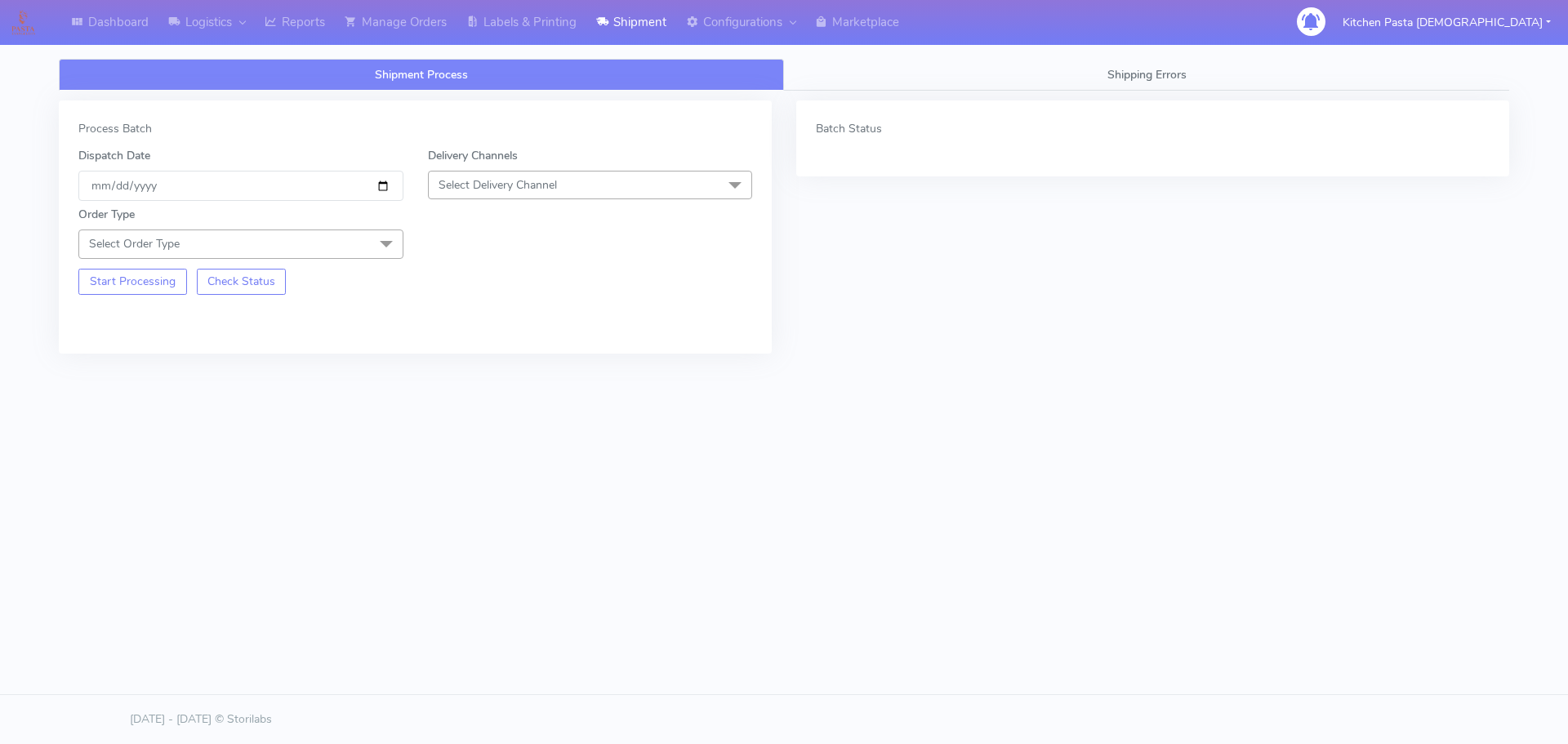
drag, startPoint x: 538, startPoint y: 173, endPoint x: 521, endPoint y: 241, distance: 70.1
click at [539, 173] on span "Select Delivery Channel" at bounding box center [590, 185] width 325 height 28
click at [492, 368] on div "Yodel" at bounding box center [590, 368] width 307 height 17
drag, startPoint x: 353, startPoint y: 252, endPoint x: 319, endPoint y: 267, distance: 37.2
click at [351, 251] on span "Select Order Type" at bounding box center [240, 244] width 325 height 28
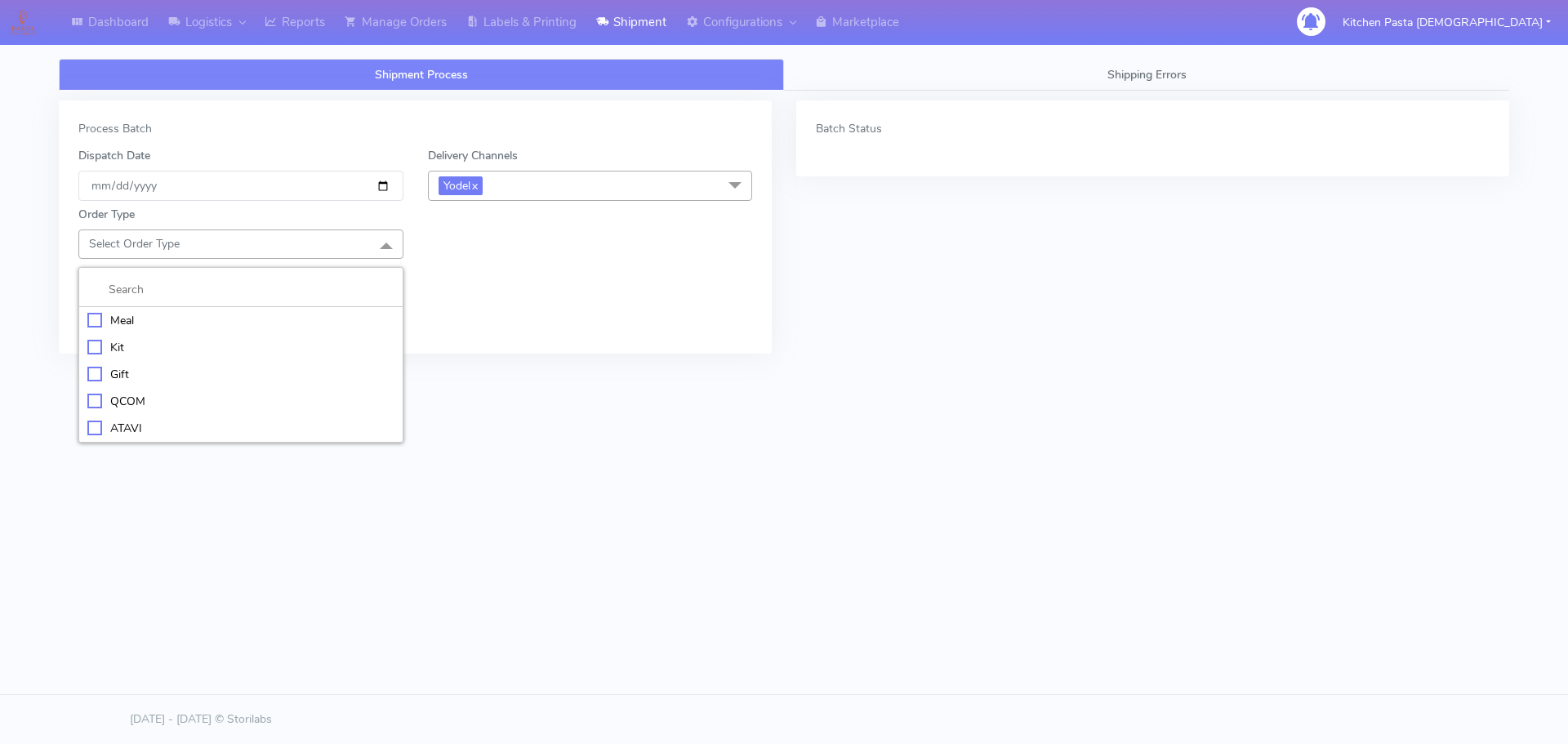
click at [234, 321] on div "Meal" at bounding box center [240, 320] width 307 height 17
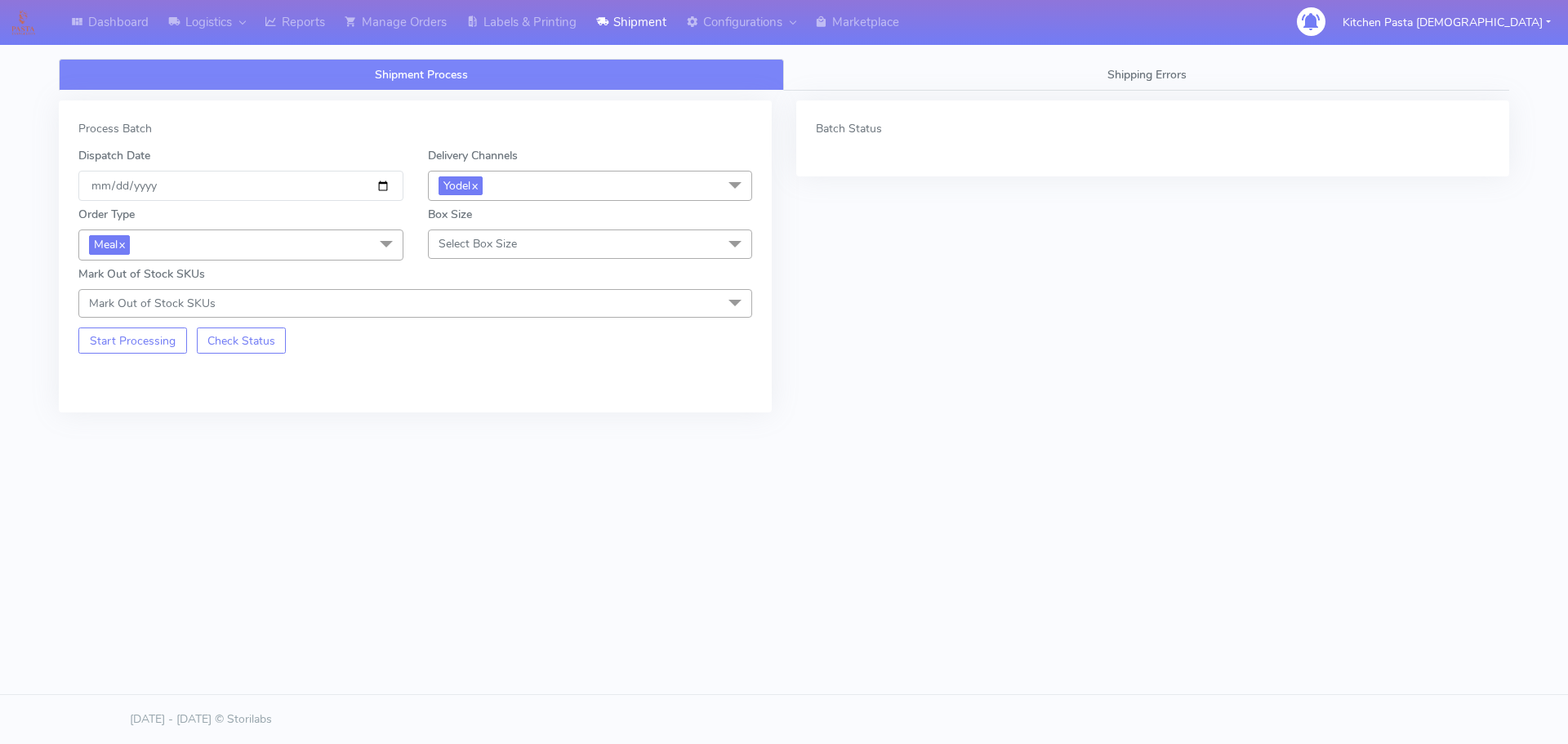
click at [512, 238] on span "Select Box Size" at bounding box center [477, 244] width 78 height 16
click at [492, 323] on div "Small" at bounding box center [590, 320] width 307 height 17
click at [170, 342] on button "Start Processing" at bounding box center [132, 341] width 108 height 26
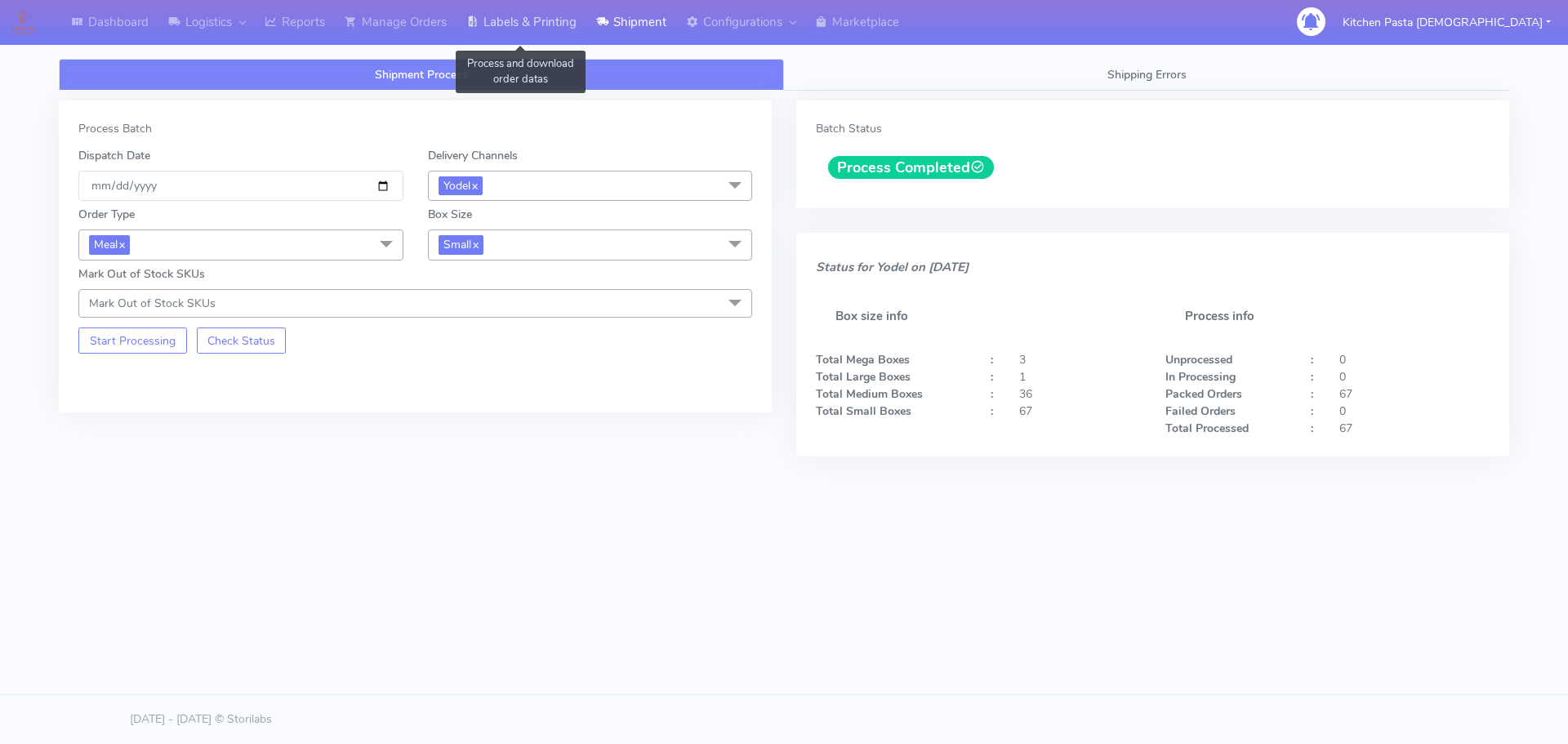
click at [526, 39] on link "Labels & Printing" at bounding box center [522, 22] width 130 height 45
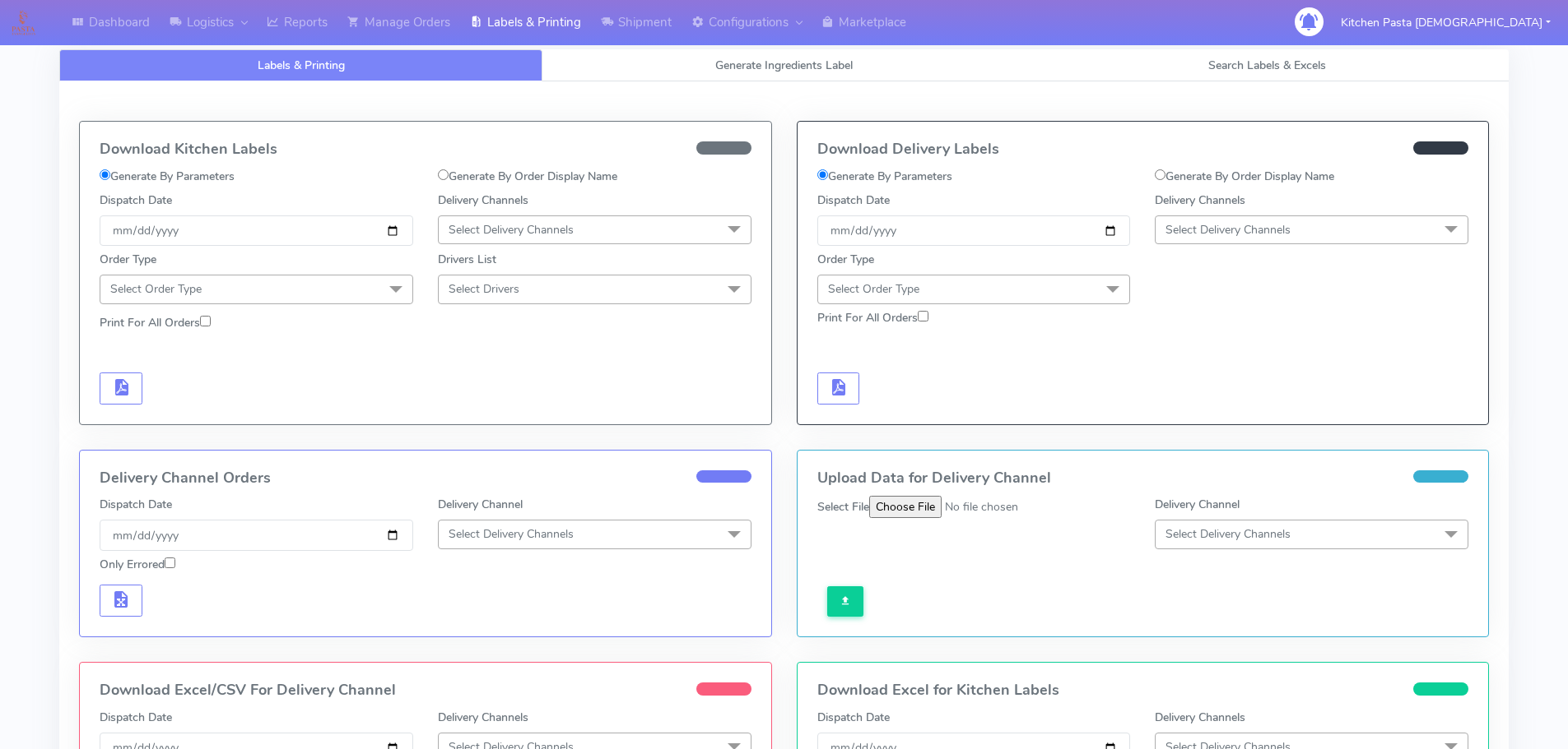
drag, startPoint x: 1350, startPoint y: 228, endPoint x: 1337, endPoint y: 254, distance: 29.1
click at [1350, 231] on span "Select Delivery Channels" at bounding box center [1312, 230] width 314 height 28
click at [1198, 422] on div "Yodel" at bounding box center [1311, 414] width 295 height 17
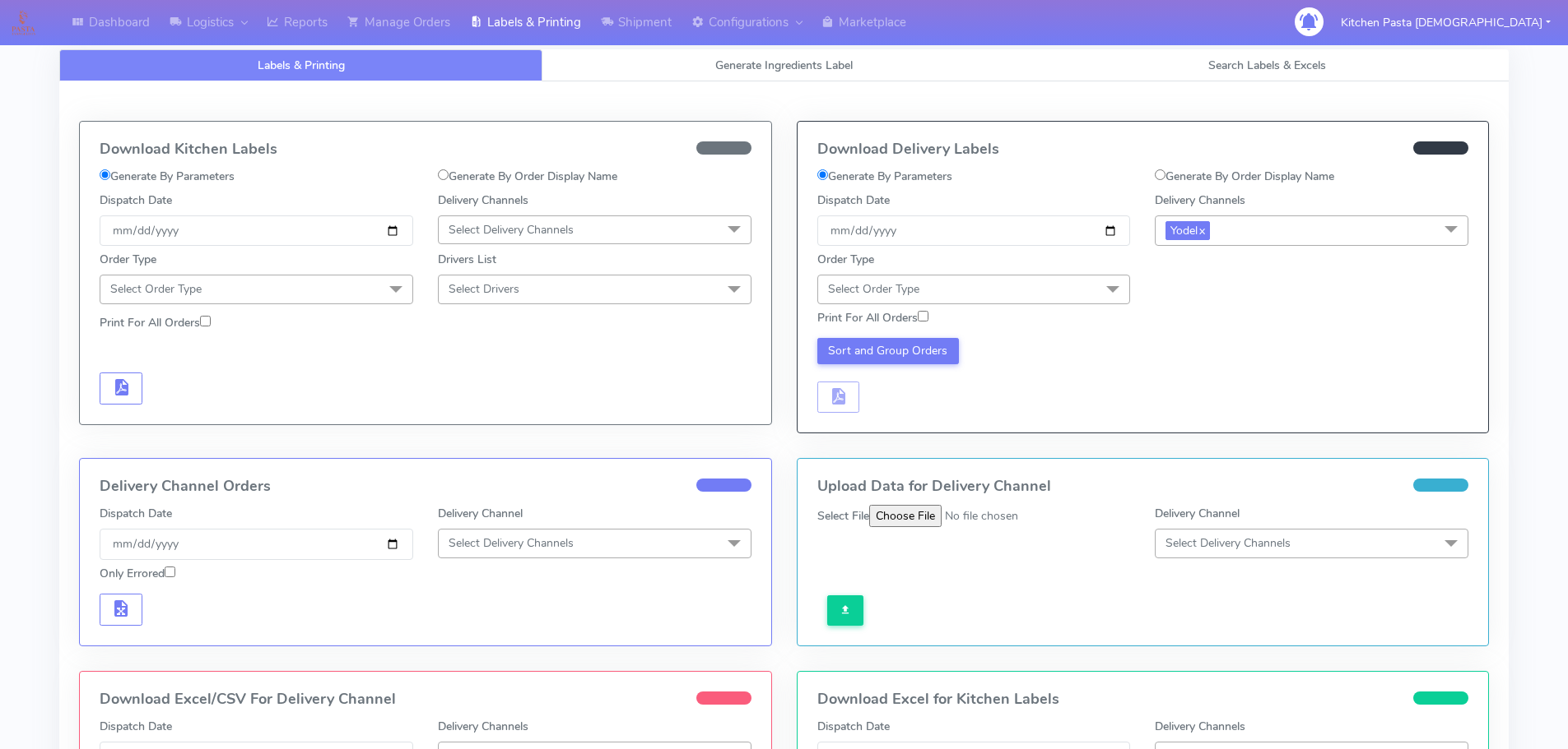
click at [1035, 298] on span "Select Order Type" at bounding box center [974, 289] width 314 height 28
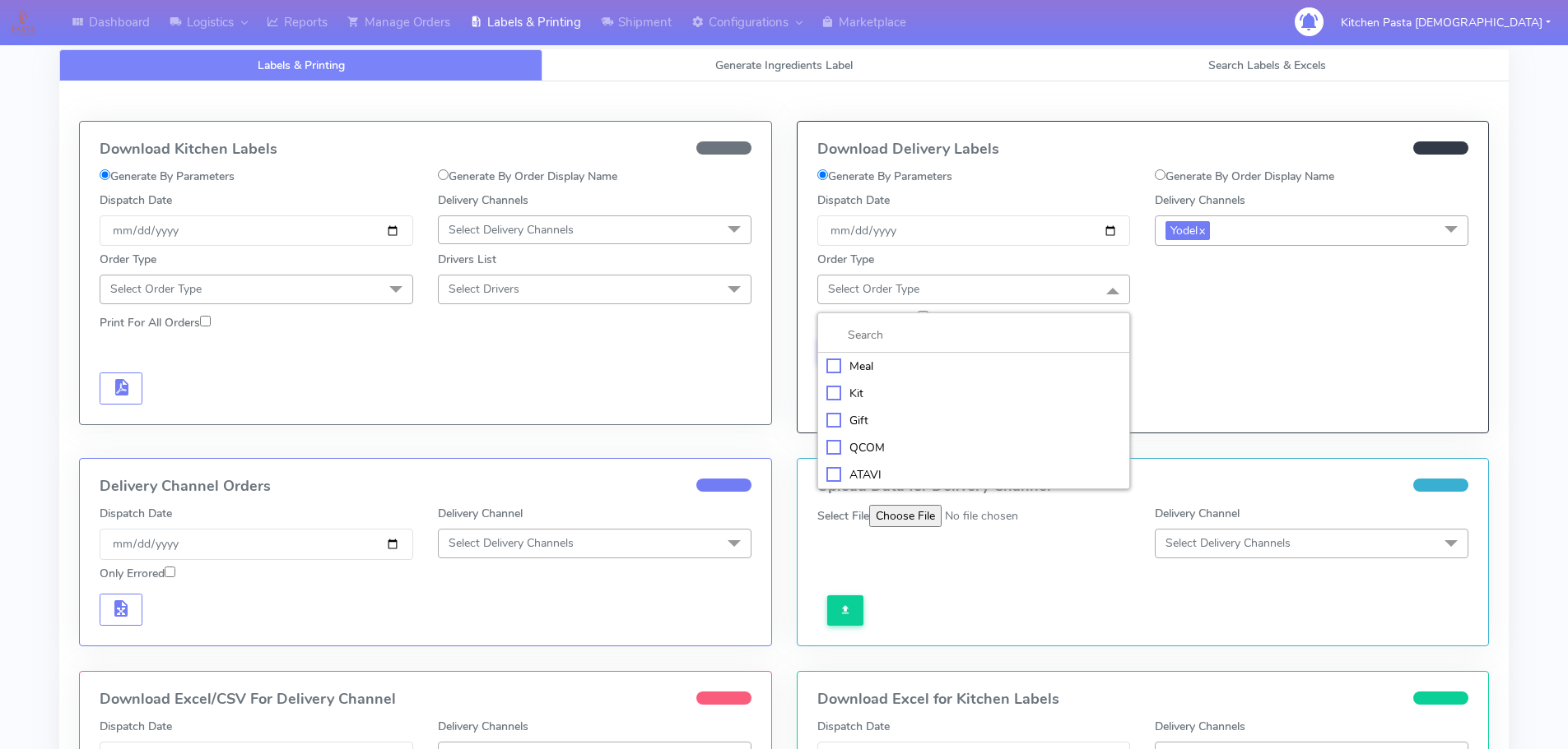
click at [992, 352] on li at bounding box center [974, 335] width 312 height 35
click at [978, 378] on li "Meal" at bounding box center [974, 366] width 312 height 27
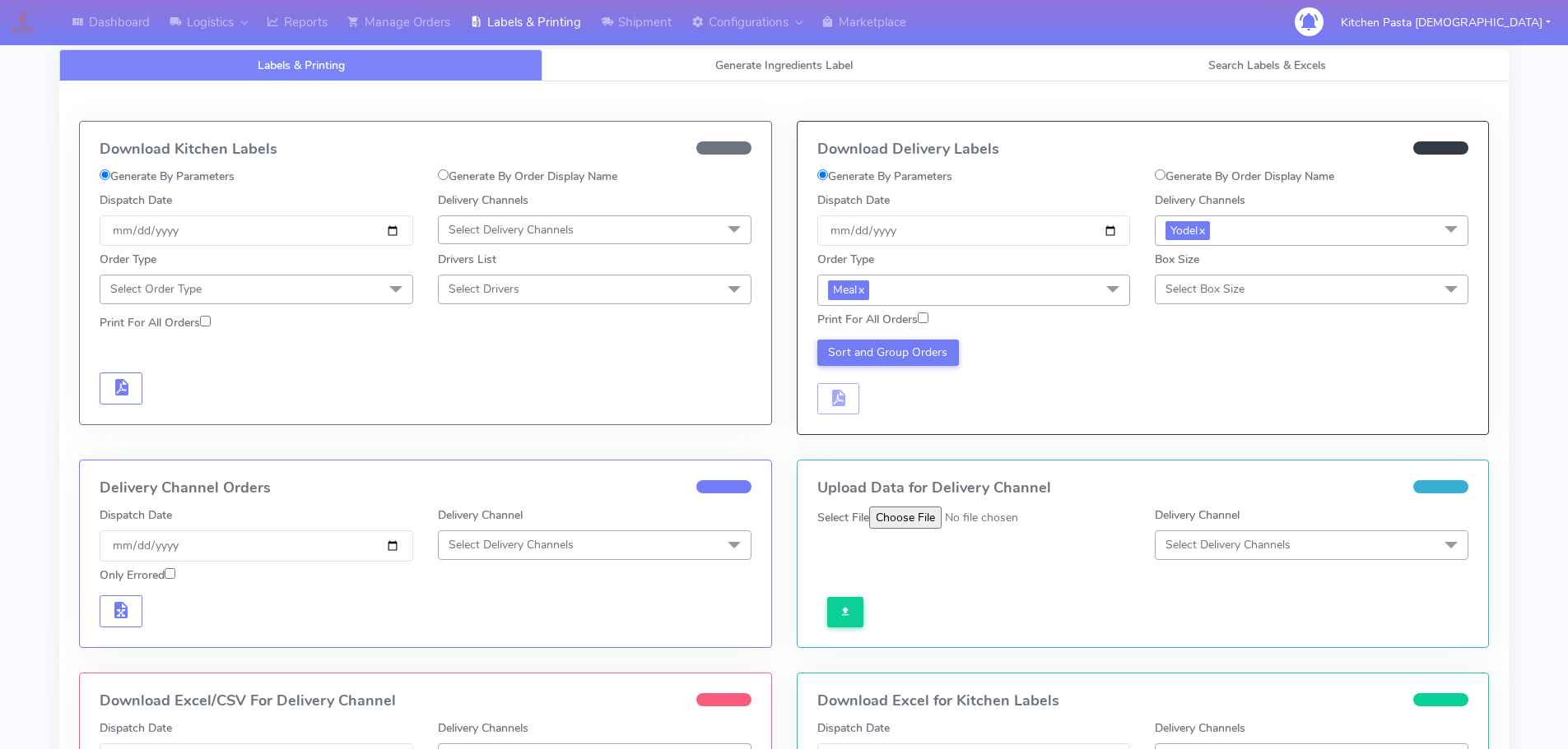
click at [1087, 317] on div "Print For All Orders" at bounding box center [973, 323] width 338 height 24
click at [1243, 293] on span "Select Box Size" at bounding box center [1204, 289] width 79 height 16
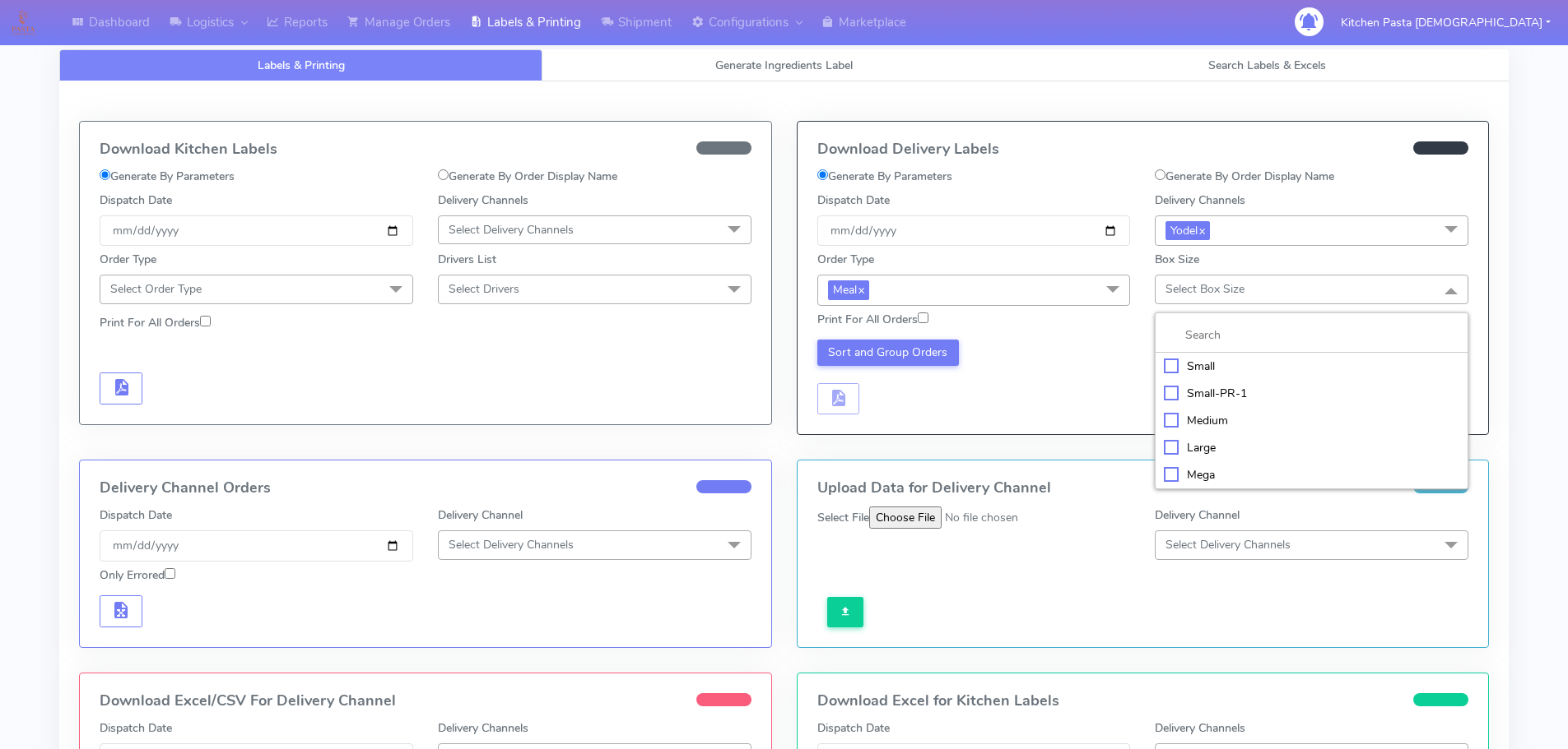
click at [1217, 370] on div "Small" at bounding box center [1311, 366] width 295 height 17
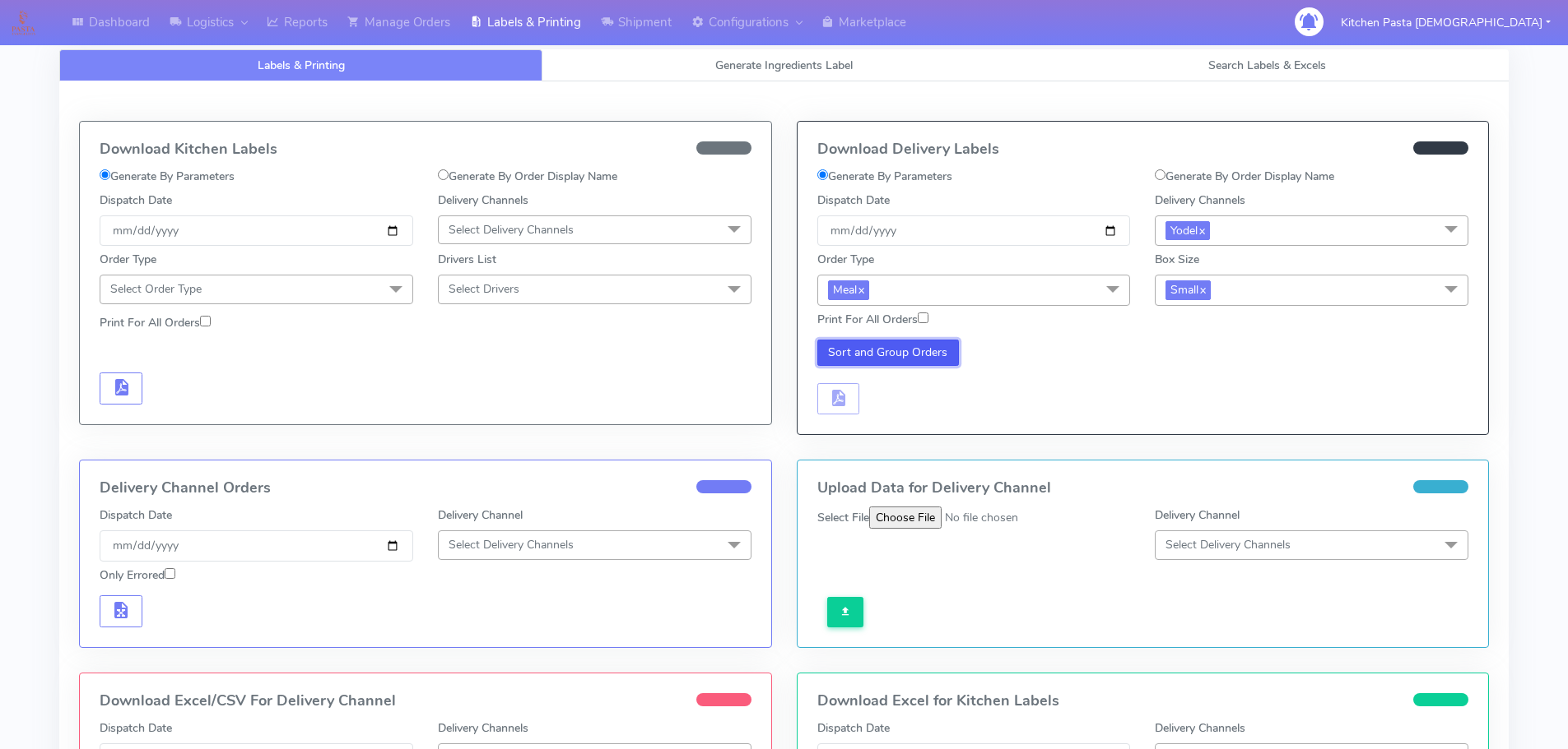
click at [942, 361] on button "Sort and Group Orders" at bounding box center [888, 353] width 143 height 27
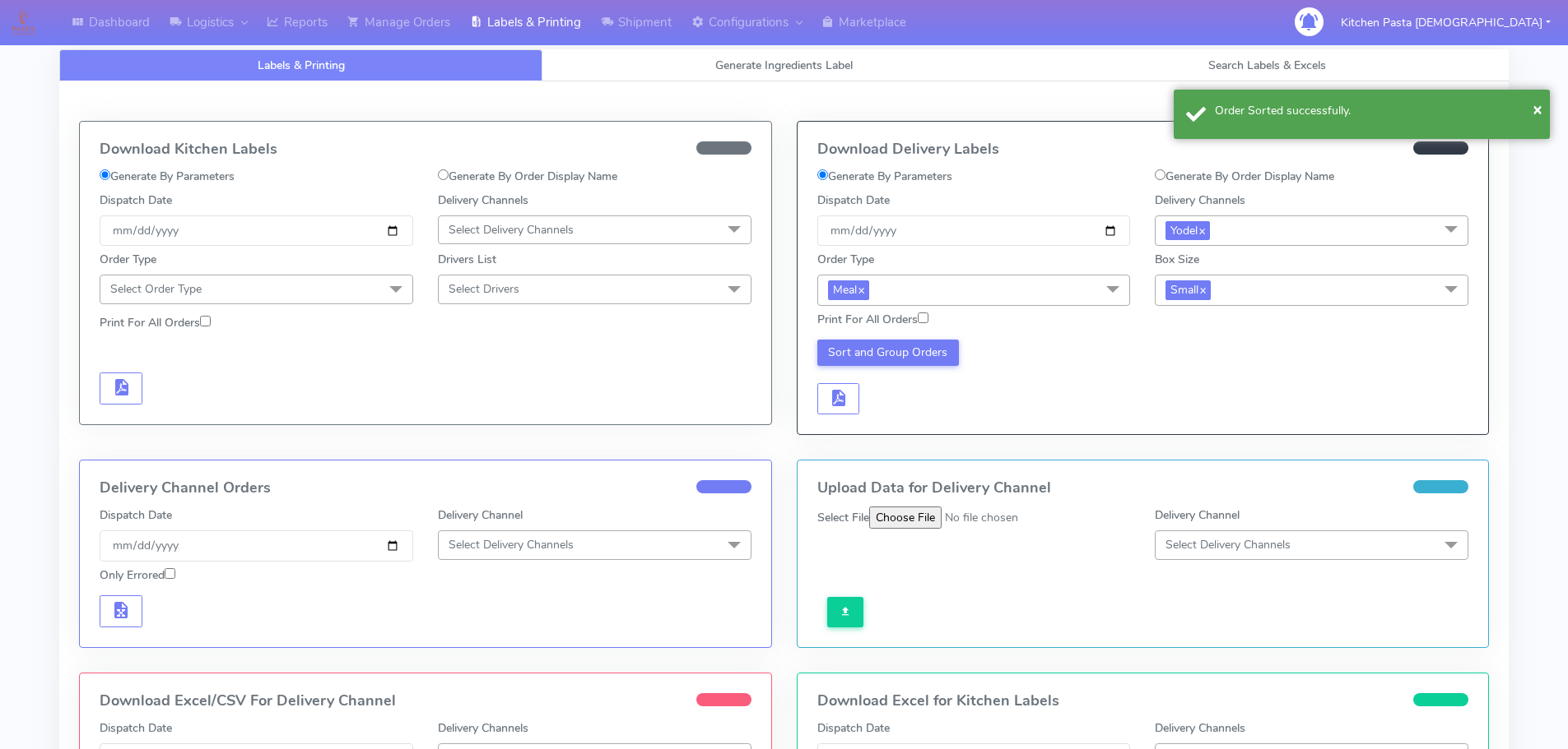
click at [862, 403] on div "Sort and Group Orders" at bounding box center [973, 377] width 338 height 75
click at [844, 403] on span "button" at bounding box center [837, 402] width 20 height 16
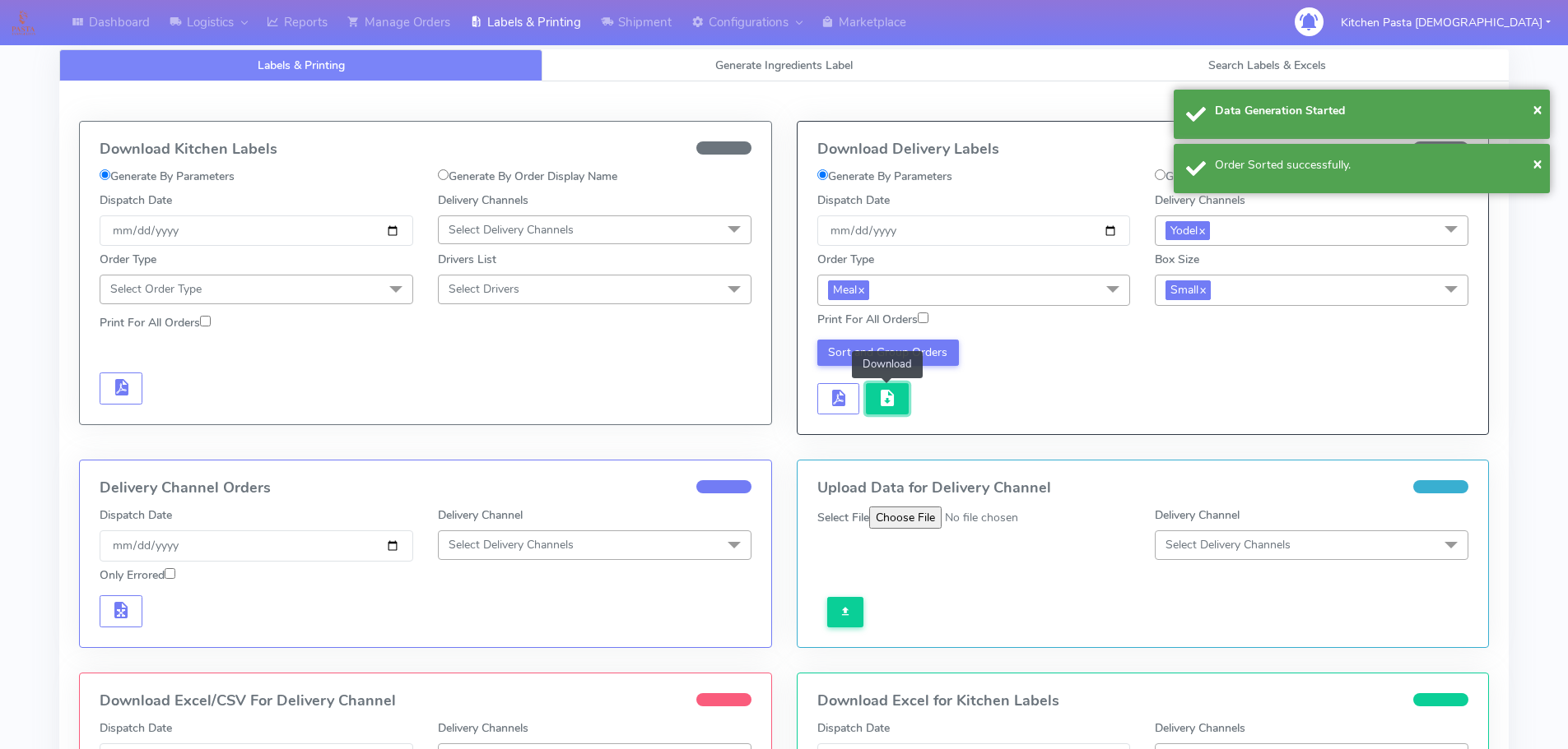
click at [890, 398] on span "button" at bounding box center [887, 402] width 20 height 16
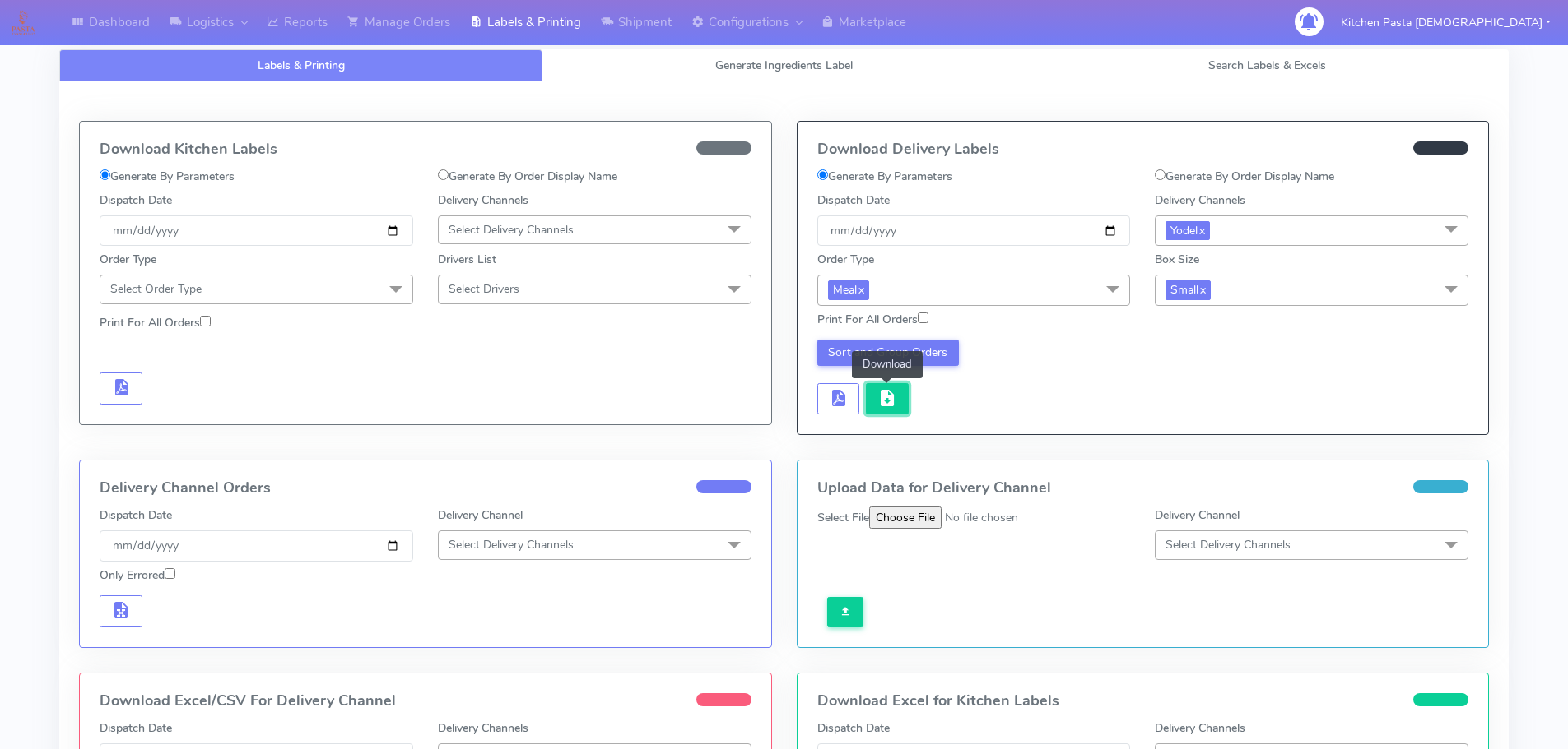
click at [881, 410] on button "button" at bounding box center [887, 399] width 43 height 32
click at [208, 16] on link "Logistics" at bounding box center [208, 22] width 97 height 45
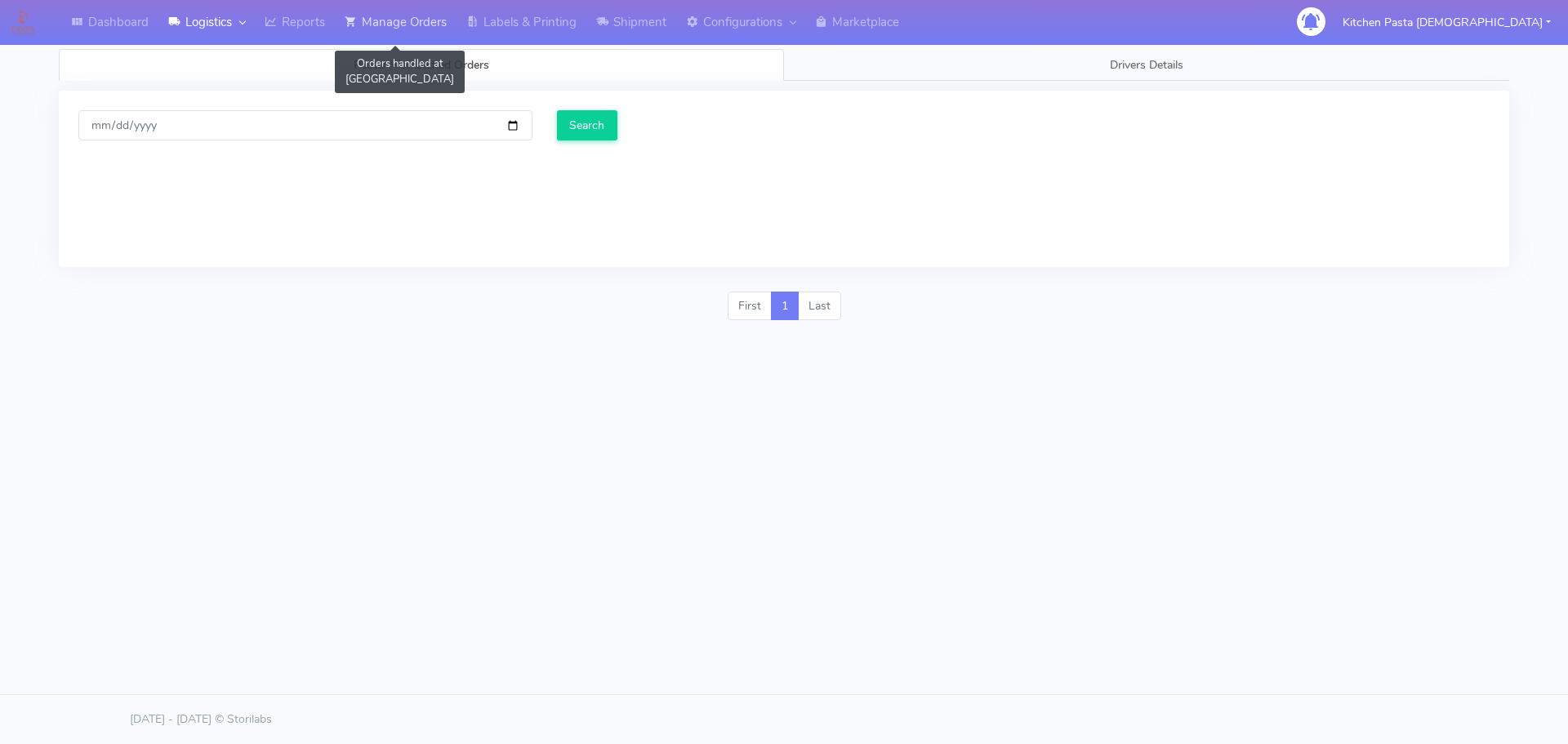
click at [357, 16] on icon at bounding box center [351, 22] width 12 height 17
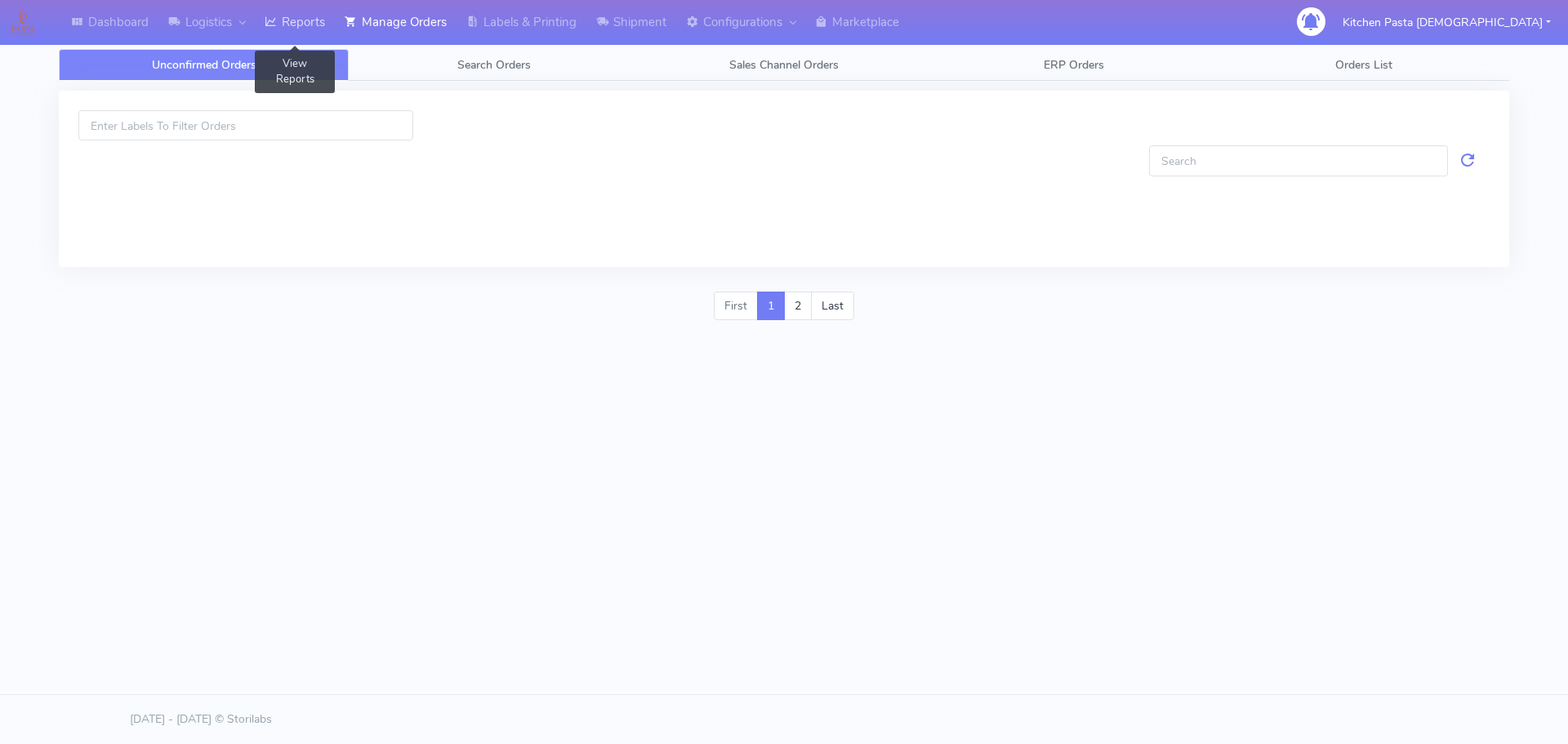
click at [295, 7] on link "Reports" at bounding box center [294, 22] width 80 height 45
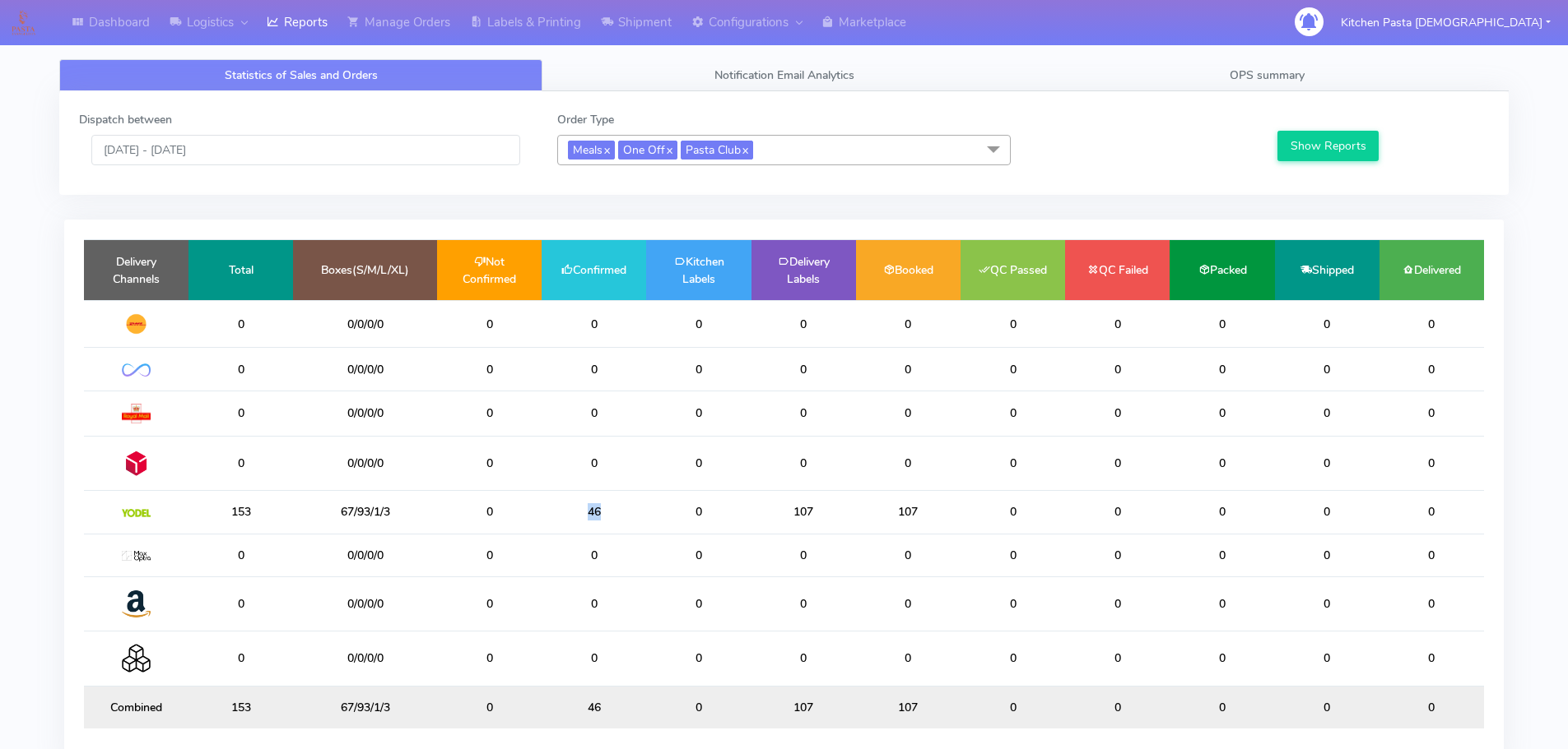
drag, startPoint x: 628, startPoint y: 506, endPoint x: 577, endPoint y: 503, distance: 51.1
click at [577, 503] on td "46" at bounding box center [594, 512] width 105 height 43
drag, startPoint x: 623, startPoint y: 499, endPoint x: 521, endPoint y: 502, distance: 102.0
click at [521, 502] on tr "153 67/93/1/3 0 46 0 107 107 0 0 0 0 0" at bounding box center [784, 512] width 1399 height 43
drag, startPoint x: 1012, startPoint y: 222, endPoint x: 990, endPoint y: 250, distance: 35.6
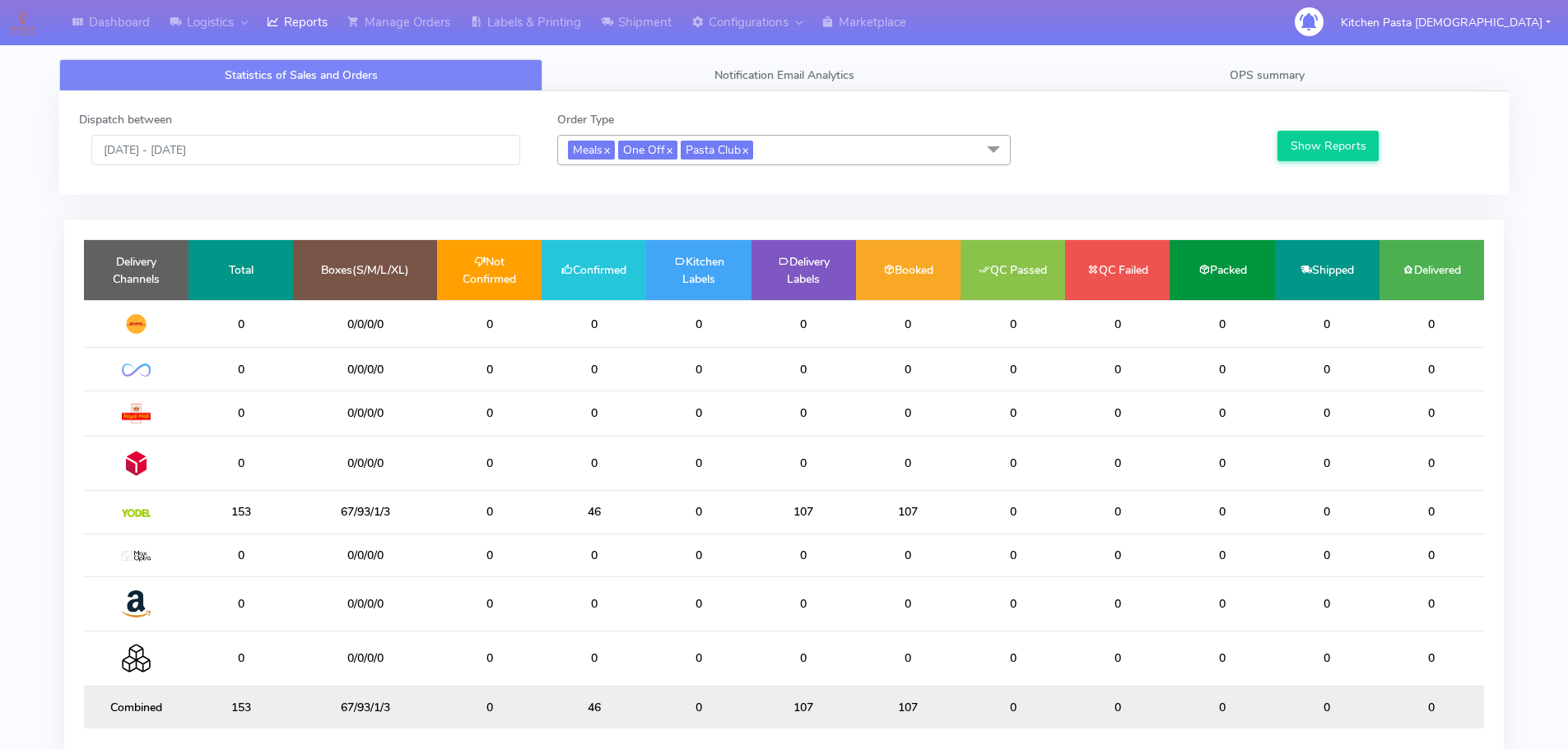
drag, startPoint x: 990, startPoint y: 250, endPoint x: 937, endPoint y: 103, distance: 156.3
click at [937, 104] on div "Dispatch between [DATE] - [DATE] Order Type Meals x One Off x Pasta Club x Sele…" at bounding box center [784, 143] width 1449 height 104
click at [394, 40] on link "Manage Orders" at bounding box center [398, 22] width 122 height 45
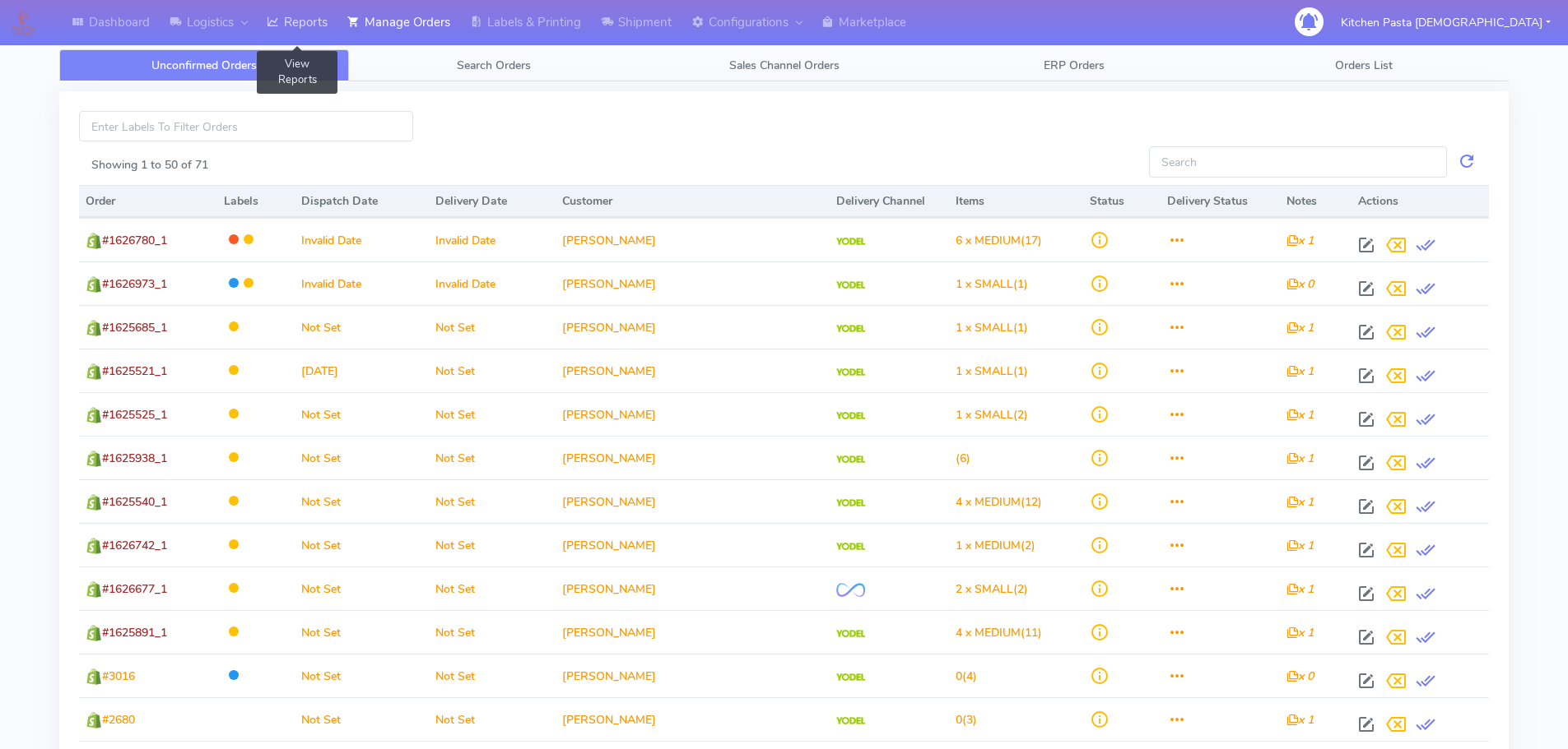
click at [268, 28] on link "Reports" at bounding box center [296, 22] width 81 height 45
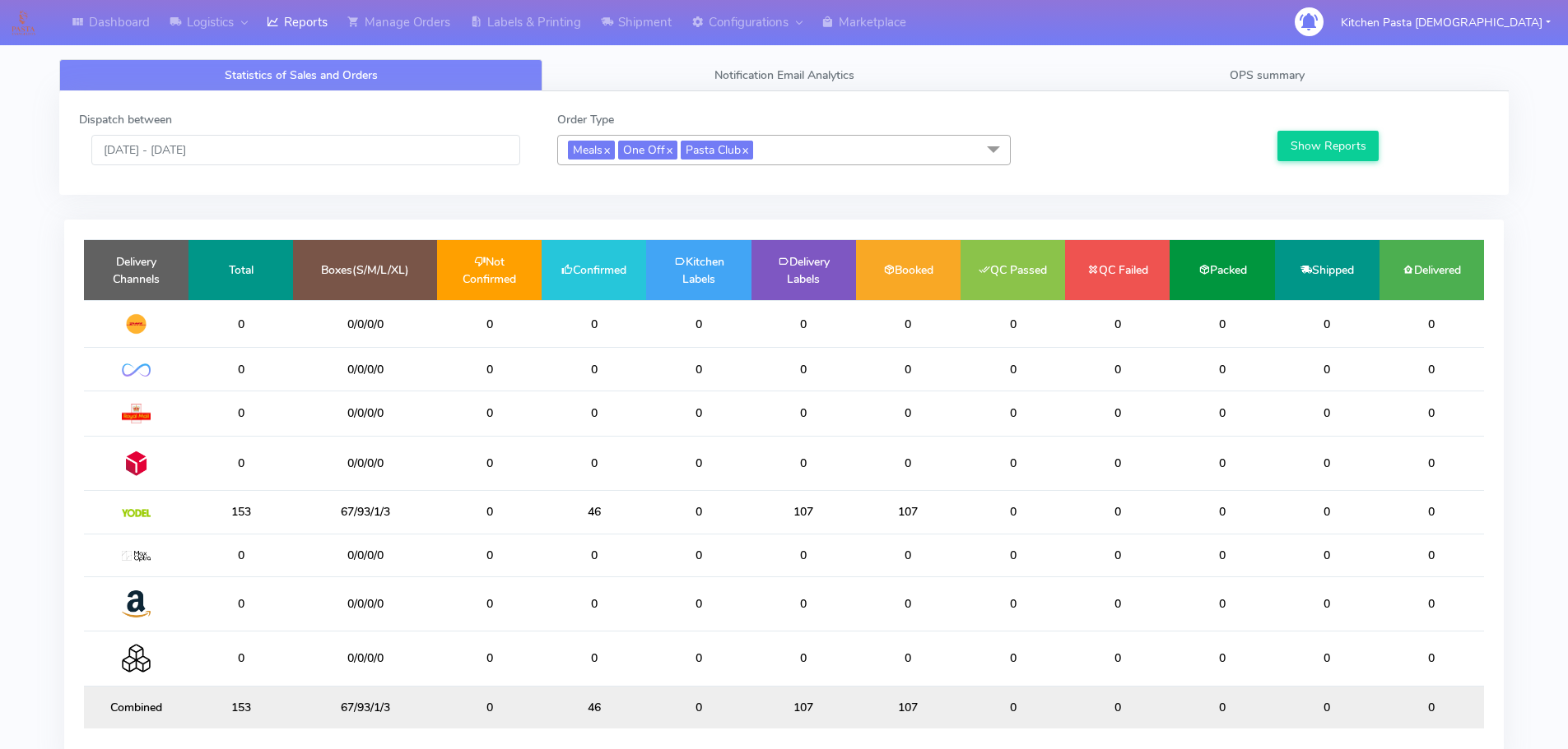
click at [854, 168] on div "Dispatch between [DATE] - [DATE] Order Type Meals x One Off x Pasta Club x Sele…" at bounding box center [783, 143] width 1434 height 64
click at [764, 172] on div "Dispatch between [DATE] - [DATE] Order Type Meals x One Off x Pasta Club x Sele…" at bounding box center [783, 143] width 1434 height 64
click at [781, 152] on span "Meals x One Off x Pasta Club x" at bounding box center [783, 150] width 453 height 30
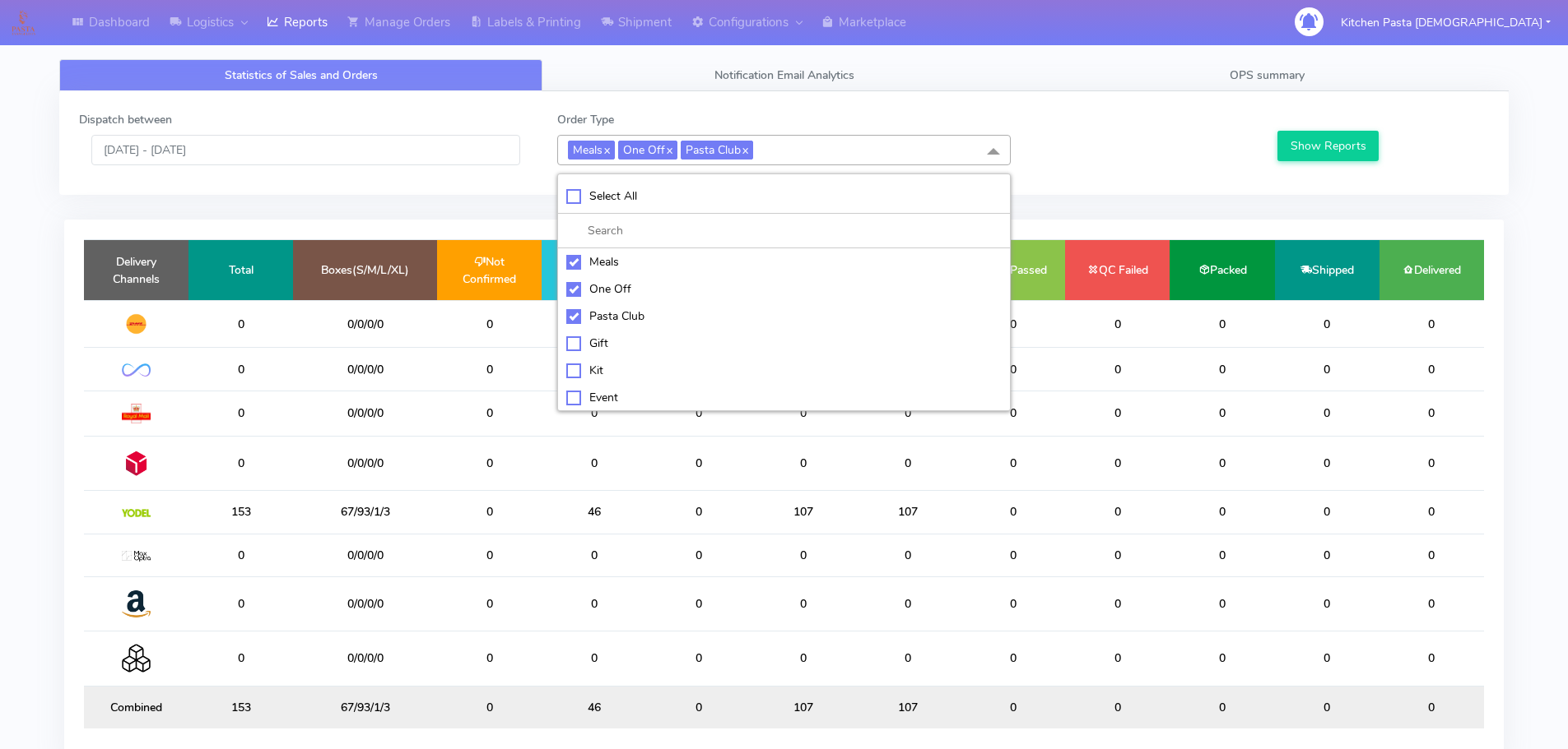
click at [656, 221] on li at bounding box center [783, 230] width 451 height 35
click at [661, 207] on li "Select All" at bounding box center [783, 196] width 451 height 35
checkbox input "true"
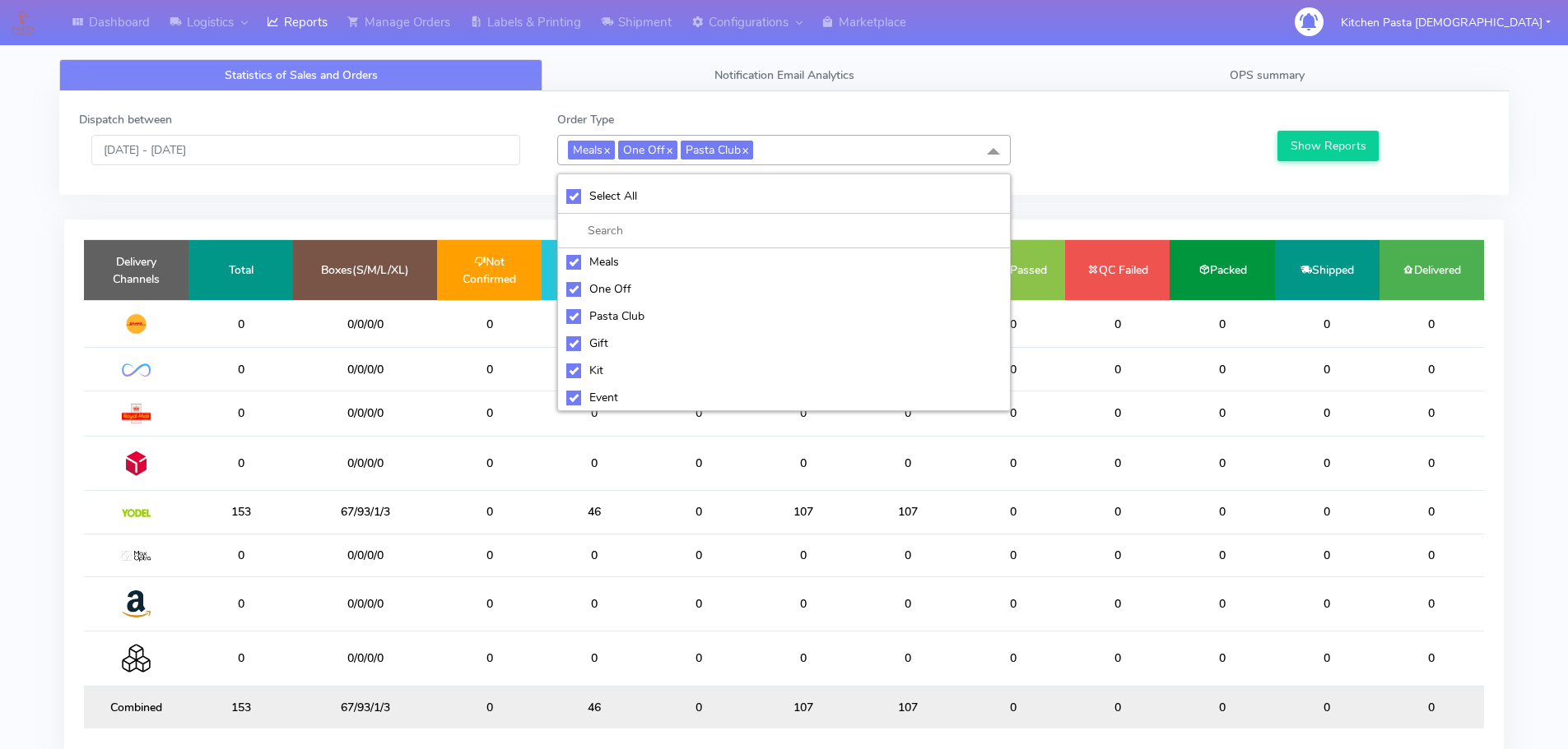
checkbox input "true"
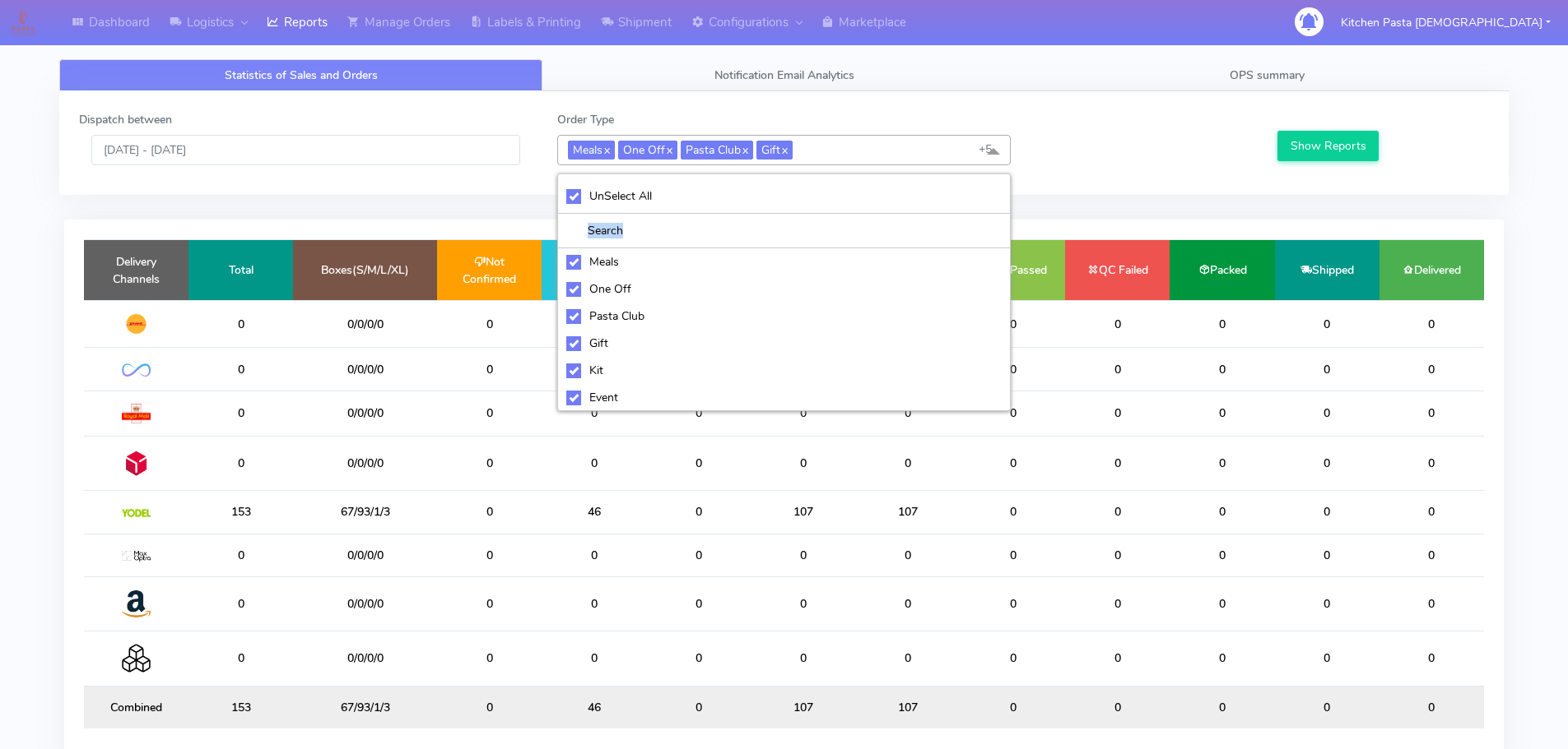
click at [661, 207] on li "UnSelect All" at bounding box center [783, 196] width 451 height 35
checkbox input "false"
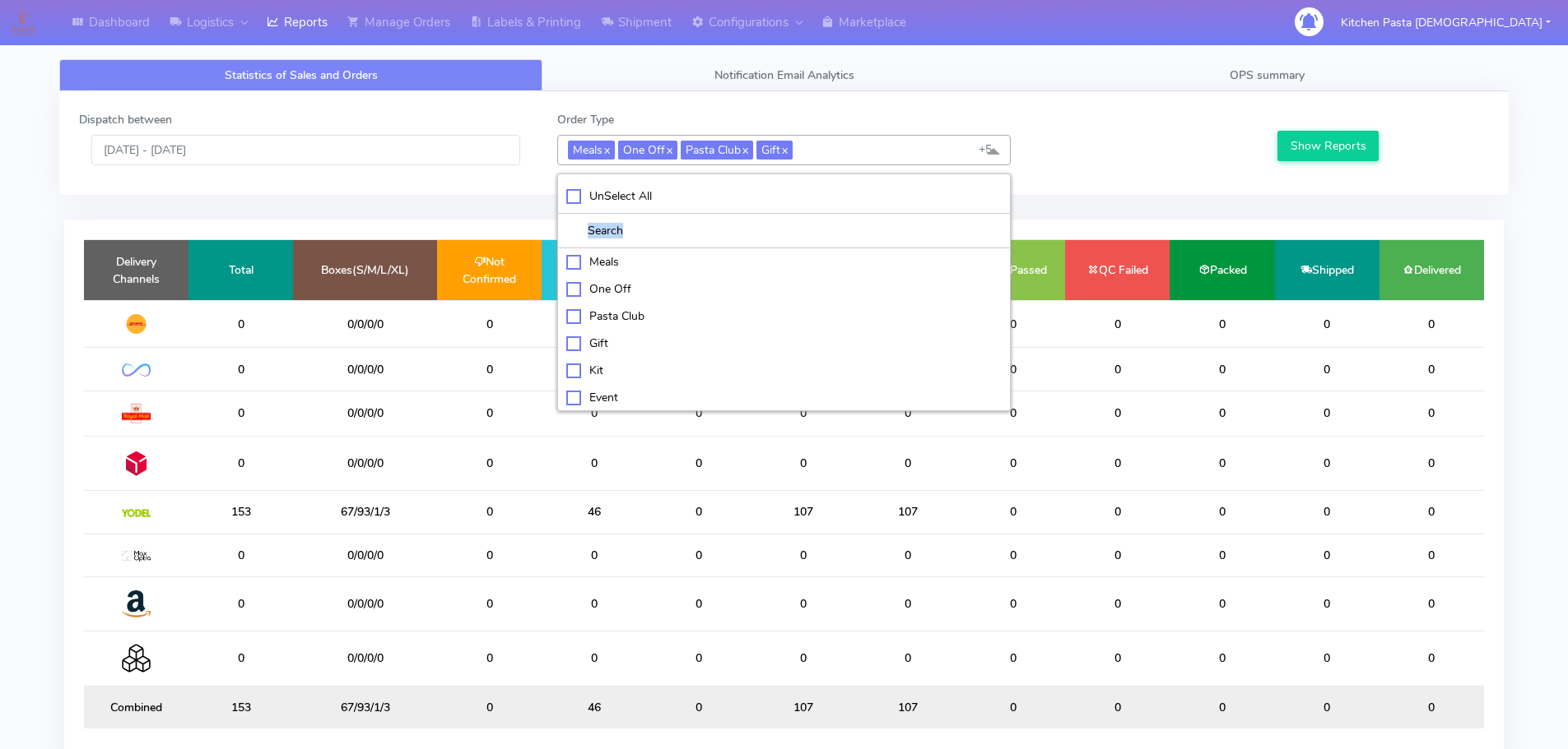
checkbox input "false"
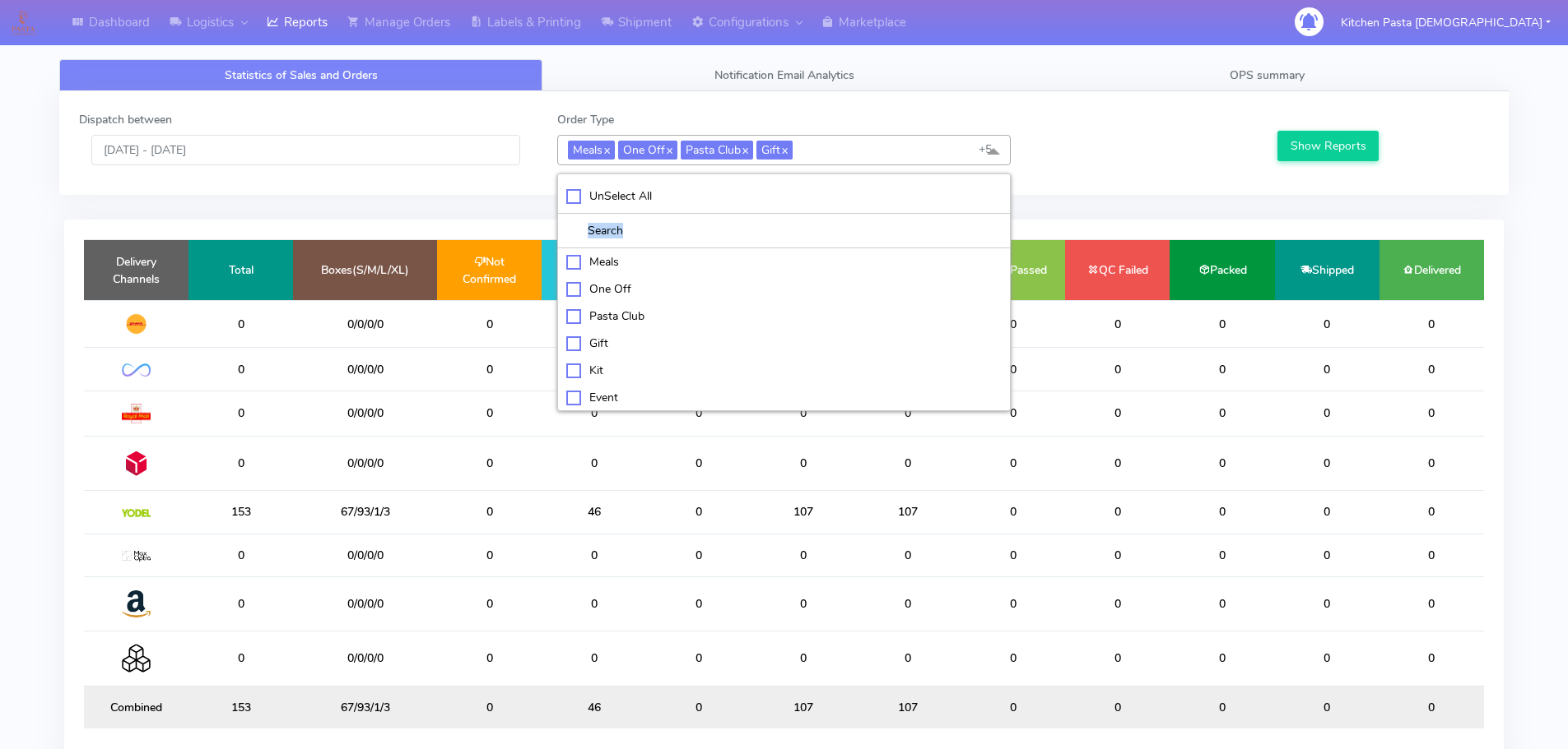
checkbox input "false"
click at [634, 376] on div "Kit" at bounding box center [783, 368] width 435 height 17
checkbox input "true"
click at [623, 405] on div "ATAVI" at bounding box center [783, 396] width 435 height 17
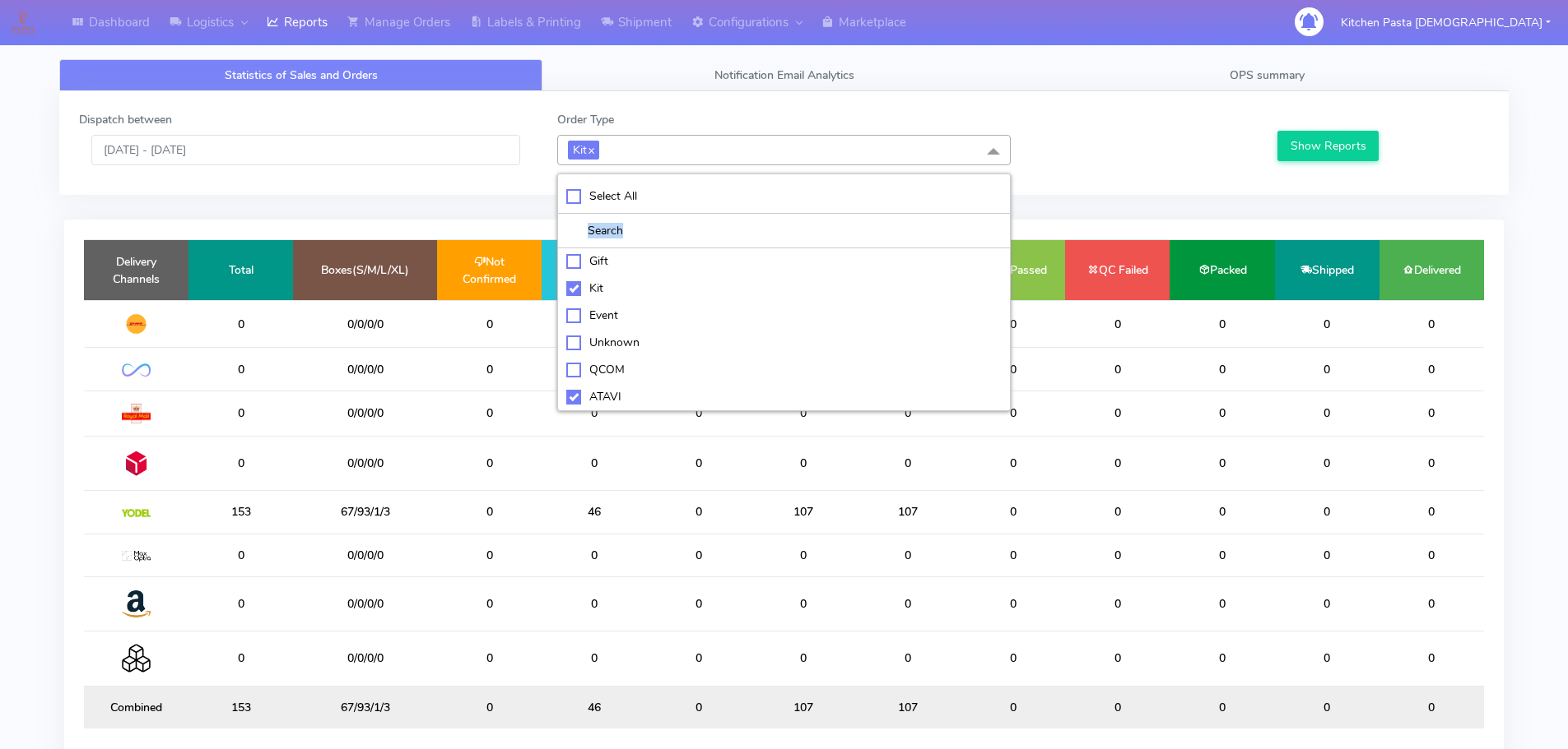
checkbox input "true"
click at [1360, 162] on div "Show Reports" at bounding box center [1380, 137] width 239 height 54
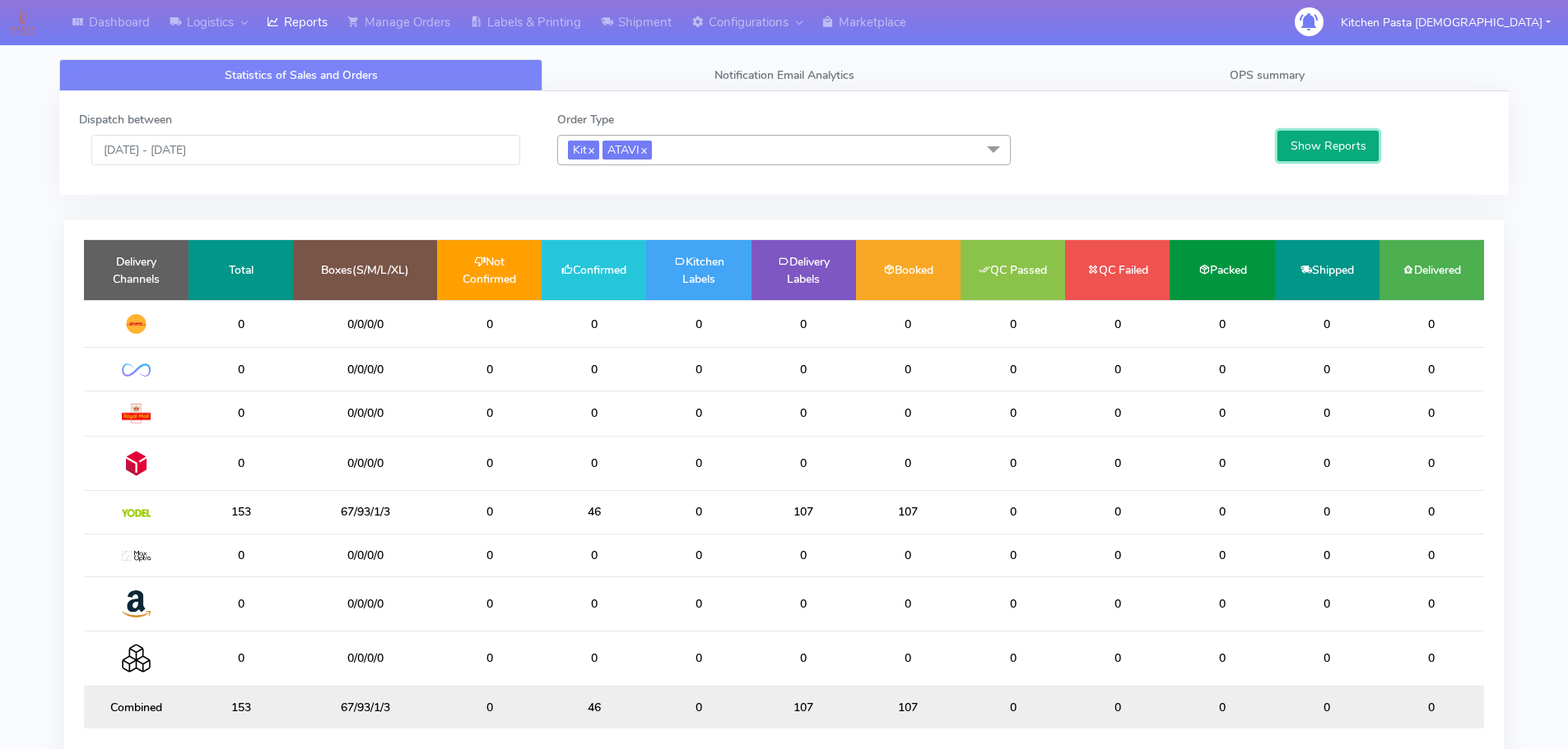
click at [1357, 157] on button "Show Reports" at bounding box center [1328, 146] width 101 height 30
click at [270, 153] on input "[DATE] - [DATE]" at bounding box center [305, 150] width 428 height 30
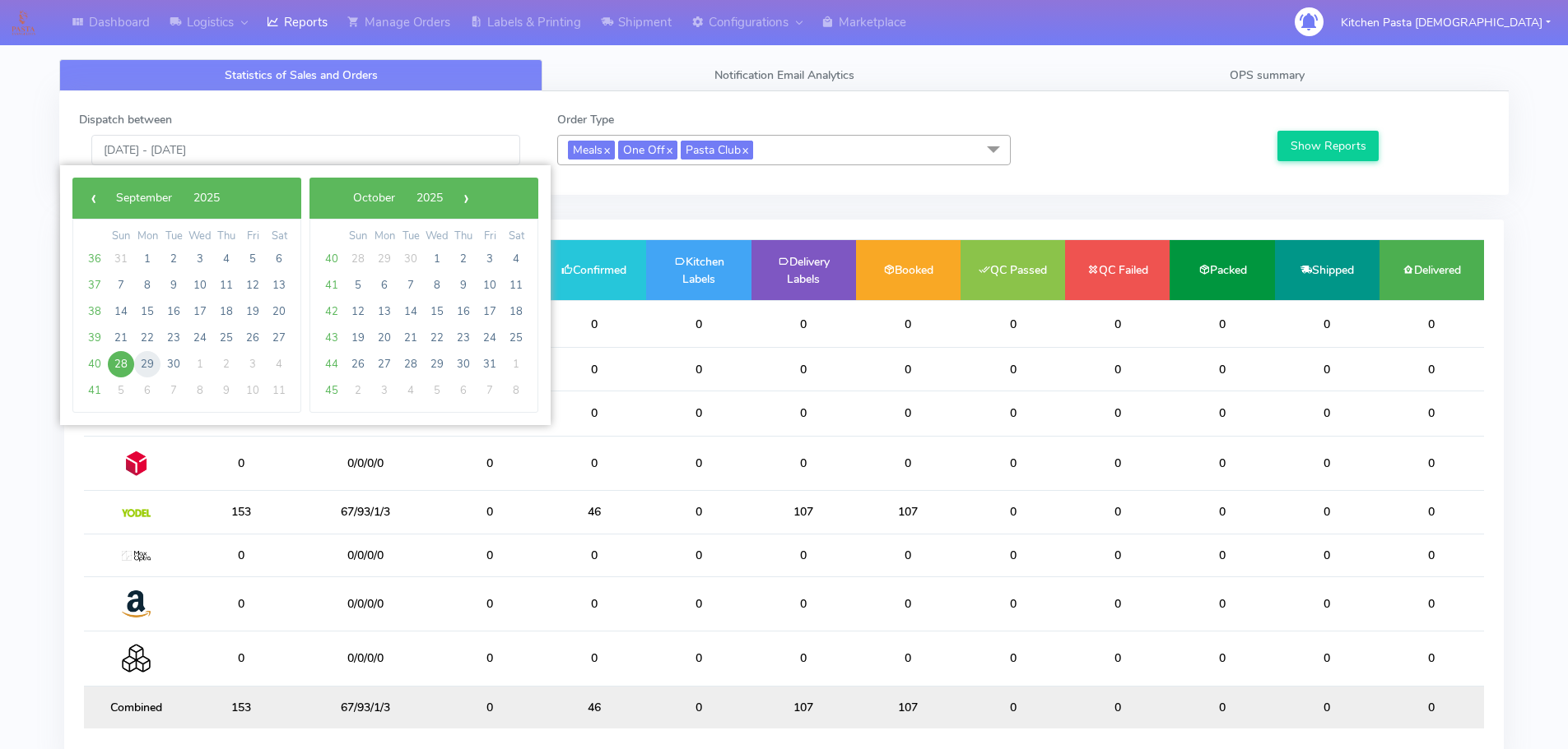
click at [143, 359] on span "29" at bounding box center [147, 364] width 27 height 27
type input "29/09/2025 - 29/09/2025"
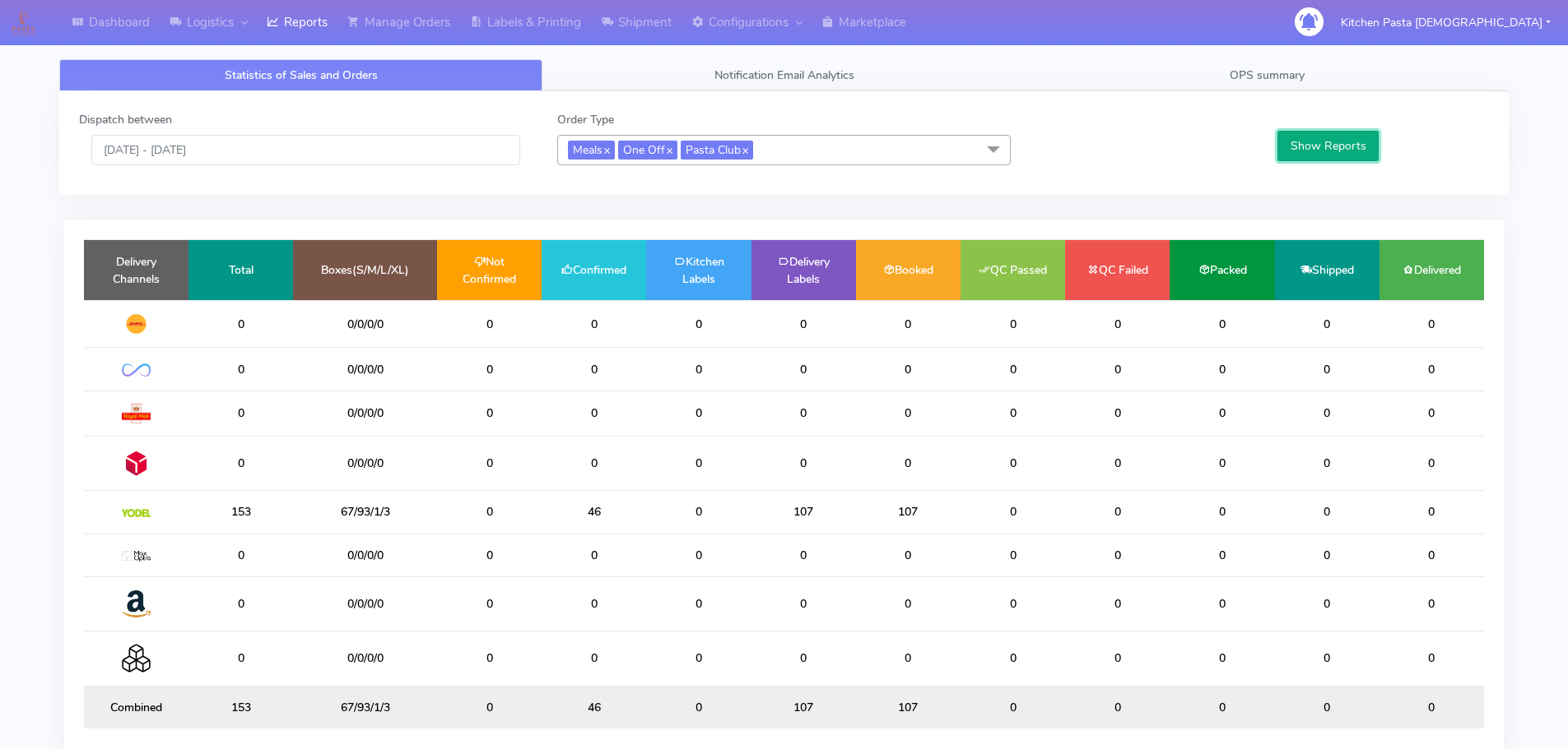
click at [1352, 152] on button "Show Reports" at bounding box center [1328, 146] width 101 height 30
